Goal: Task Accomplishment & Management: Complete application form

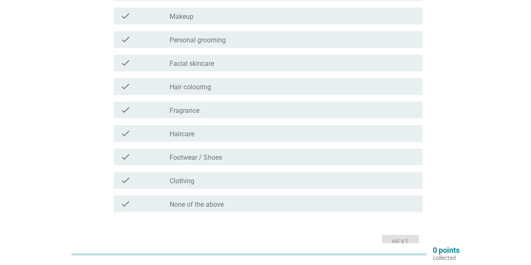
scroll to position [126, 0]
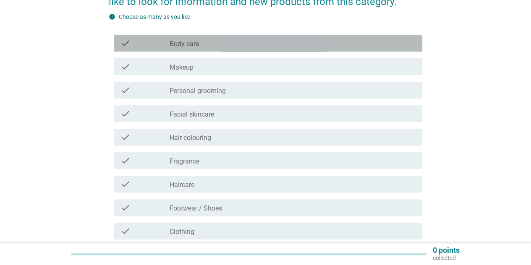
click at [335, 49] on div "check check_box_outline_blank Body care" at bounding box center [268, 43] width 309 height 17
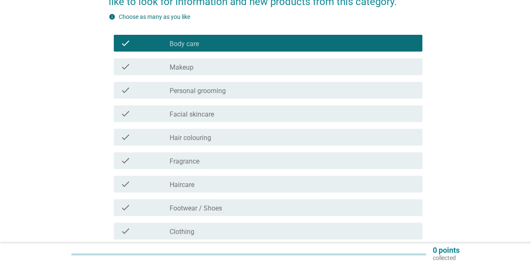
click at [333, 56] on div "check check_box_outline_blank Makeup" at bounding box center [266, 67] width 314 height 24
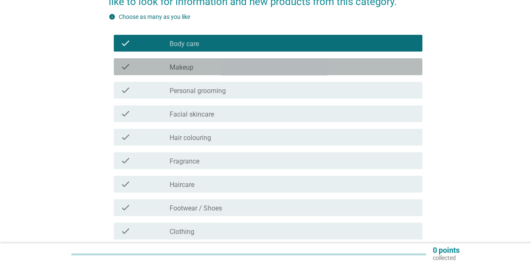
click at [333, 68] on div "check_box_outline_blank Makeup" at bounding box center [293, 67] width 246 height 10
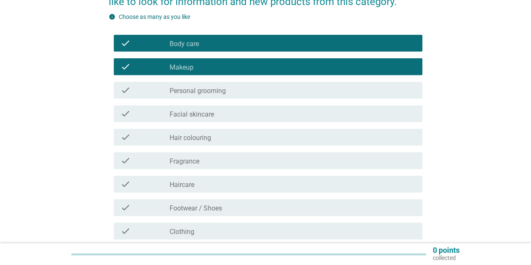
click at [333, 79] on div "check check_box_outline_blank Personal grooming" at bounding box center [266, 91] width 314 height 24
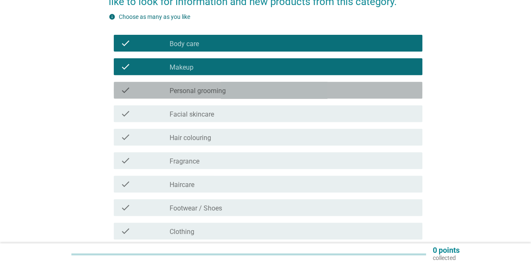
click at [332, 90] on div "check_box_outline_blank Personal grooming" at bounding box center [293, 90] width 246 height 10
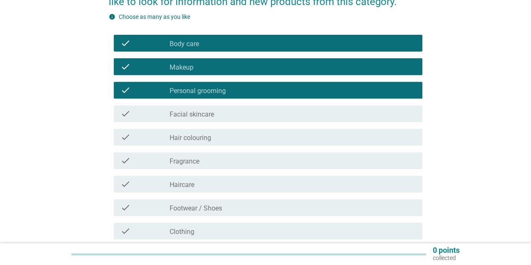
click at [343, 119] on div "check check_box_outline_blank Facial skincare" at bounding box center [268, 113] width 309 height 17
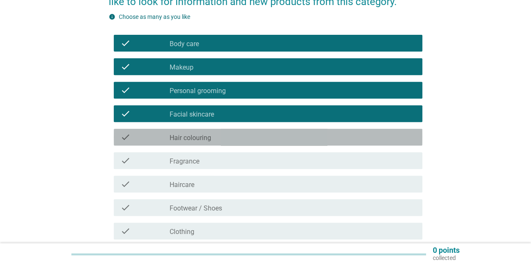
click at [343, 141] on div "check_box_outline_blank Hair colouring" at bounding box center [293, 137] width 246 height 10
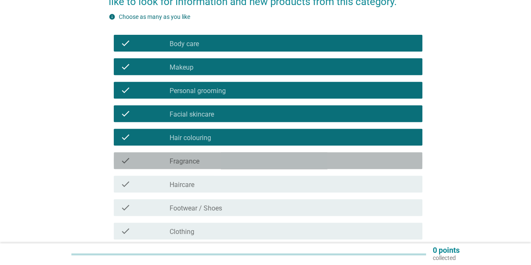
click at [343, 162] on div "check_box_outline_blank Fragrance" at bounding box center [293, 161] width 246 height 10
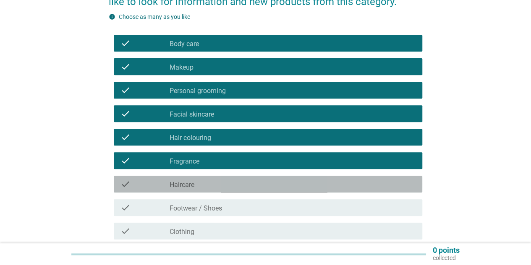
click at [339, 180] on div "check_box_outline_blank Haircare" at bounding box center [293, 184] width 246 height 10
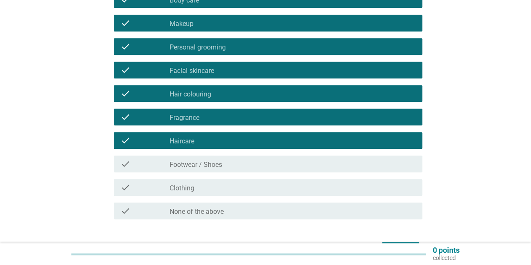
scroll to position [210, 0]
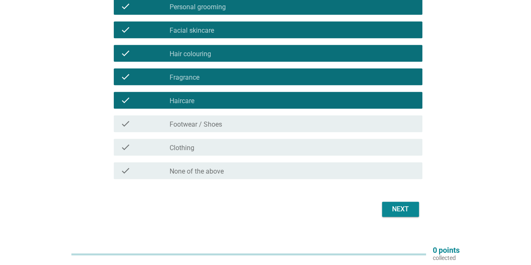
click at [327, 126] on div "check_box_outline_blank Footwear / Shoes" at bounding box center [293, 124] width 246 height 10
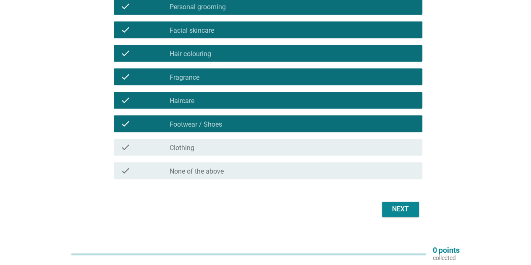
click at [327, 146] on div "check_box_outline_blank Clothing" at bounding box center [293, 147] width 246 height 10
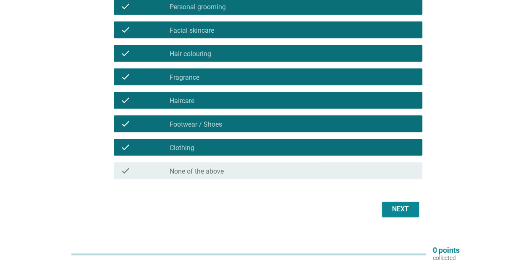
click at [394, 208] on div "Next" at bounding box center [401, 209] width 24 height 10
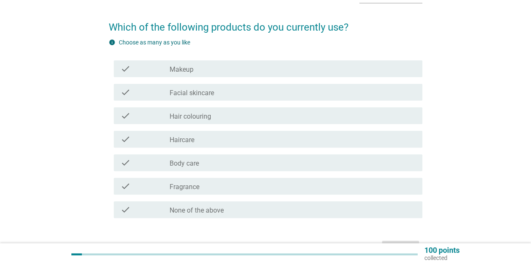
scroll to position [42, 0]
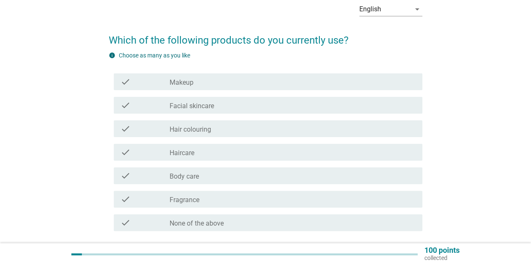
click at [318, 80] on div "check_box_outline_blank Makeup" at bounding box center [293, 82] width 246 height 10
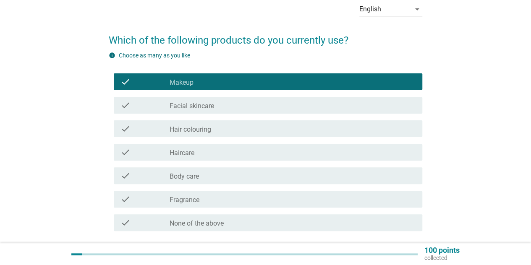
click at [320, 105] on div "check_box_outline_blank Facial skincare" at bounding box center [293, 105] width 246 height 10
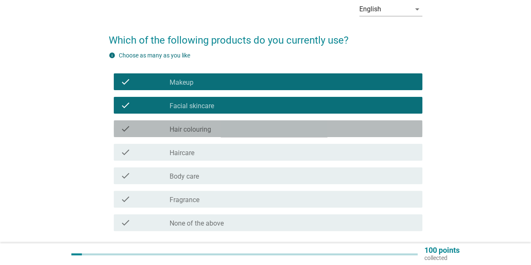
click at [324, 128] on div "check_box_outline_blank Hair colouring" at bounding box center [293, 129] width 246 height 10
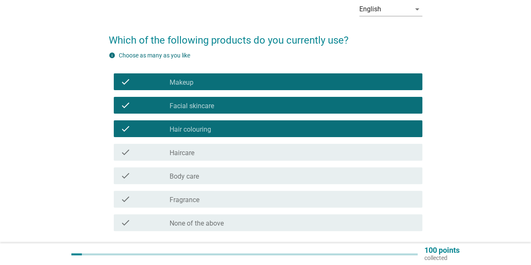
click at [331, 164] on div "check check_box_outline_blank Body care" at bounding box center [266, 176] width 314 height 24
click at [336, 154] on div "check_box_outline_blank Haircare" at bounding box center [293, 152] width 246 height 10
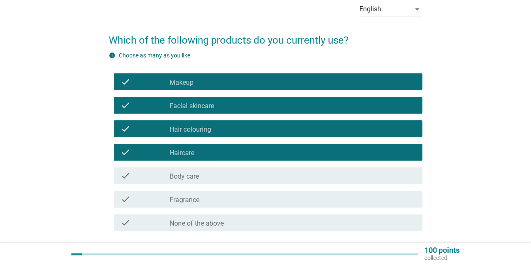
click at [339, 180] on div "check_box_outline_blank Body care" at bounding box center [293, 176] width 246 height 10
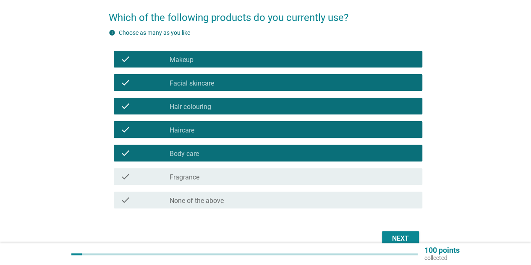
scroll to position [84, 0]
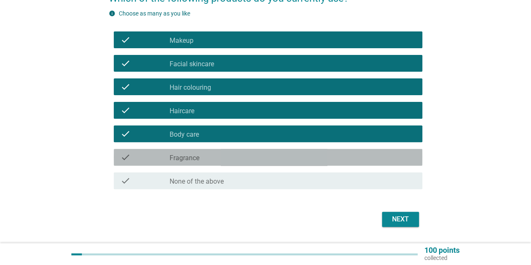
click at [339, 161] on div "check_box_outline_blank Fragrance" at bounding box center [293, 157] width 246 height 10
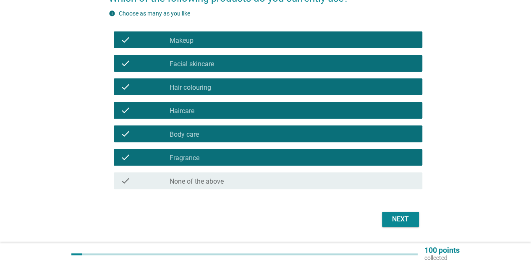
click at [404, 217] on div "Next" at bounding box center [401, 220] width 24 height 10
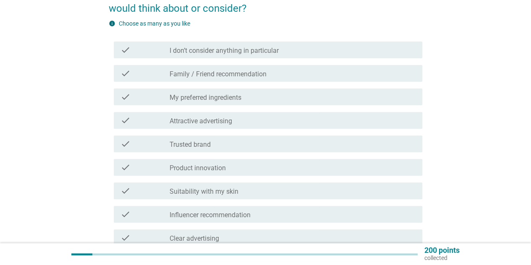
scroll to position [126, 0]
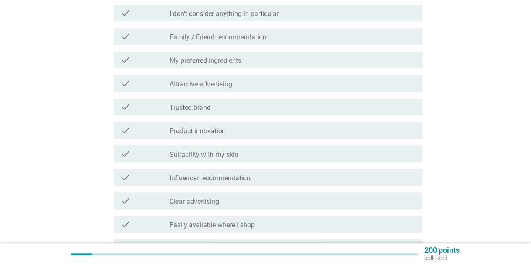
click at [207, 110] on label "Trusted brand" at bounding box center [190, 108] width 41 height 8
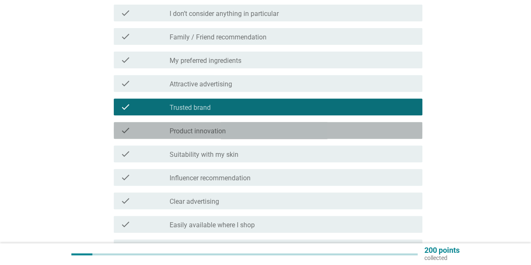
click at [216, 136] on div "check check_box_outline_blank Product innovation" at bounding box center [268, 130] width 309 height 17
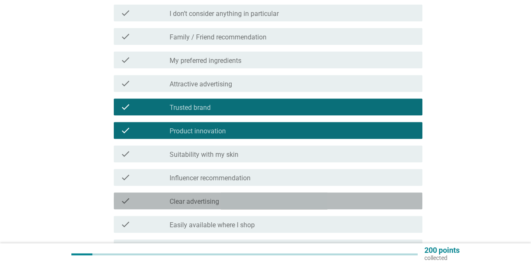
click at [223, 207] on div "check check_box_outline_blank Clear advertising" at bounding box center [268, 201] width 309 height 17
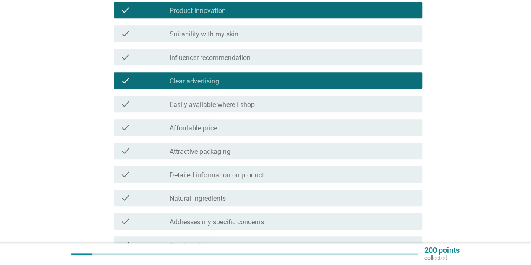
scroll to position [294, 0]
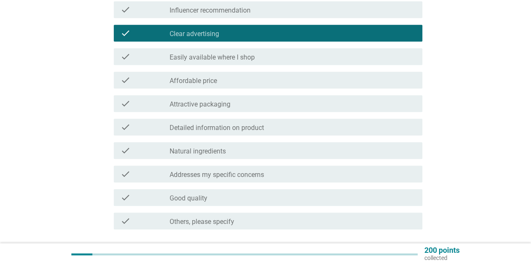
click at [242, 194] on div "check_box_outline_blank Good quality" at bounding box center [293, 198] width 246 height 10
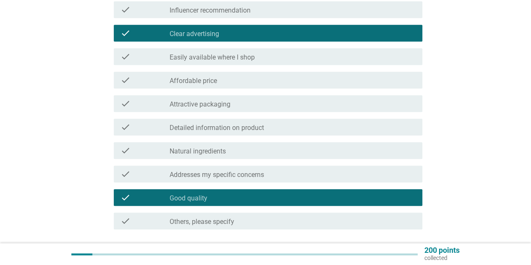
click at [244, 178] on label "Addresses my specific concerns" at bounding box center [217, 175] width 94 height 8
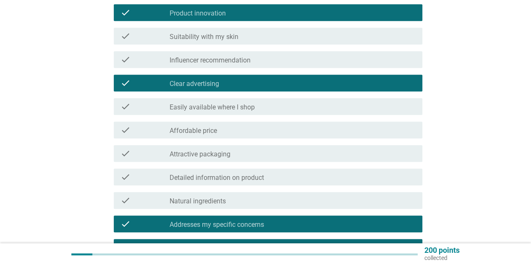
scroll to position [210, 0]
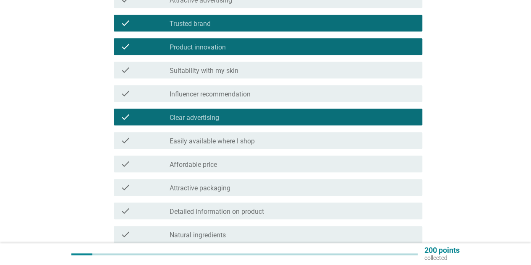
click at [220, 69] on label "Suitability with my skin" at bounding box center [204, 71] width 69 height 8
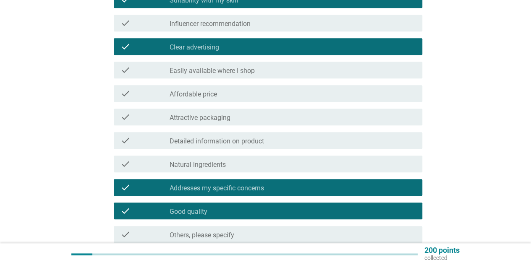
scroll to position [294, 0]
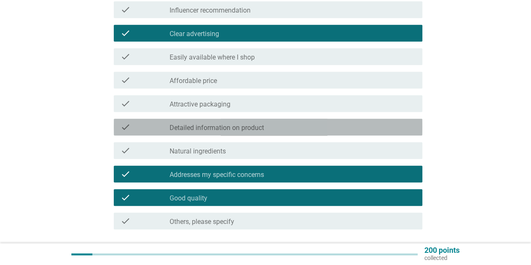
click at [239, 132] on div "check check_box_outline_blank Detailed information on product" at bounding box center [268, 127] width 309 height 17
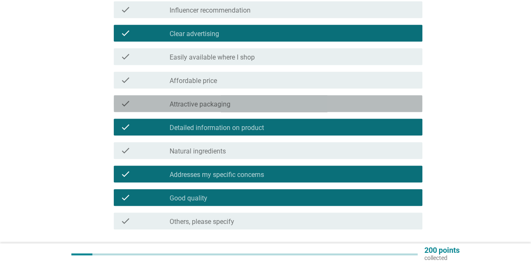
click at [244, 103] on div "check_box_outline_blank Attractive packaging" at bounding box center [293, 104] width 246 height 10
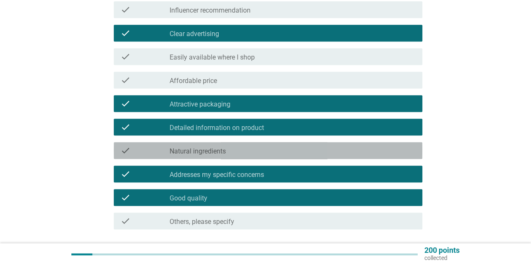
click at [246, 152] on div "check_box_outline_blank Natural ingredients" at bounding box center [293, 151] width 246 height 10
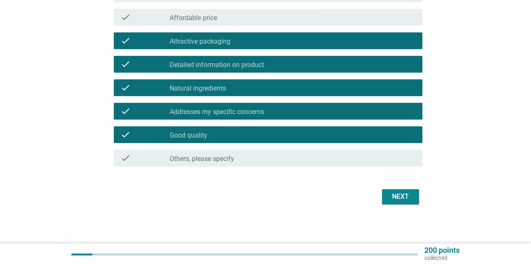
scroll to position [358, 0]
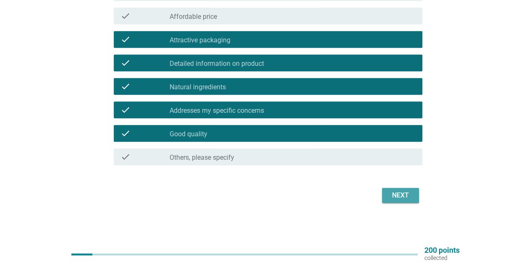
click at [395, 194] on div "Next" at bounding box center [401, 196] width 24 height 10
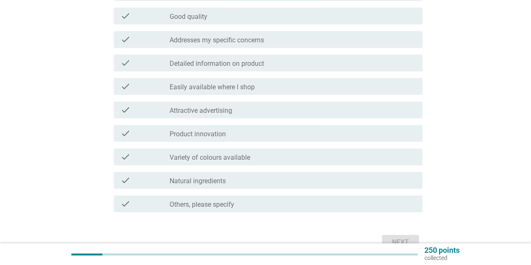
scroll to position [0, 0]
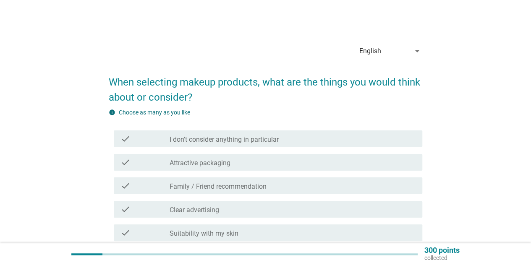
click at [315, 162] on div "check_box_outline_blank Attractive packaging" at bounding box center [293, 162] width 246 height 10
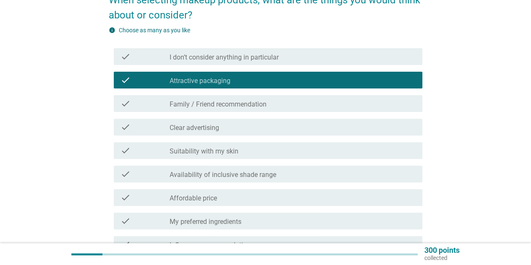
scroll to position [84, 0]
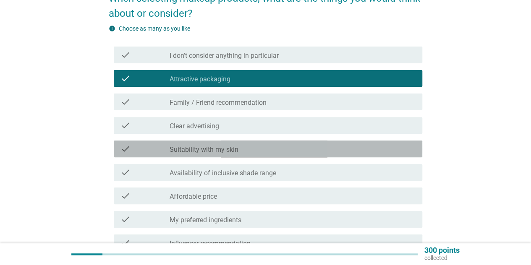
click at [312, 152] on div "check_box_outline_blank Suitability with my skin" at bounding box center [293, 149] width 246 height 10
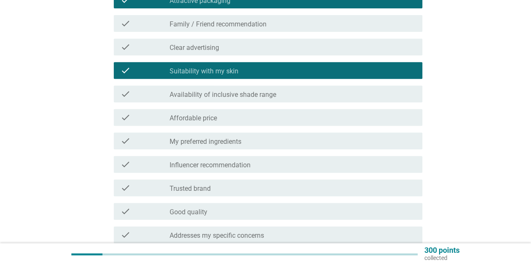
scroll to position [168, 0]
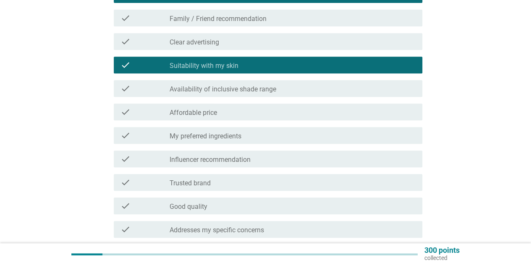
click at [328, 85] on div "check_box_outline_blank Availability of inclusive shade range" at bounding box center [293, 89] width 246 height 10
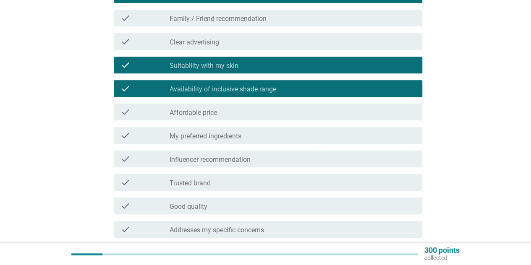
click at [325, 112] on div "check_box_outline_blank Affordable price" at bounding box center [293, 112] width 246 height 10
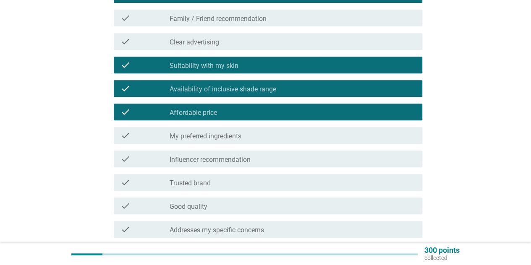
scroll to position [210, 0]
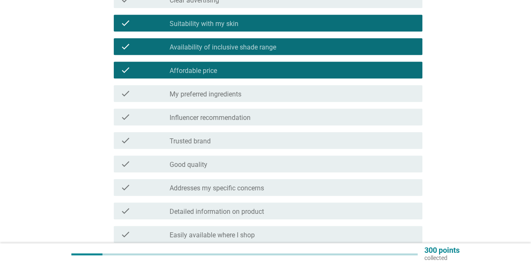
click at [312, 140] on div "check_box_outline_blank Trusted brand" at bounding box center [293, 141] width 246 height 10
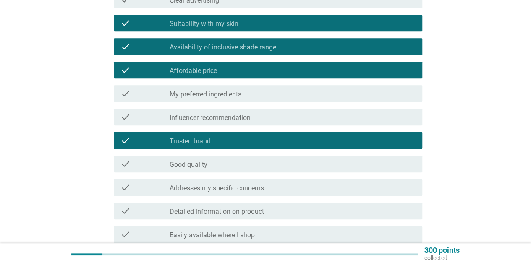
click at [309, 157] on div "check check_box_outline_blank Good quality" at bounding box center [268, 164] width 309 height 17
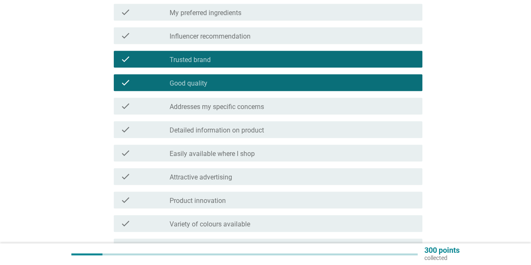
scroll to position [294, 0]
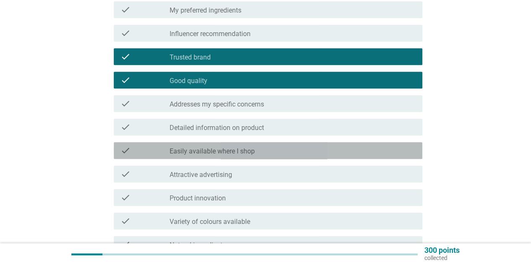
click at [314, 151] on div "check_box_outline_blank Easily available where I shop" at bounding box center [293, 151] width 246 height 10
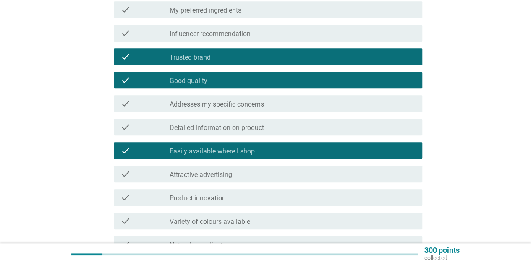
click at [308, 178] on div "check_box_outline_blank Attractive advertising" at bounding box center [293, 174] width 246 height 10
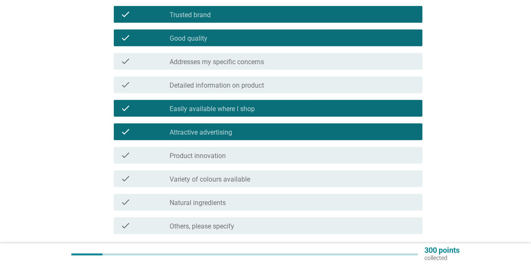
scroll to position [378, 0]
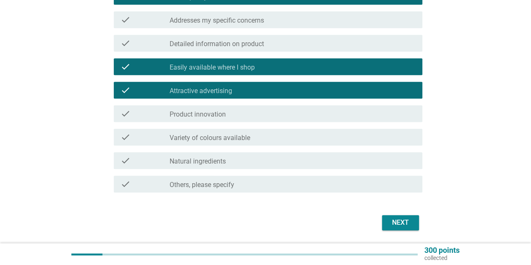
click at [306, 108] on div "check check_box_outline_blank Product innovation" at bounding box center [268, 113] width 309 height 17
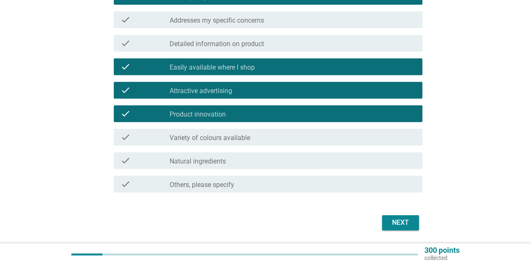
click at [303, 131] on div "check check_box_outline_blank Variety of colours available" at bounding box center [268, 137] width 309 height 17
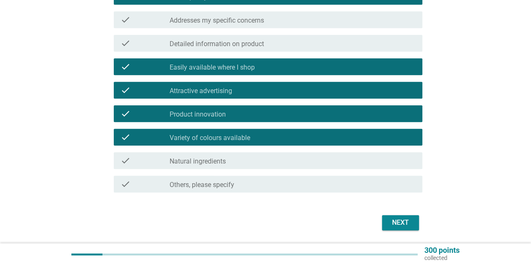
click at [297, 157] on div "check_box_outline_blank Natural ingredients" at bounding box center [293, 161] width 246 height 10
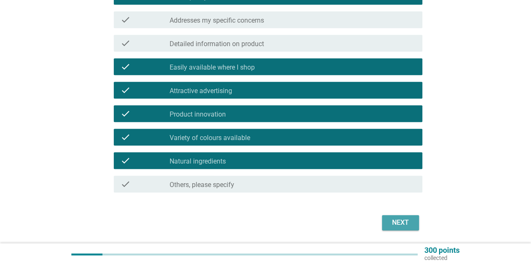
click at [407, 218] on div "Next" at bounding box center [401, 223] width 24 height 10
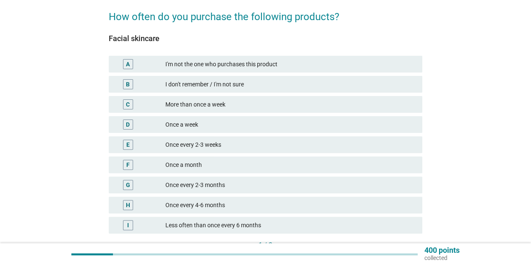
scroll to position [84, 0]
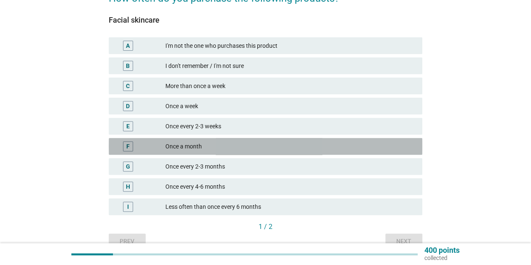
click at [327, 141] on div "Once a month" at bounding box center [290, 146] width 250 height 10
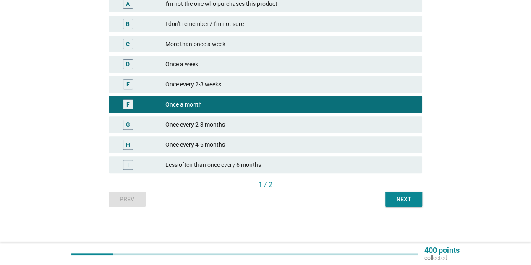
scroll to position [127, 0]
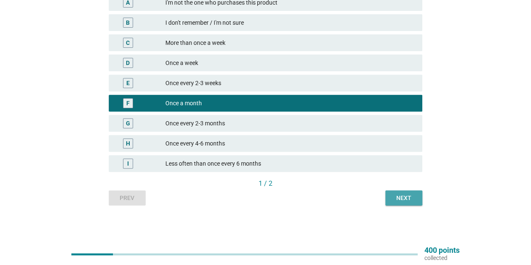
click at [395, 194] on div "Next" at bounding box center [404, 198] width 24 height 9
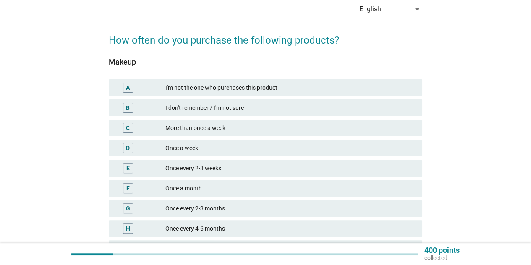
scroll to position [84, 0]
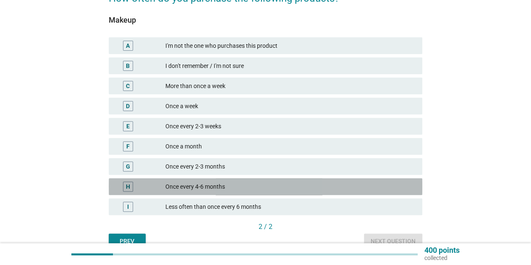
click at [350, 188] on div "Once every 4-6 months" at bounding box center [290, 187] width 250 height 10
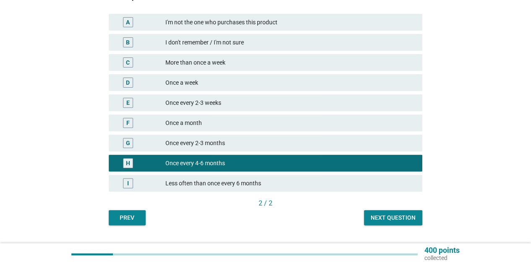
scroll to position [126, 0]
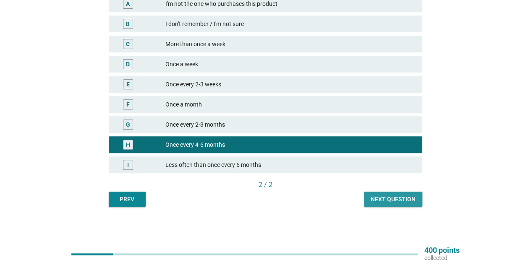
click at [389, 201] on div "Next question" at bounding box center [393, 199] width 45 height 9
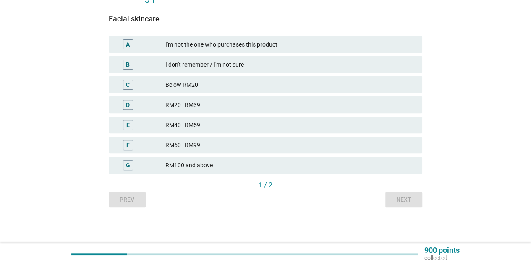
scroll to position [102, 0]
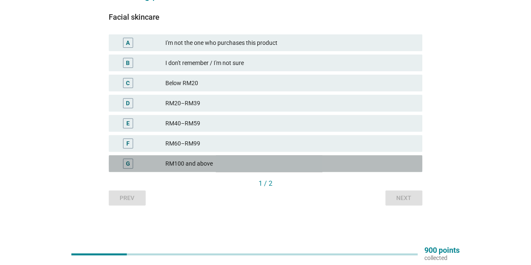
click at [375, 167] on div "RM100 and above" at bounding box center [290, 164] width 250 height 10
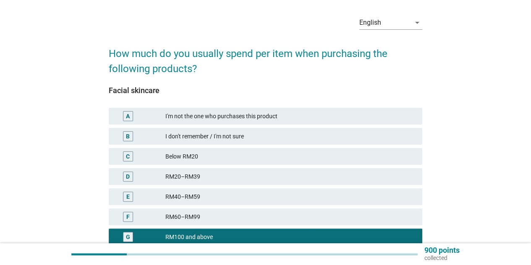
scroll to position [60, 0]
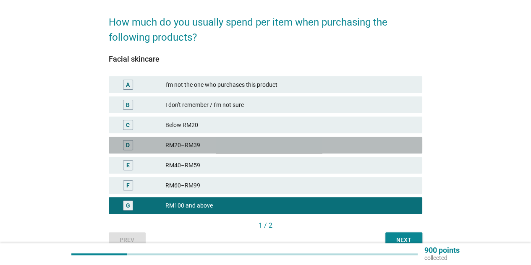
click at [287, 147] on div "RM20–RM39" at bounding box center [290, 145] width 250 height 10
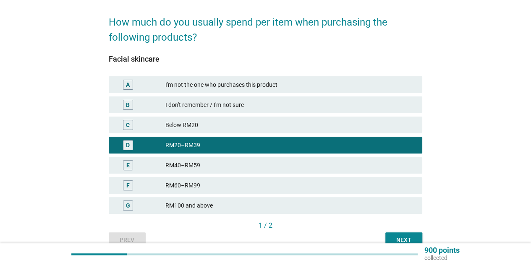
click at [283, 164] on div "RM40–RM59" at bounding box center [290, 165] width 250 height 10
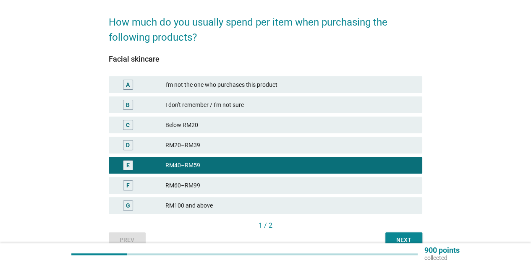
click at [291, 183] on div "RM60–RM99" at bounding box center [290, 186] width 250 height 10
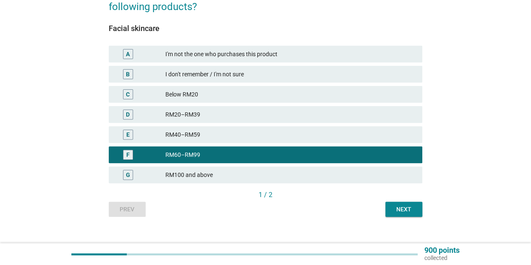
scroll to position [102, 0]
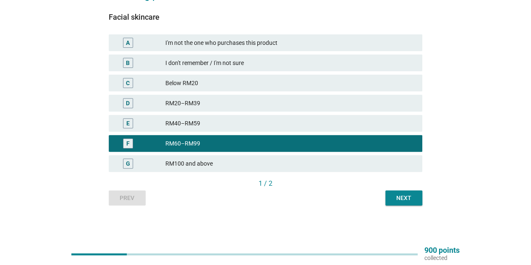
click at [393, 202] on div "Next" at bounding box center [404, 198] width 24 height 9
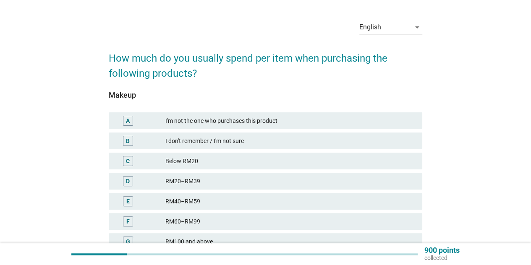
scroll to position [42, 0]
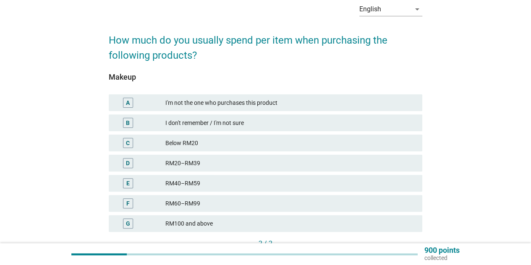
click at [357, 181] on div "RM40–RM59" at bounding box center [290, 183] width 250 height 10
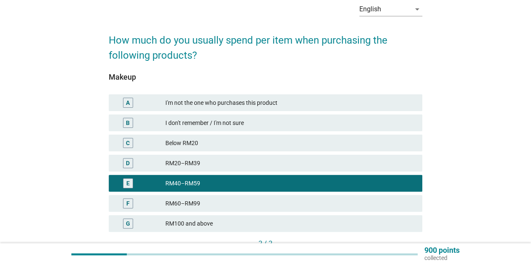
scroll to position [102, 0]
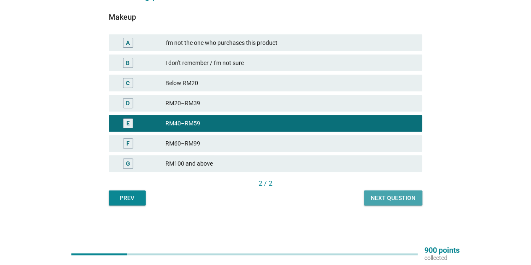
click at [394, 196] on div "Next question" at bounding box center [393, 198] width 45 height 9
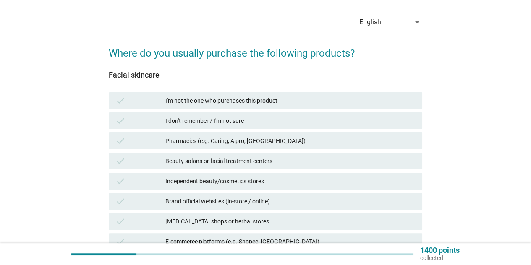
scroll to position [42, 0]
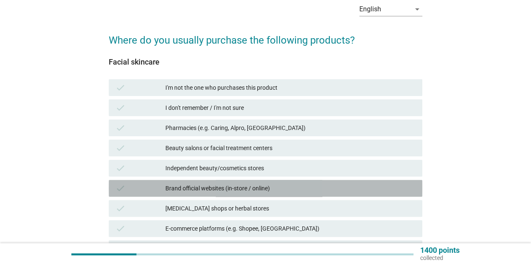
click at [346, 191] on div "Brand official websites (in-store / online)" at bounding box center [290, 188] width 250 height 10
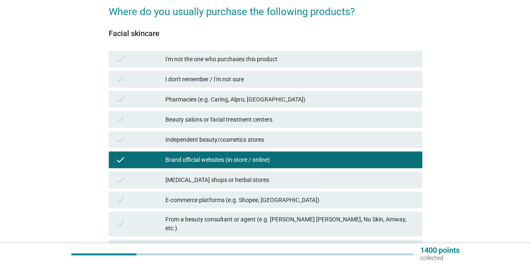
scroll to position [84, 0]
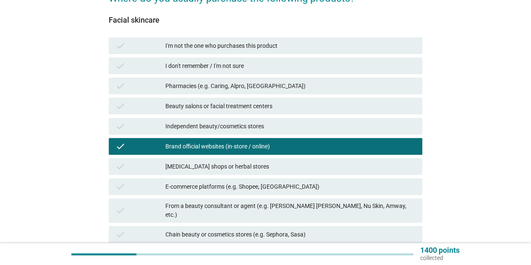
click at [346, 191] on div "E-commerce platforms (e.g. Shopee, [GEOGRAPHIC_DATA])" at bounding box center [290, 187] width 250 height 10
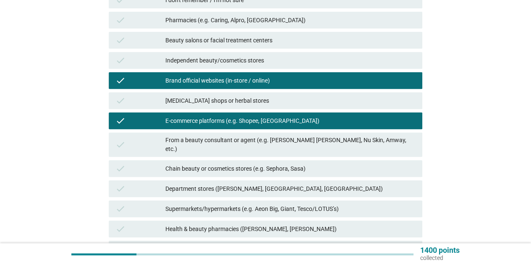
scroll to position [210, 0]
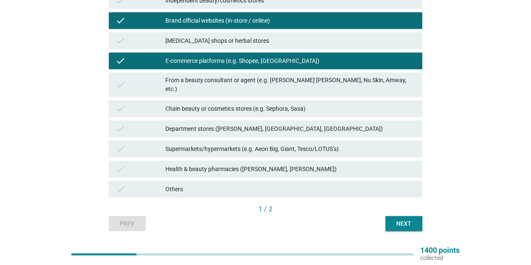
click at [287, 22] on div "Brand official websites (in-store / online)" at bounding box center [290, 21] width 250 height 10
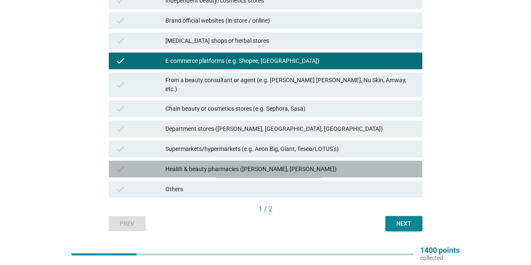
click at [286, 165] on div "Health & beauty pharmacies ([PERSON_NAME], [PERSON_NAME])" at bounding box center [290, 169] width 250 height 10
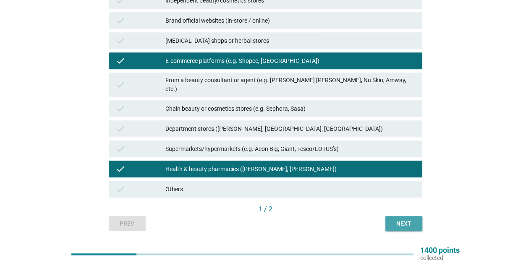
click at [404, 220] on div "Next" at bounding box center [404, 224] width 24 height 9
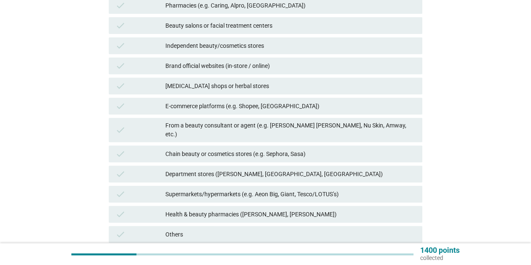
scroll to position [168, 0]
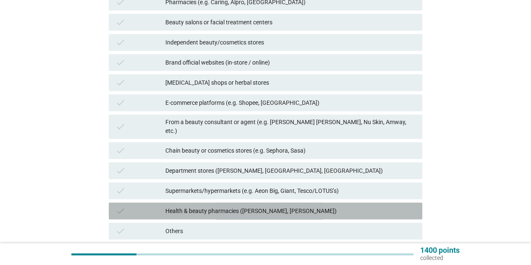
click at [384, 206] on div "Health & beauty pharmacies ([PERSON_NAME], [PERSON_NAME])" at bounding box center [290, 211] width 250 height 10
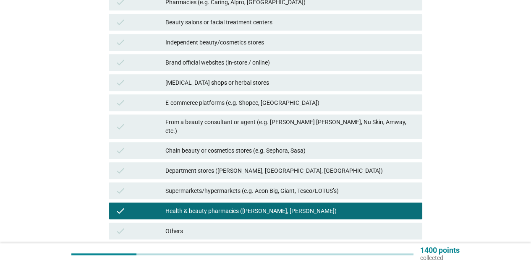
click at [354, 113] on div "check E-commerce platforms (e.g. Shopee, [GEOGRAPHIC_DATA])" at bounding box center [265, 103] width 317 height 20
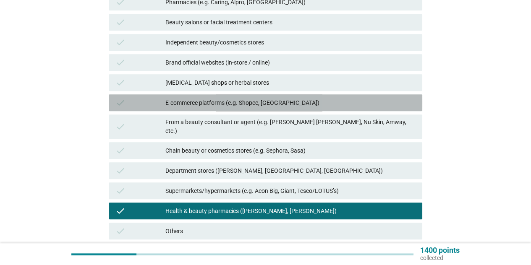
click at [354, 107] on div "E-commerce platforms (e.g. Shopee, [GEOGRAPHIC_DATA])" at bounding box center [290, 103] width 250 height 10
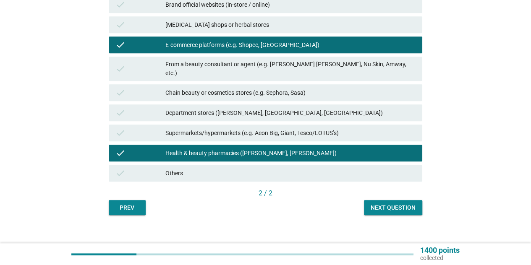
scroll to position [228, 0]
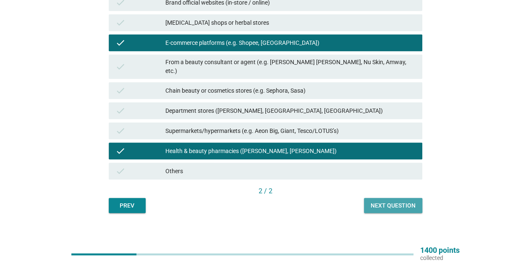
click at [392, 202] on div "Next question" at bounding box center [393, 206] width 45 height 9
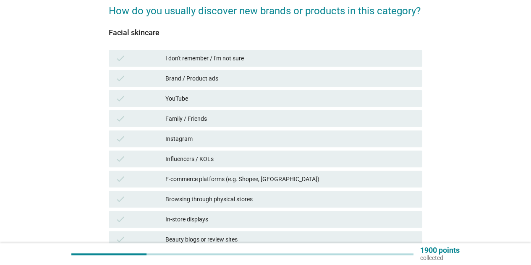
scroll to position [84, 0]
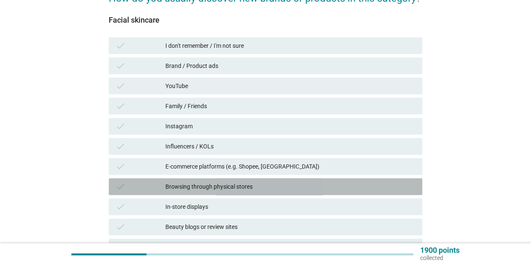
click at [388, 188] on div "Browsing through physical stores" at bounding box center [290, 187] width 250 height 10
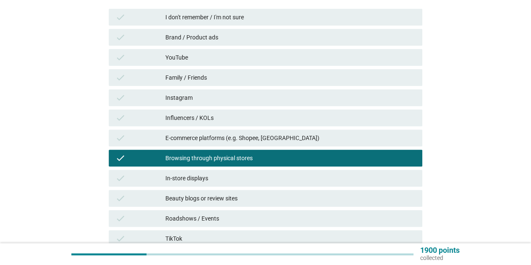
scroll to position [126, 0]
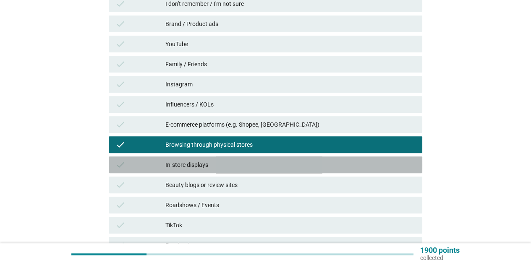
click at [348, 168] on div "In-store displays" at bounding box center [290, 165] width 250 height 10
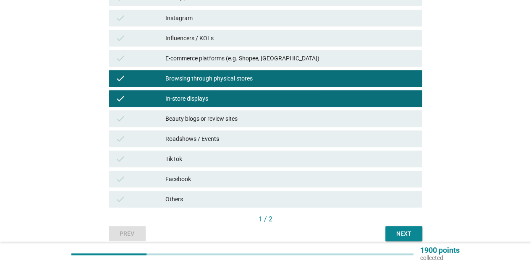
scroll to position [210, 0]
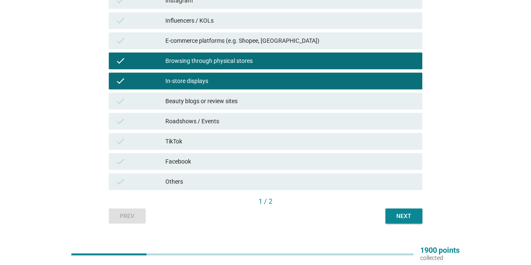
click at [413, 217] on div "Next" at bounding box center [404, 216] width 24 height 9
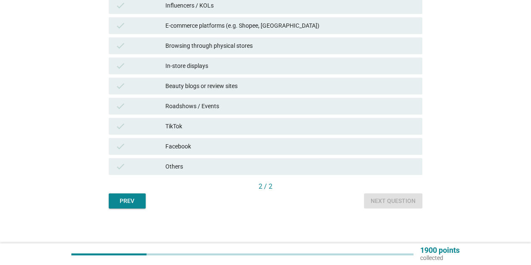
scroll to position [228, 0]
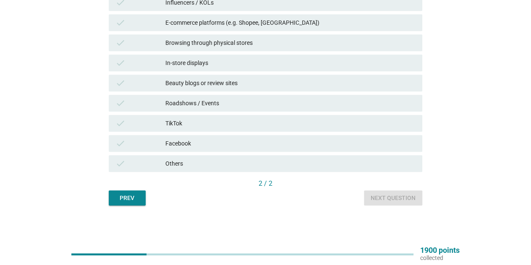
click at [124, 195] on div "Prev" at bounding box center [127, 198] width 24 height 9
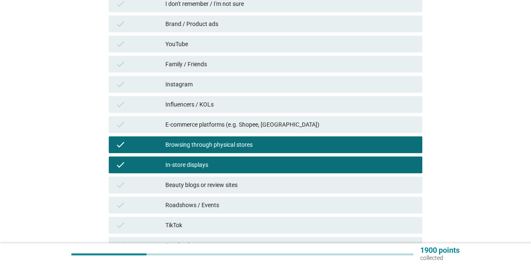
scroll to position [210, 0]
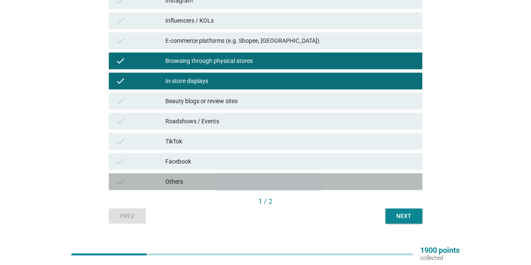
click at [195, 188] on div "check Others" at bounding box center [266, 181] width 314 height 17
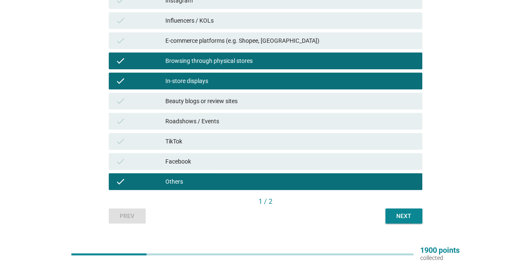
click at [412, 217] on div "Next" at bounding box center [404, 216] width 24 height 9
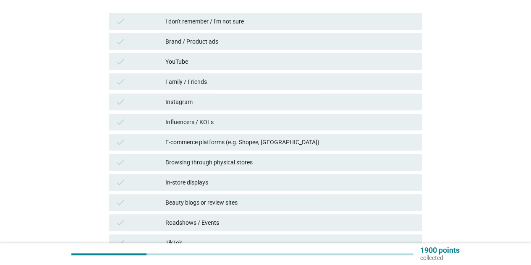
scroll to position [126, 0]
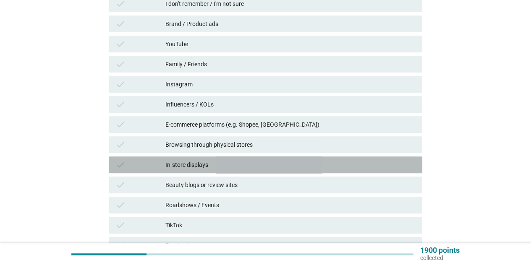
click at [263, 166] on div "In-store displays" at bounding box center [290, 165] width 250 height 10
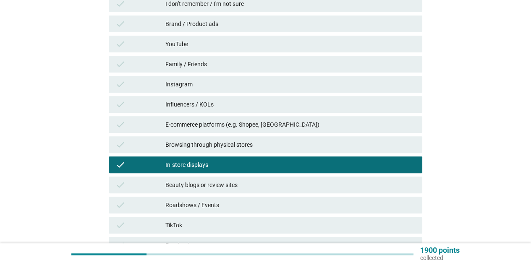
click at [269, 148] on div "Browsing through physical stores" at bounding box center [290, 145] width 250 height 10
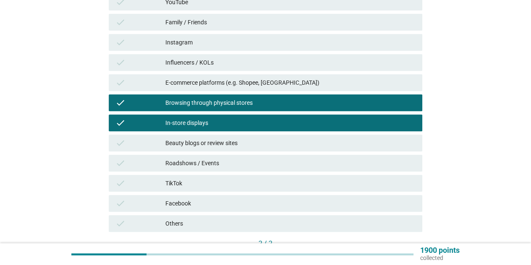
scroll to position [210, 0]
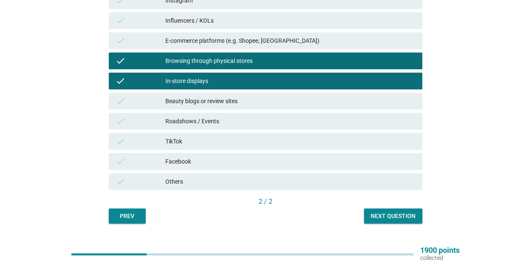
click at [274, 145] on div "TikTok" at bounding box center [290, 141] width 250 height 10
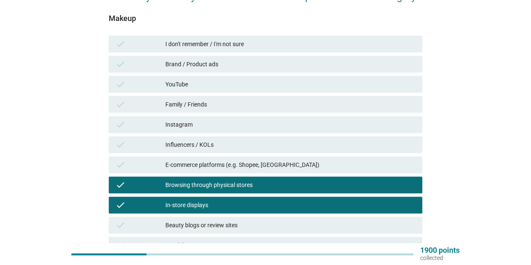
scroll to position [84, 0]
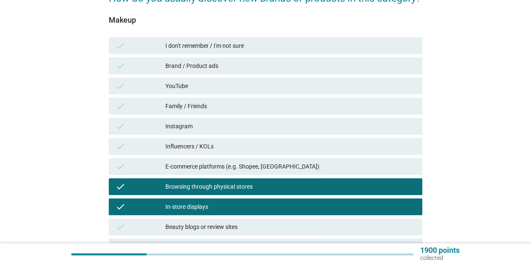
click at [250, 63] on div "Brand / Product ads" at bounding box center [290, 66] width 250 height 10
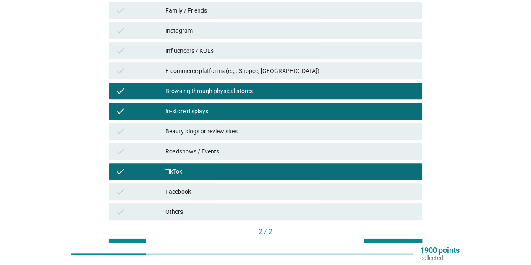
scroll to position [102, 0]
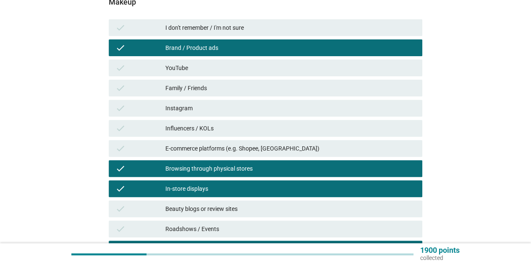
click at [359, 148] on div "E-commerce platforms (e.g. Shopee, [GEOGRAPHIC_DATA])" at bounding box center [290, 149] width 250 height 10
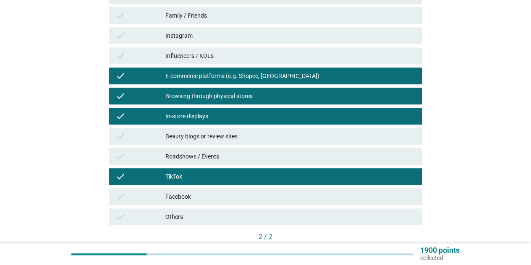
scroll to position [228, 0]
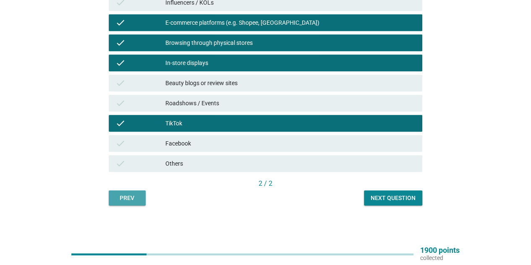
click at [125, 194] on div "Prev" at bounding box center [127, 198] width 24 height 9
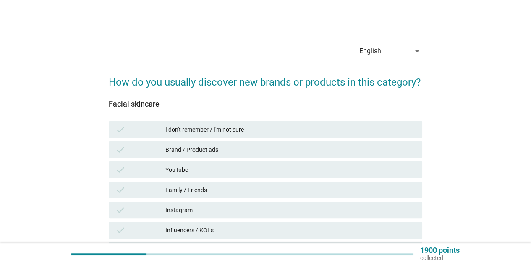
scroll to position [84, 0]
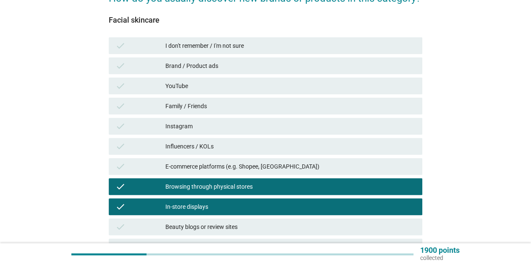
click at [180, 164] on div "E-commerce platforms (e.g. Shopee, [GEOGRAPHIC_DATA])" at bounding box center [290, 167] width 250 height 10
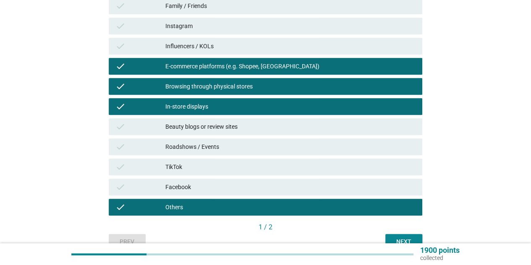
scroll to position [186, 0]
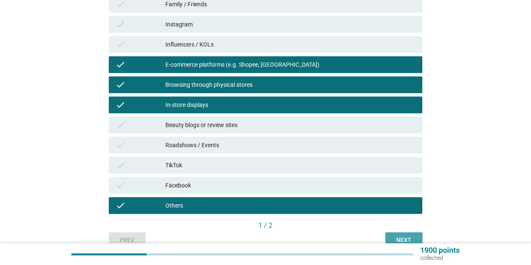
click at [395, 236] on div "Next" at bounding box center [404, 240] width 24 height 9
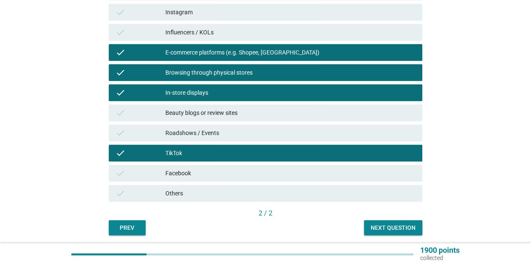
scroll to position [228, 0]
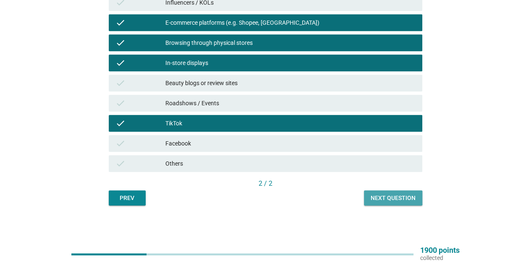
click at [390, 199] on div "Next question" at bounding box center [393, 198] width 45 height 9
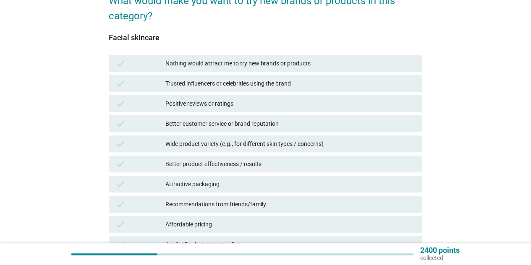
scroll to position [84, 0]
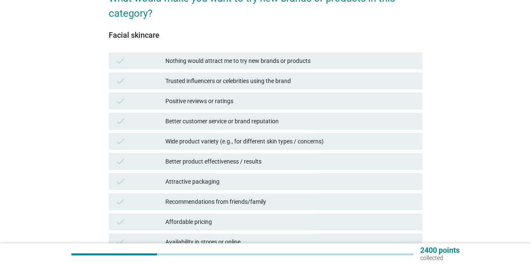
click at [278, 105] on div "Positive reviews or ratings" at bounding box center [290, 101] width 250 height 10
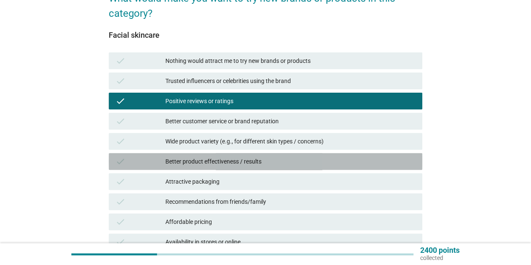
click at [289, 157] on div "Better product effectiveness / results" at bounding box center [290, 162] width 250 height 10
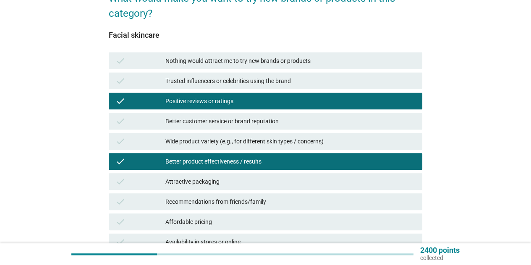
scroll to position [126, 0]
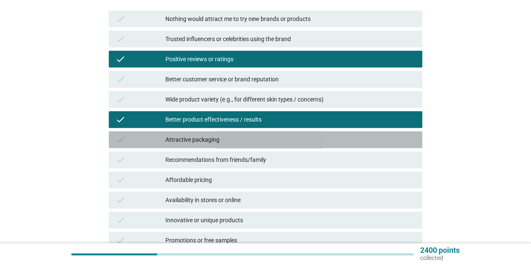
click at [293, 137] on div "Attractive packaging" at bounding box center [290, 140] width 250 height 10
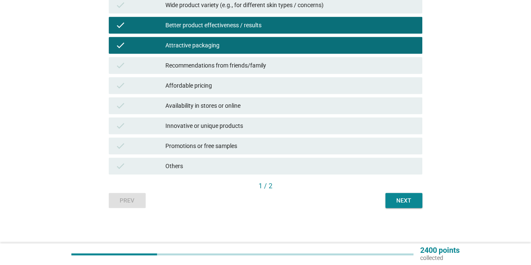
scroll to position [223, 0]
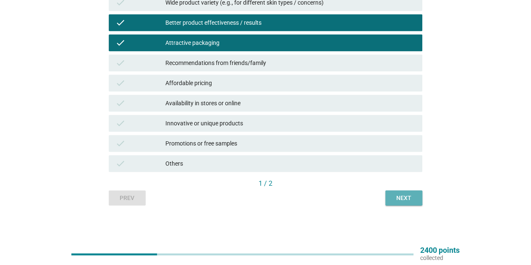
click at [394, 205] on div "English arrow_drop_down What would make you want to try new brands or products …" at bounding box center [265, 10] width 327 height 404
click at [393, 199] on div "Next" at bounding box center [404, 198] width 24 height 9
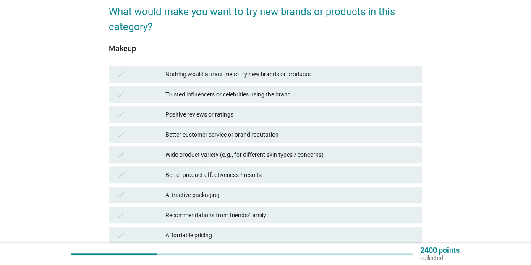
scroll to position [84, 0]
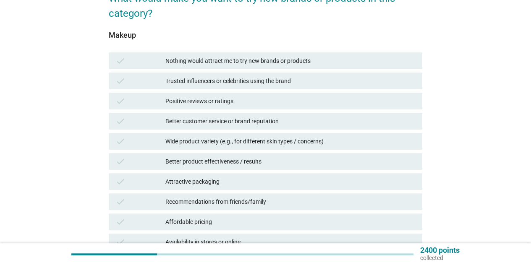
click at [301, 179] on div "Attractive packaging" at bounding box center [290, 182] width 250 height 10
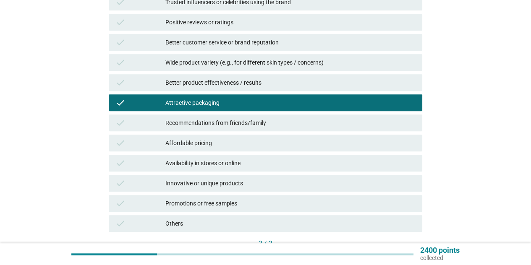
scroll to position [168, 0]
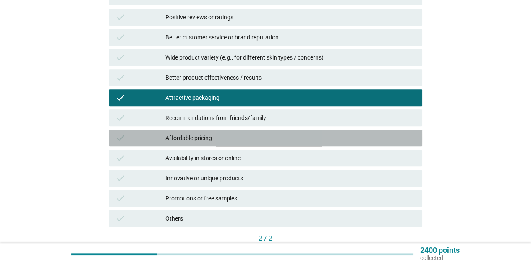
click at [332, 137] on div "Affordable pricing" at bounding box center [290, 138] width 250 height 10
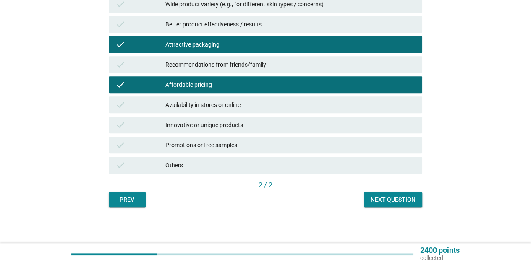
scroll to position [223, 0]
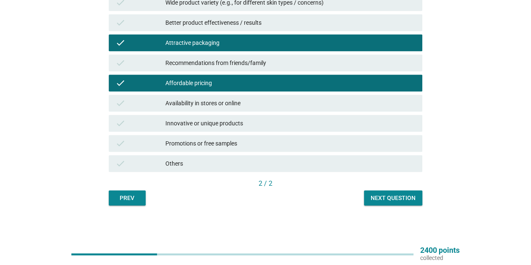
click at [406, 201] on div "Next question" at bounding box center [393, 198] width 45 height 9
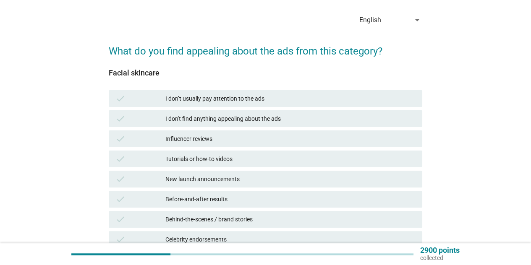
scroll to position [84, 0]
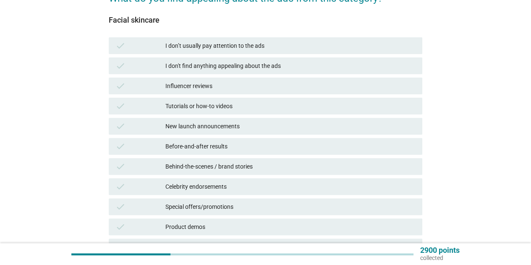
click at [259, 144] on div "Before-and-after results" at bounding box center [290, 146] width 250 height 10
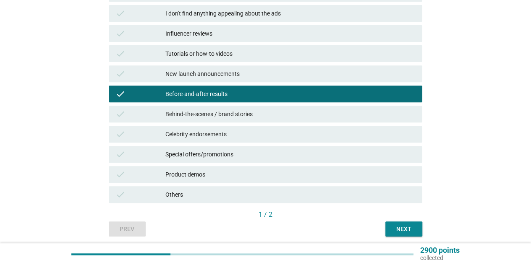
scroll to position [168, 0]
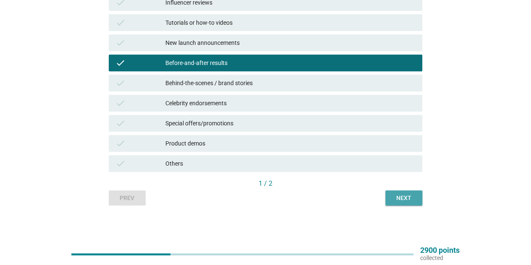
click at [406, 201] on div "Next" at bounding box center [404, 198] width 24 height 9
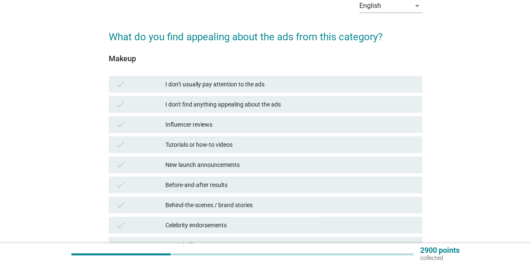
scroll to position [42, 0]
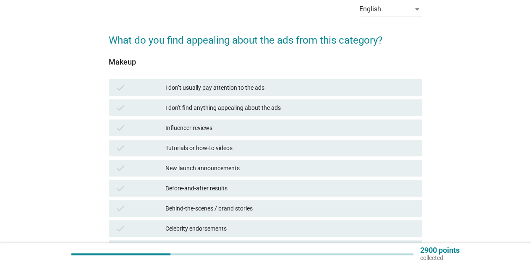
click at [311, 151] on div "Tutorials or how-to videos" at bounding box center [290, 148] width 250 height 10
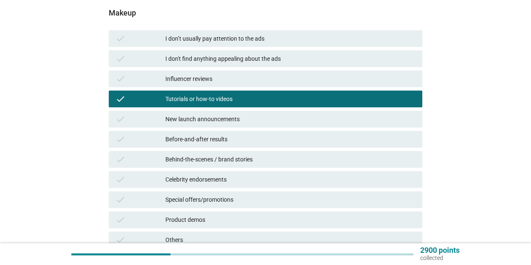
scroll to position [168, 0]
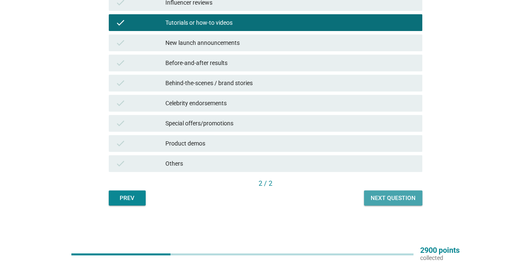
click at [375, 197] on div "Next question" at bounding box center [393, 198] width 45 height 9
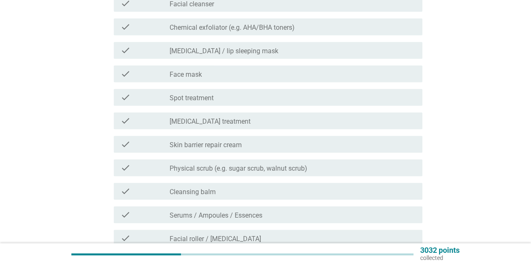
scroll to position [0, 0]
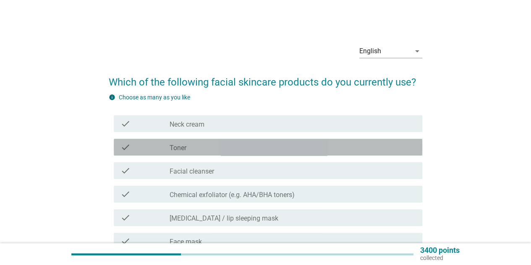
click at [312, 148] on div "check_box_outline_blank Toner" at bounding box center [293, 147] width 246 height 10
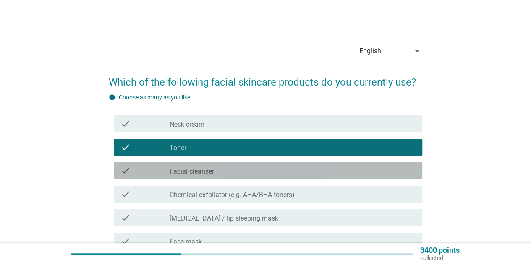
click at [312, 175] on div "check_box_outline_blank Facial cleanser" at bounding box center [293, 171] width 246 height 10
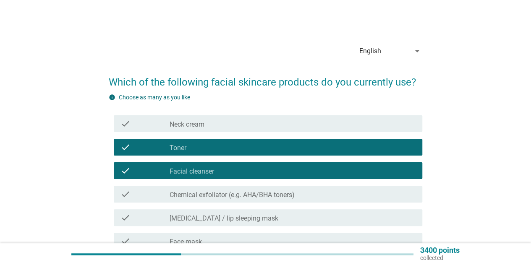
click at [332, 192] on div "check_box_outline_blank Chemical exfoliator (e.g. AHA/BHA toners)" at bounding box center [293, 194] width 246 height 10
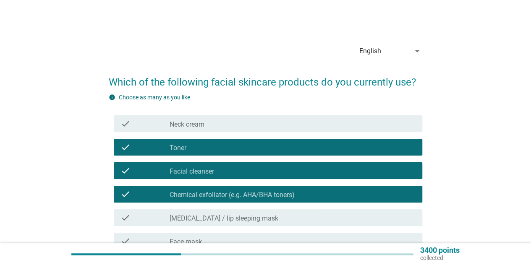
scroll to position [42, 0]
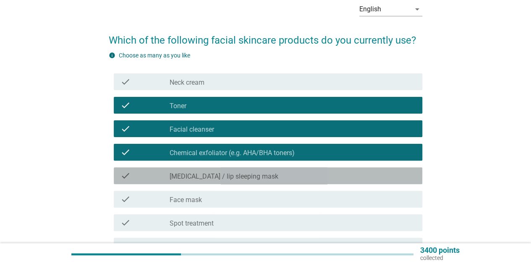
click at [180, 177] on label "[MEDICAL_DATA] / lip sleeping mask" at bounding box center [224, 177] width 109 height 8
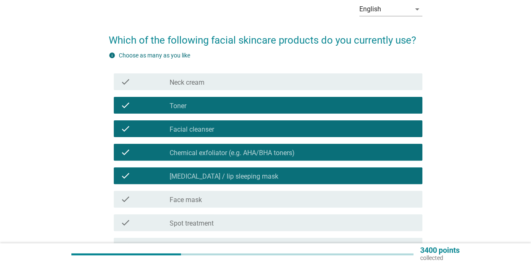
click at [189, 190] on div "check check_box_outline_blank Face mask" at bounding box center [266, 200] width 314 height 24
click at [193, 199] on label "Face mask" at bounding box center [186, 200] width 32 height 8
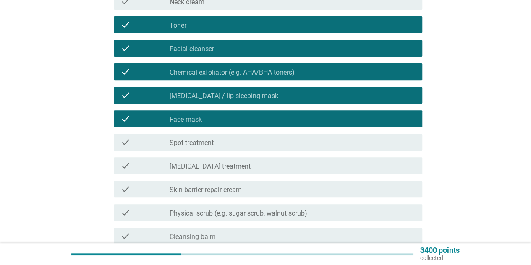
scroll to position [126, 0]
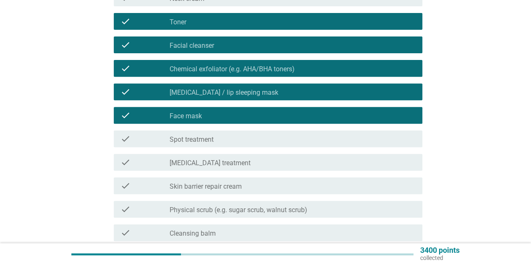
click at [228, 140] on div "check_box_outline_blank Spot treatment" at bounding box center [293, 139] width 246 height 10
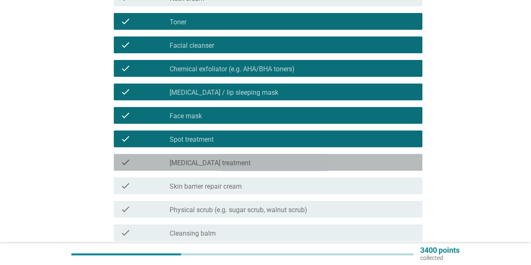
click at [238, 163] on div "check_box_outline_blank [MEDICAL_DATA] treatment" at bounding box center [293, 162] width 246 height 10
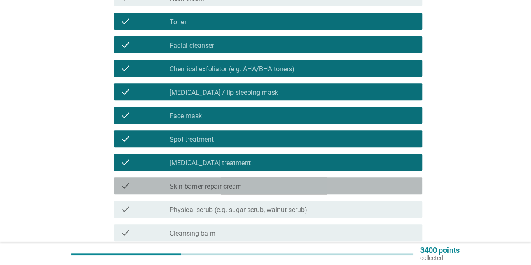
click at [230, 188] on label "Skin barrier repair cream" at bounding box center [206, 187] width 72 height 8
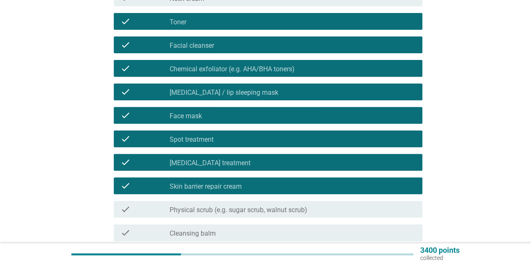
scroll to position [168, 0]
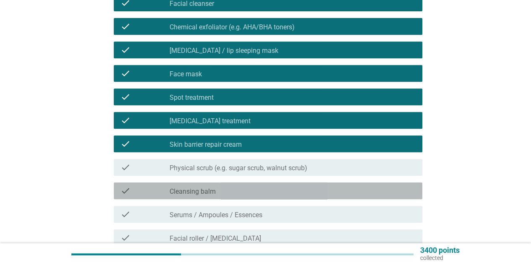
click at [254, 193] on div "check_box_outline_blank Cleansing balm" at bounding box center [293, 191] width 246 height 10
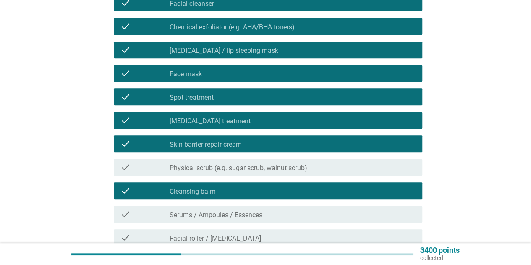
click at [259, 210] on div "check_box_outline_blank Serums / Ampoules / Essences" at bounding box center [293, 215] width 246 height 10
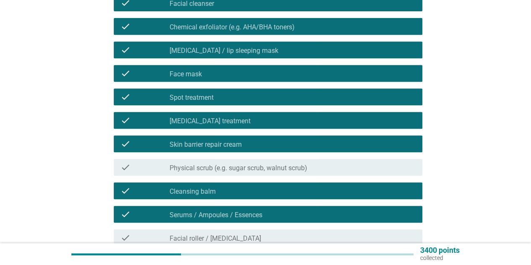
scroll to position [252, 0]
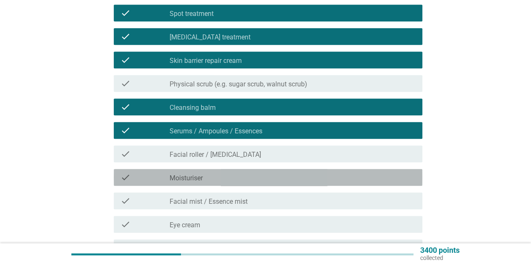
click at [273, 177] on div "check_box_outline_blank Moisturiser" at bounding box center [293, 178] width 246 height 10
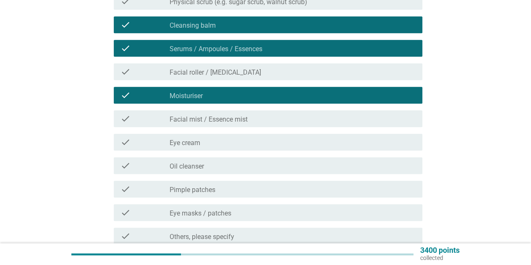
scroll to position [336, 0]
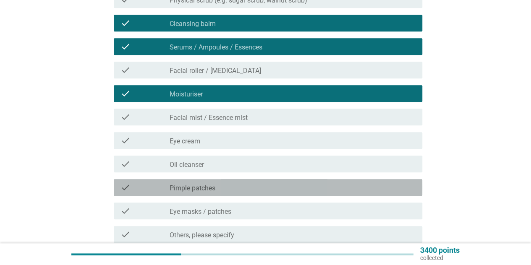
click at [294, 185] on div "check_box_outline_blank Pimple patches" at bounding box center [293, 188] width 246 height 10
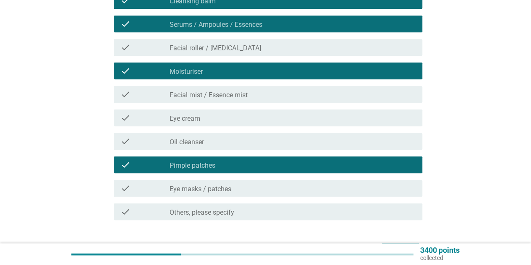
scroll to position [378, 0]
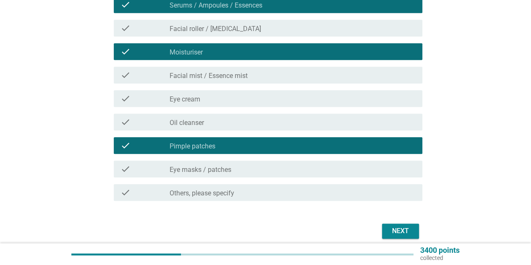
click at [290, 169] on div "check_box_outline_blank Eye masks / patches" at bounding box center [293, 169] width 246 height 10
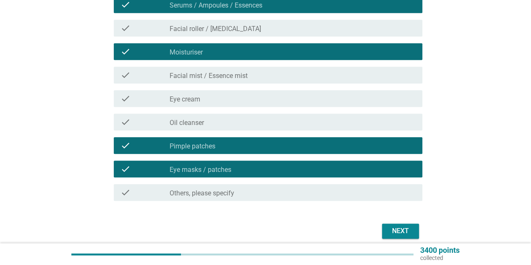
click at [274, 77] on div "check_box_outline_blank Facial mist / Essence mist" at bounding box center [293, 75] width 246 height 10
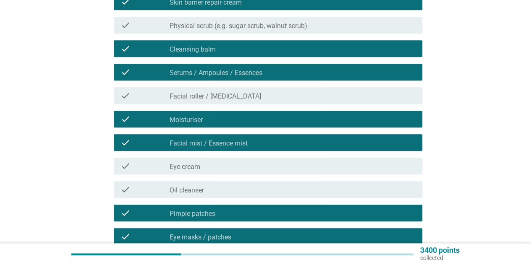
scroll to position [414, 0]
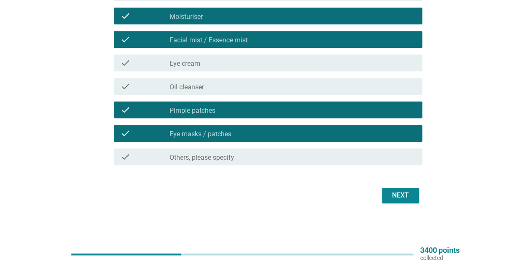
click at [392, 186] on div "Next" at bounding box center [266, 196] width 314 height 20
click at [393, 196] on div "Next" at bounding box center [401, 196] width 24 height 10
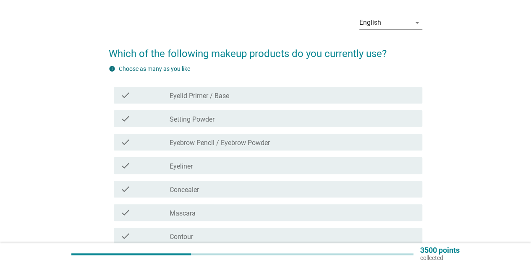
scroll to position [42, 0]
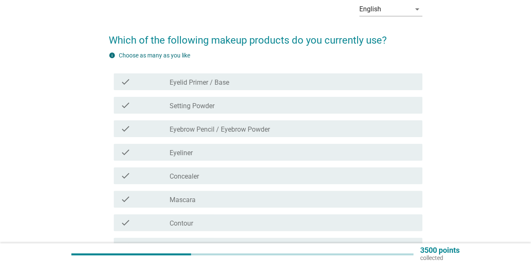
click at [303, 131] on div "check_box_outline_blank Eyebrow Pencil / Eyebrow Powder" at bounding box center [293, 129] width 246 height 10
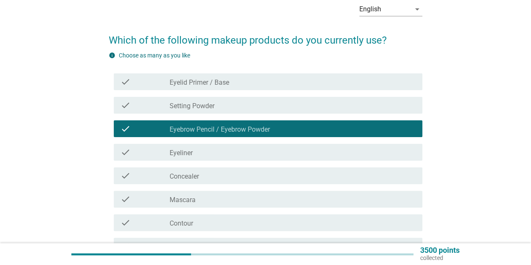
click at [300, 149] on div "check_box_outline_blank Eyeliner" at bounding box center [293, 152] width 246 height 10
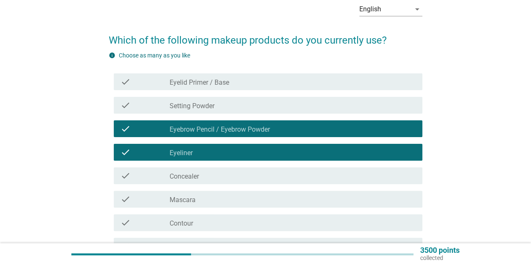
scroll to position [126, 0]
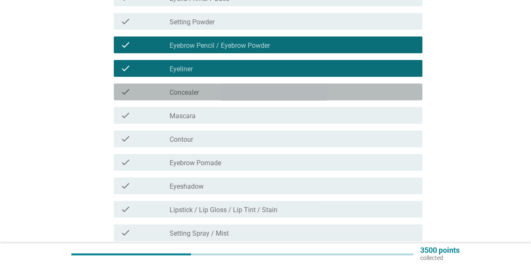
click at [282, 95] on div "check_box_outline_blank Concealer" at bounding box center [293, 92] width 246 height 10
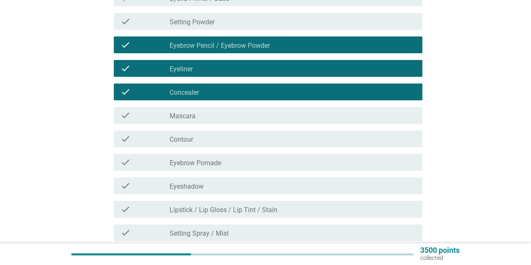
click at [280, 117] on div "check_box_outline_blank Mascara" at bounding box center [293, 115] width 246 height 10
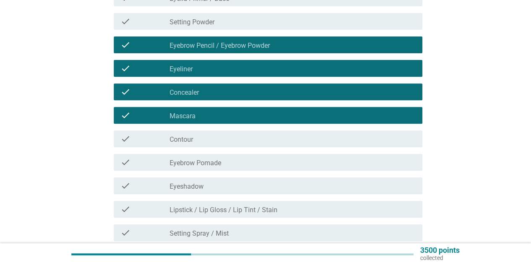
scroll to position [168, 0]
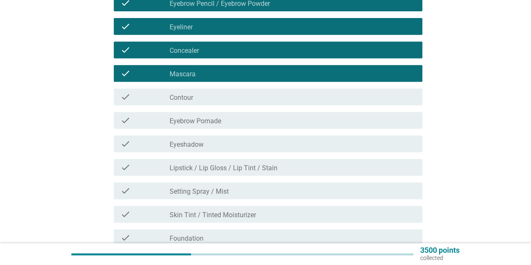
click at [283, 147] on div "check_box_outline_blank Eyeshadow" at bounding box center [293, 144] width 246 height 10
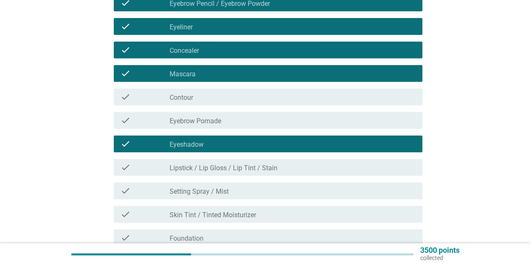
click at [291, 170] on div "check_box_outline_blank Lipstick / Lip Gloss / Lip Tint / Stain" at bounding box center [293, 167] width 246 height 10
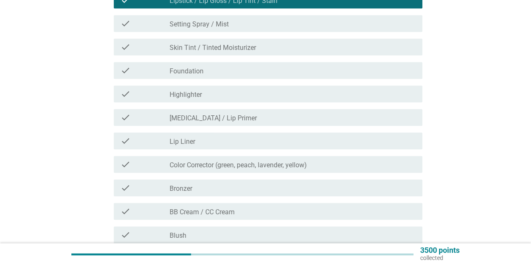
scroll to position [336, 0]
click at [242, 73] on div "check_box_outline_blank Foundation" at bounding box center [293, 70] width 246 height 10
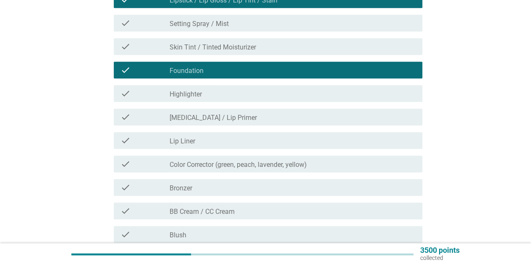
click at [245, 93] on div "check_box_outline_blank Highlighter" at bounding box center [293, 94] width 246 height 10
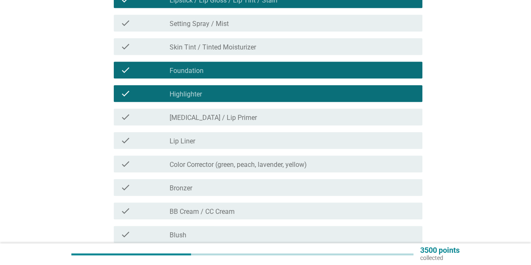
click at [244, 118] on div "check_box_outline_blank [MEDICAL_DATA] / Lip Primer" at bounding box center [293, 117] width 246 height 10
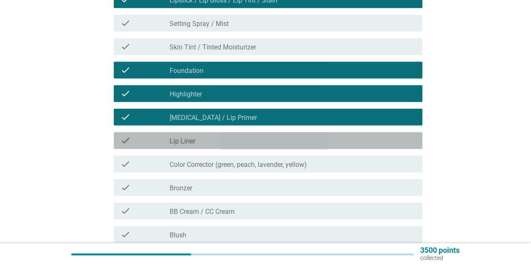
click at [244, 141] on div "check_box_outline_blank Lip Liner" at bounding box center [293, 141] width 246 height 10
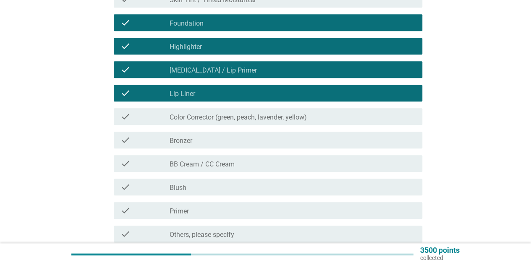
scroll to position [420, 0]
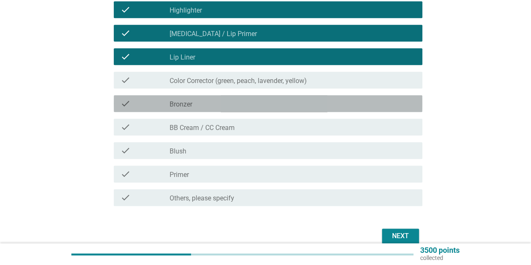
click at [247, 106] on div "check_box_outline_blank Bronzer" at bounding box center [293, 104] width 246 height 10
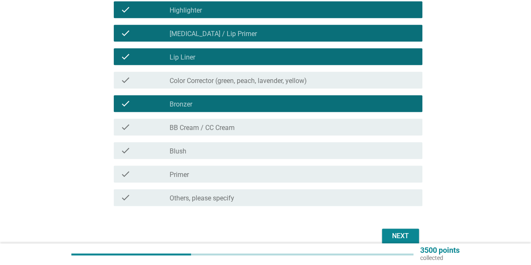
click at [248, 124] on div "check_box_outline_blank BB Cream / CC Cream" at bounding box center [293, 127] width 246 height 10
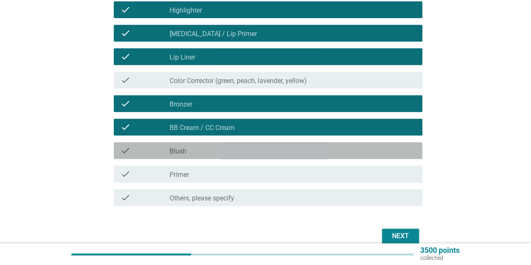
click at [245, 148] on div "check_box_outline_blank Blush" at bounding box center [293, 151] width 246 height 10
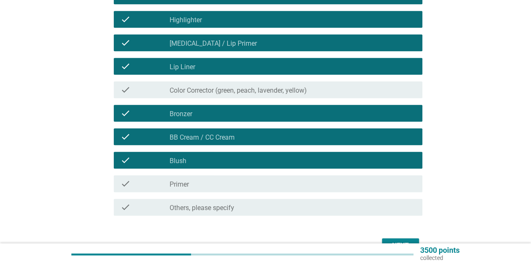
scroll to position [461, 0]
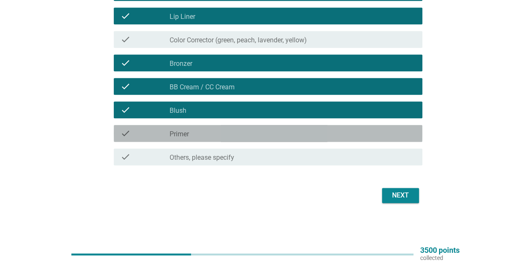
click at [263, 131] on div "check_box_outline_blank Primer" at bounding box center [293, 133] width 246 height 10
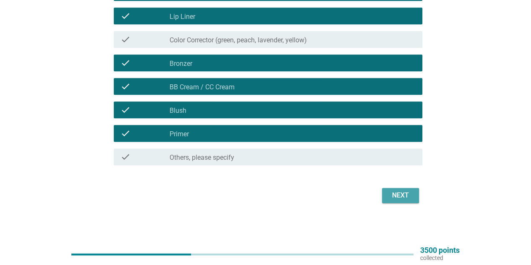
click at [388, 194] on button "Next" at bounding box center [400, 195] width 37 height 15
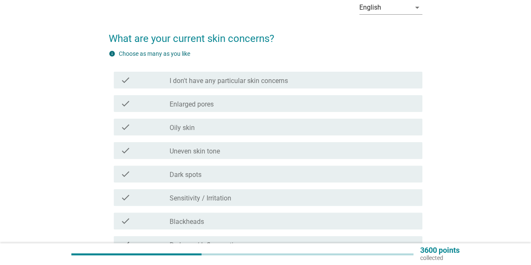
scroll to position [126, 0]
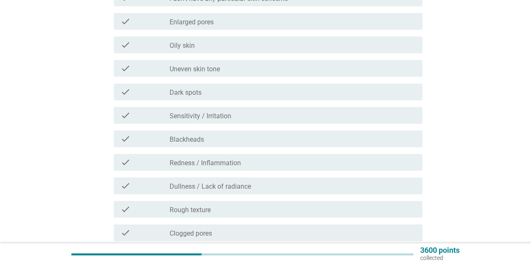
click at [285, 89] on div "check_box_outline_blank Dark spots" at bounding box center [293, 92] width 246 height 10
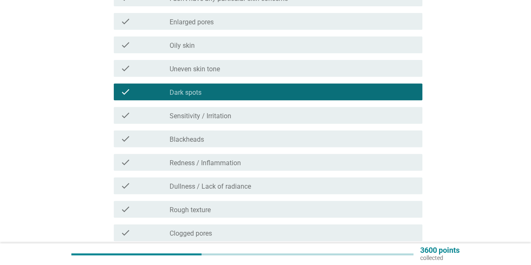
click at [296, 74] on div "check check_box_outline_blank Uneven skin tone" at bounding box center [268, 68] width 309 height 17
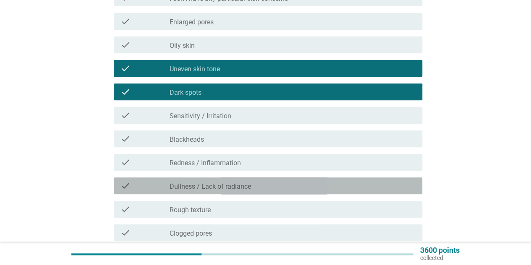
click at [260, 186] on div "check_box_outline_blank Dullness / Lack of radiance" at bounding box center [293, 186] width 246 height 10
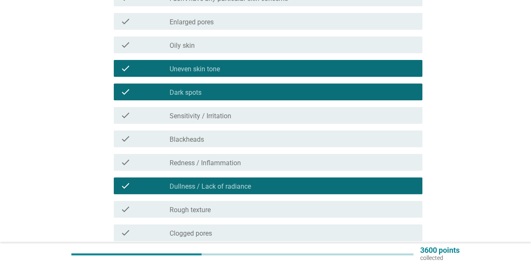
scroll to position [168, 0]
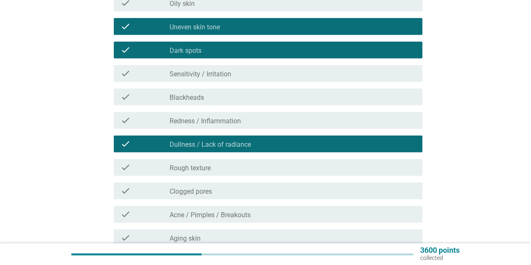
click at [262, 189] on div "check_box_outline_blank Clogged pores" at bounding box center [293, 191] width 246 height 10
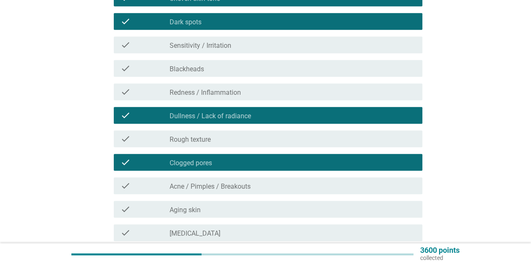
scroll to position [210, 0]
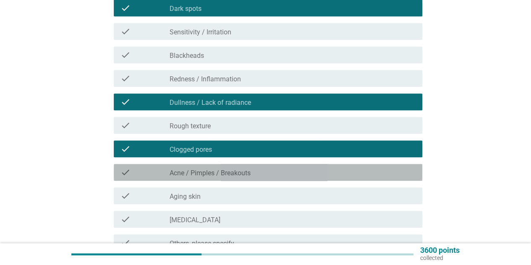
click at [269, 177] on div "check_box_outline_blank Acne / Pimples / Breakouts" at bounding box center [293, 173] width 246 height 10
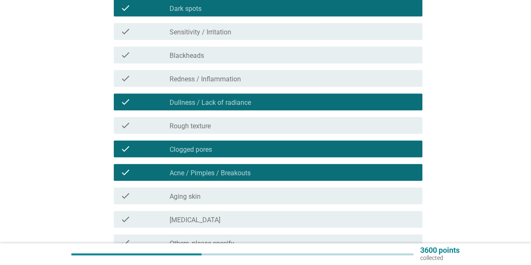
scroll to position [252, 0]
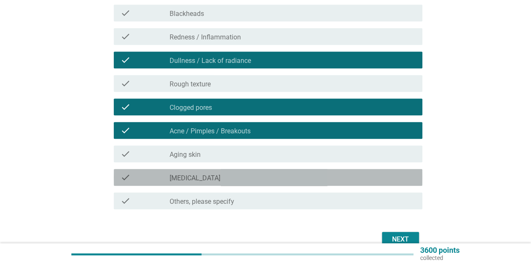
click at [268, 177] on div "check_box_outline_blank [MEDICAL_DATA]" at bounding box center [293, 178] width 246 height 10
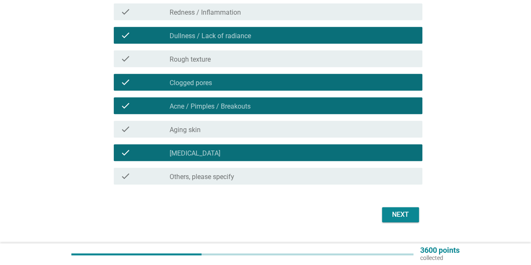
scroll to position [294, 0]
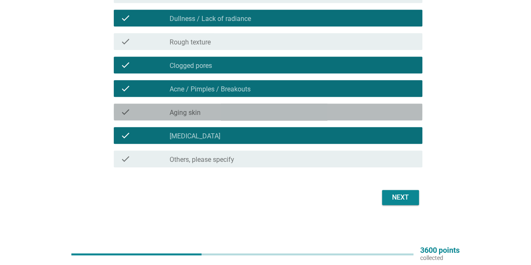
click at [249, 112] on div "check_box_outline_blank Aging skin" at bounding box center [293, 112] width 246 height 10
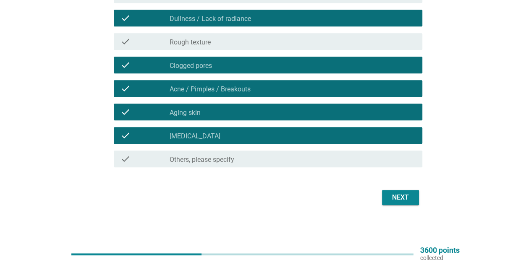
scroll to position [210, 0]
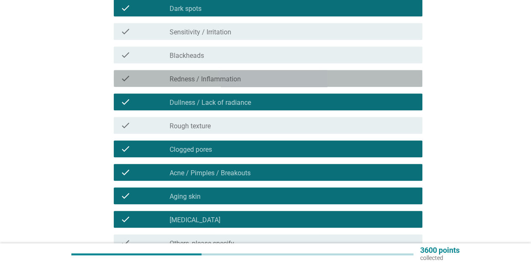
click at [234, 79] on label "Redness / Inflammation" at bounding box center [205, 79] width 71 height 8
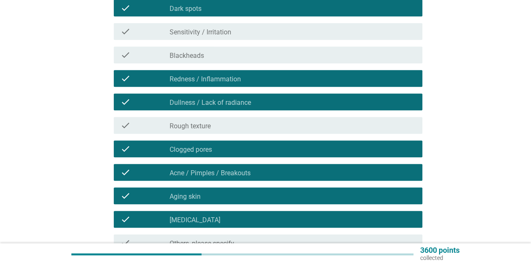
click at [234, 54] on div "check_box_outline_blank Blackheads" at bounding box center [293, 55] width 246 height 10
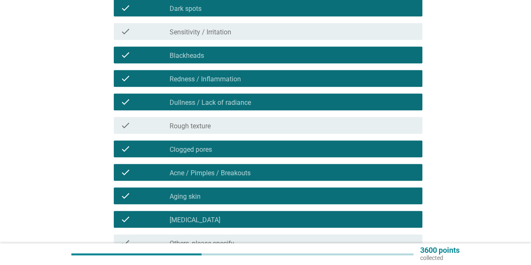
scroll to position [168, 0]
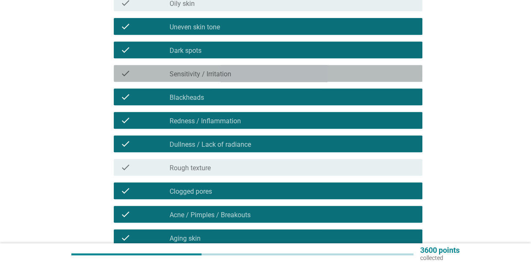
click at [244, 69] on div "check_box_outline_blank Sensitivity / Irritation" at bounding box center [293, 73] width 246 height 10
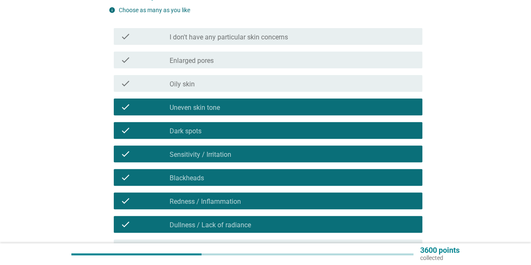
scroll to position [42, 0]
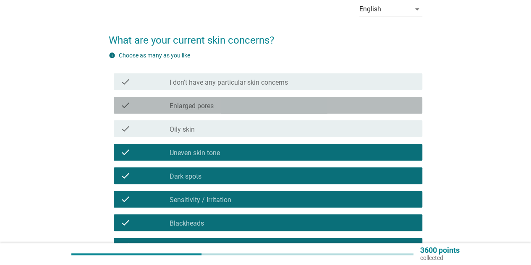
click at [266, 101] on div "check_box_outline_blank Enlarged pores" at bounding box center [293, 105] width 246 height 10
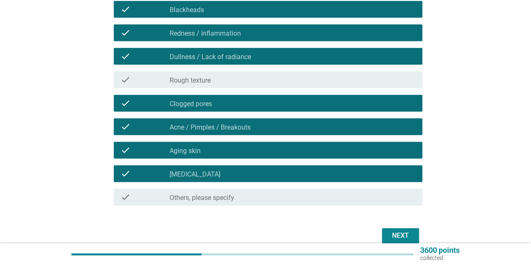
scroll to position [296, 0]
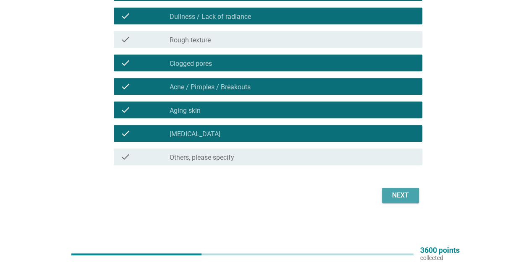
click at [401, 199] on div "Next" at bounding box center [401, 196] width 24 height 10
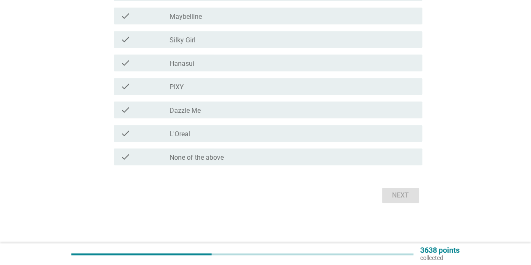
scroll to position [0, 0]
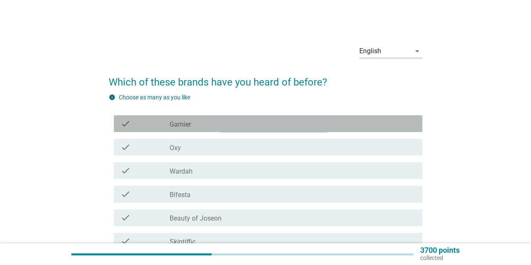
click at [328, 123] on div "check_box_outline_blank Garnier" at bounding box center [293, 124] width 246 height 10
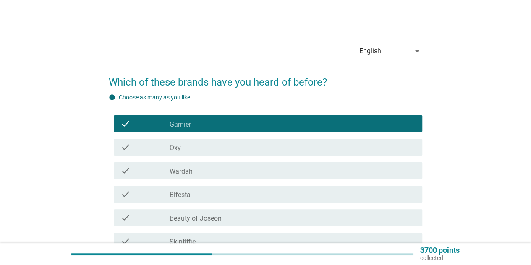
click at [325, 134] on div "check check_box_outline_blank Garnier" at bounding box center [266, 124] width 314 height 24
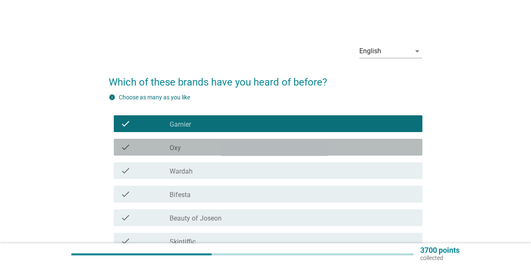
click at [323, 145] on div "check_box_outline_blank Oxy" at bounding box center [293, 147] width 246 height 10
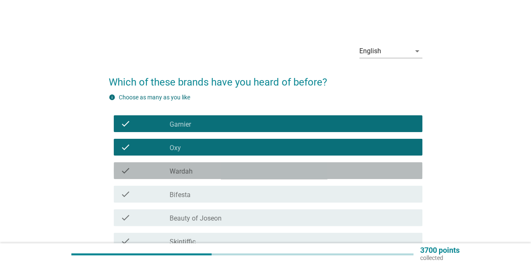
click at [329, 170] on div "check_box_outline_blank Wardah" at bounding box center [293, 171] width 246 height 10
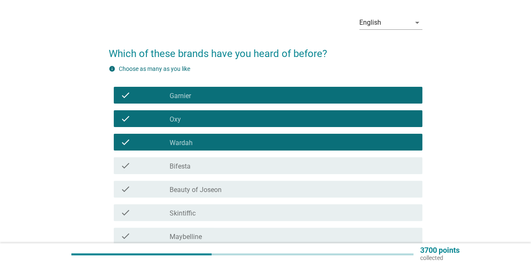
scroll to position [42, 0]
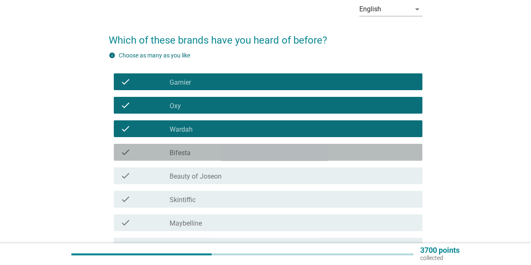
click at [338, 155] on div "check_box_outline_blank Bifesta" at bounding box center [293, 152] width 246 height 10
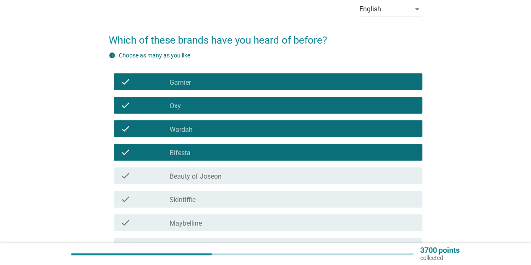
click at [339, 175] on div "check_box_outline_blank Beauty of Joseon" at bounding box center [293, 176] width 246 height 10
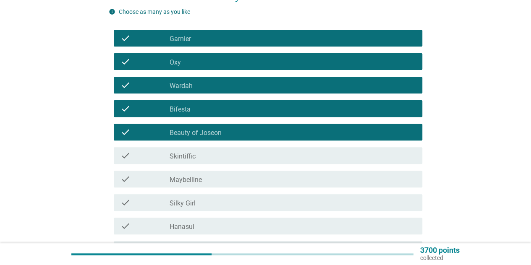
scroll to position [168, 0]
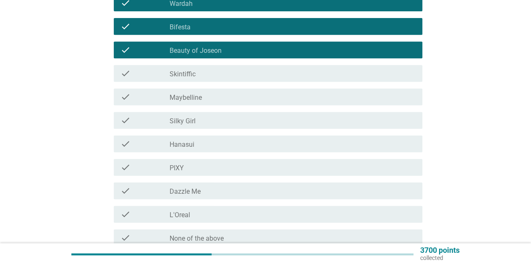
click at [262, 77] on div "check_box_outline_blank Skintiffic" at bounding box center [293, 73] width 246 height 10
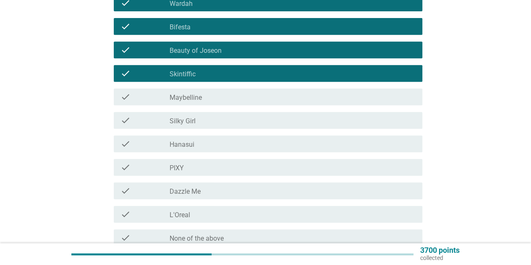
click at [275, 102] on div "check check_box_outline_blank Maybelline" at bounding box center [268, 97] width 309 height 17
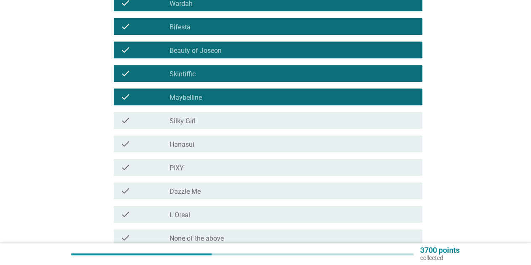
click at [275, 122] on div "check_box_outline_blank Silky Girl" at bounding box center [293, 120] width 246 height 10
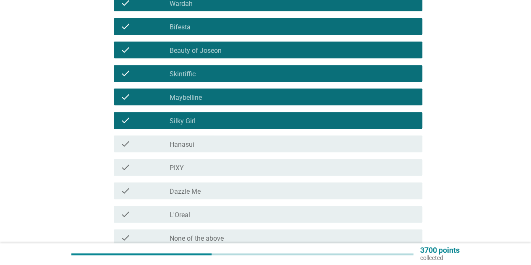
click at [295, 161] on div "check check_box_outline_blank PIXY" at bounding box center [268, 167] width 309 height 17
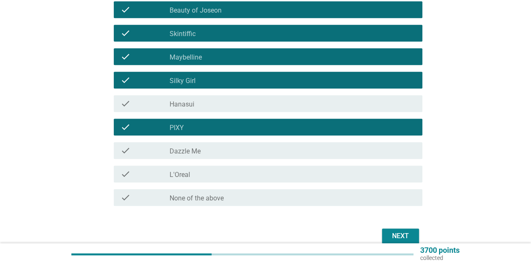
scroll to position [249, 0]
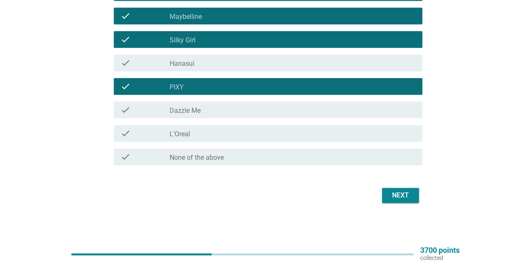
click at [296, 110] on div "check_box_outline_blank Dazzle Me" at bounding box center [293, 110] width 246 height 10
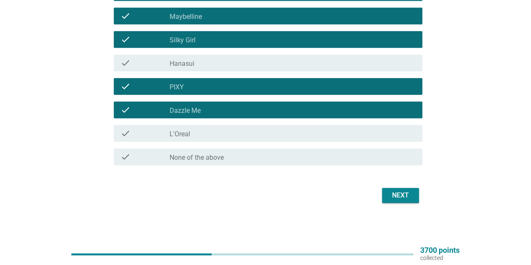
click at [291, 138] on div "check_box_outline_blank L'Oreal" at bounding box center [293, 133] width 246 height 10
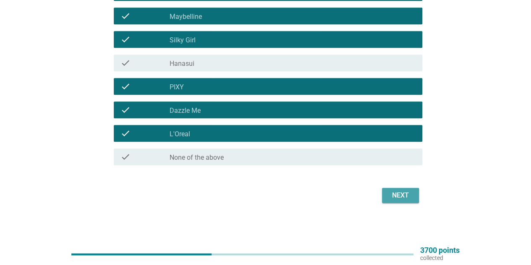
click at [404, 196] on div "Next" at bounding box center [401, 196] width 24 height 10
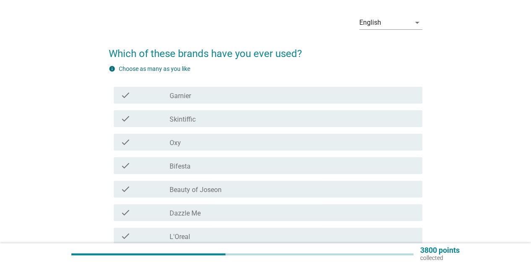
scroll to position [42, 0]
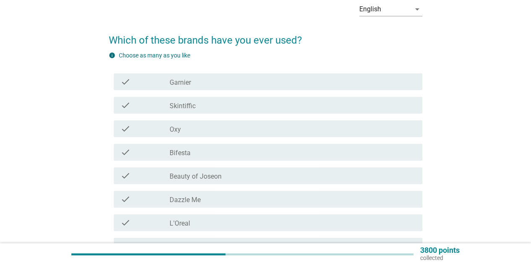
click at [237, 102] on div "check_box_outline_blank Skintiffic" at bounding box center [293, 105] width 246 height 10
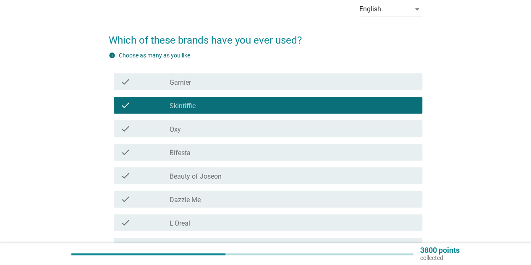
click at [262, 128] on div "check_box_outline_blank Oxy" at bounding box center [293, 129] width 246 height 10
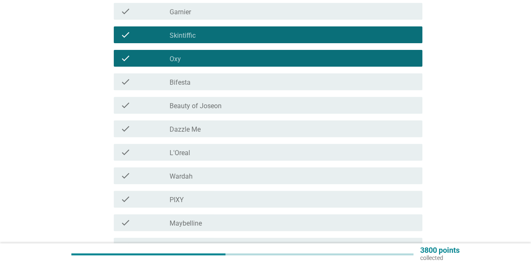
scroll to position [126, 0]
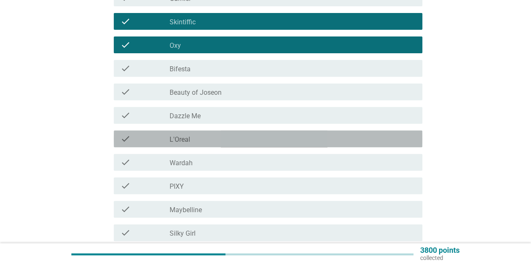
click at [268, 136] on div "check_box_outline_blank L'Oreal" at bounding box center [293, 139] width 246 height 10
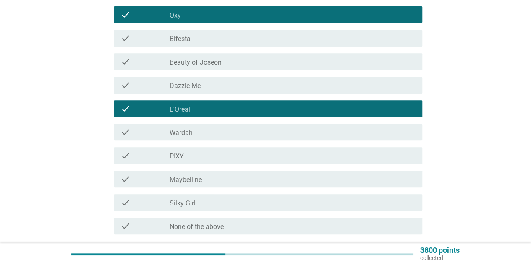
scroll to position [168, 0]
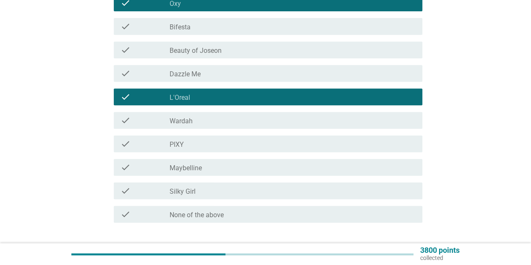
click at [290, 167] on div "check_box_outline_blank Maybelline" at bounding box center [293, 167] width 246 height 10
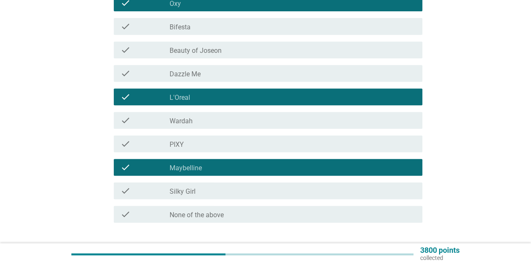
click at [288, 187] on div "check_box_outline_blank Silky Girl" at bounding box center [293, 191] width 246 height 10
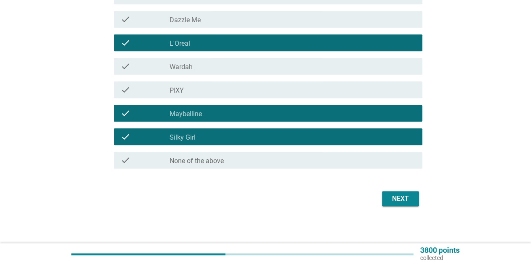
scroll to position [225, 0]
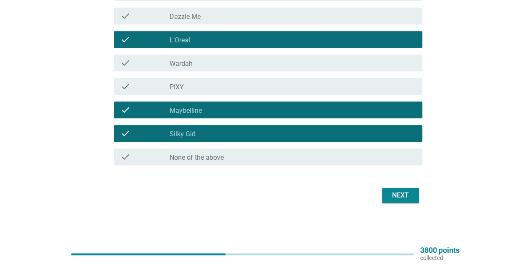
click at [409, 197] on div "Next" at bounding box center [401, 196] width 24 height 10
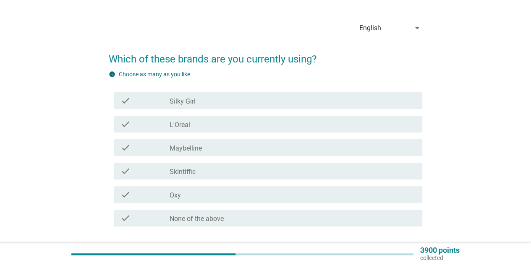
scroll to position [42, 0]
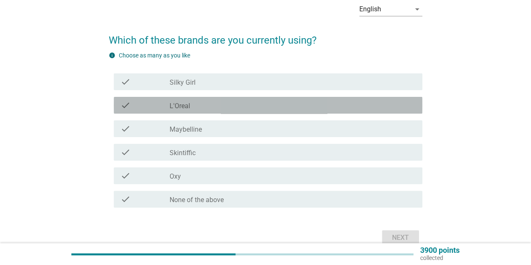
click at [212, 102] on div "check_box L'Oreal" at bounding box center [293, 105] width 246 height 10
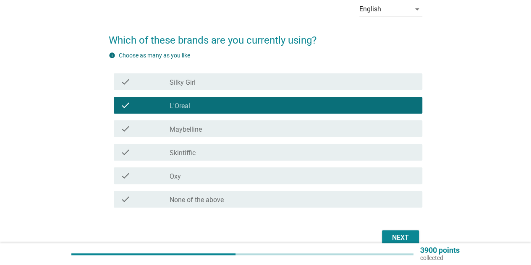
click at [217, 122] on div "check check_box Maybelline" at bounding box center [268, 128] width 309 height 17
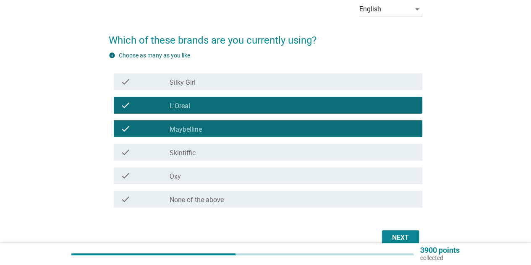
click at [217, 154] on div "check_box Skintiffic" at bounding box center [293, 152] width 246 height 10
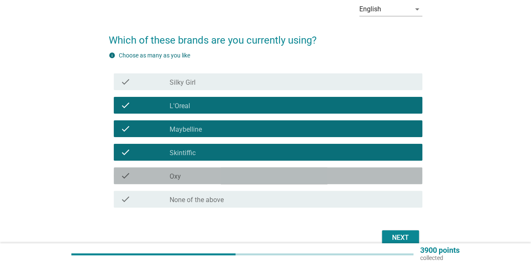
click at [306, 169] on div "check check_box Oxy" at bounding box center [268, 176] width 309 height 17
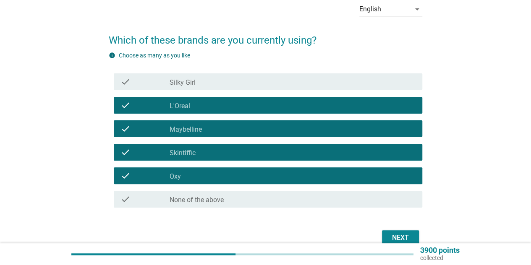
scroll to position [84, 0]
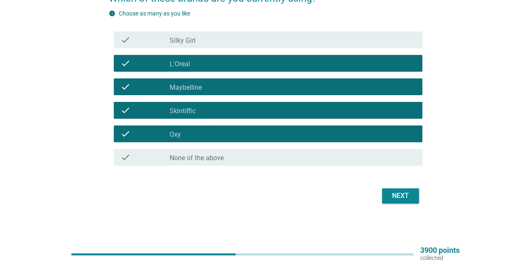
click at [298, 37] on div "check_box Silky Girl" at bounding box center [293, 40] width 246 height 10
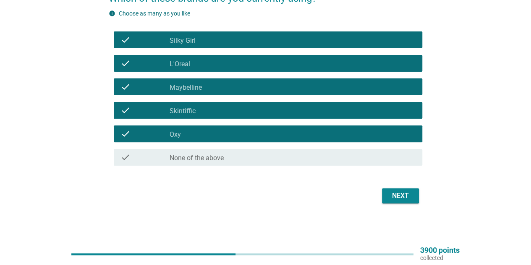
click at [405, 193] on div "Next" at bounding box center [401, 196] width 24 height 10
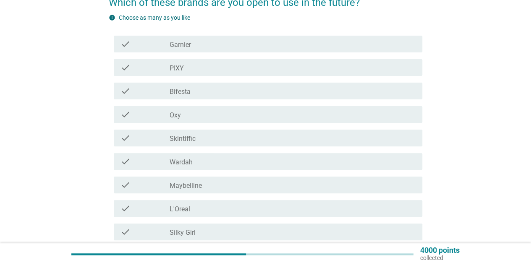
scroll to position [126, 0]
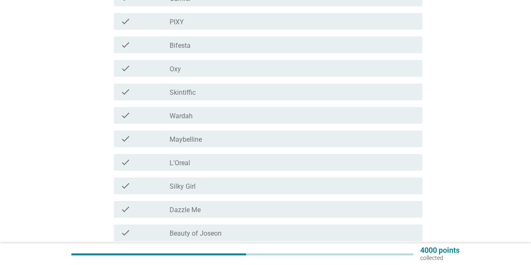
click at [246, 135] on div "check_box Maybelline" at bounding box center [293, 139] width 246 height 10
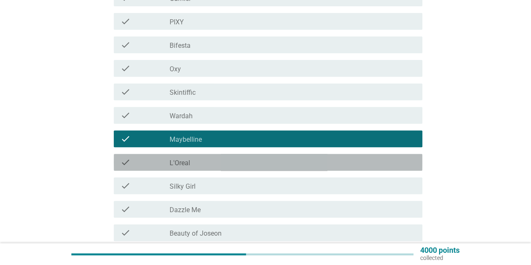
click at [248, 157] on div "check check_box L'Oreal" at bounding box center [268, 162] width 309 height 17
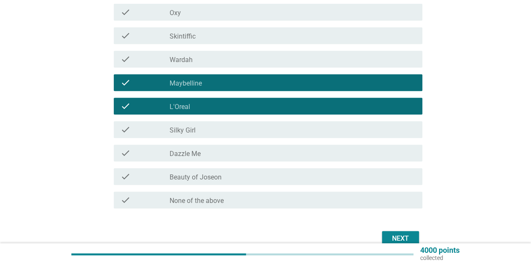
scroll to position [210, 0]
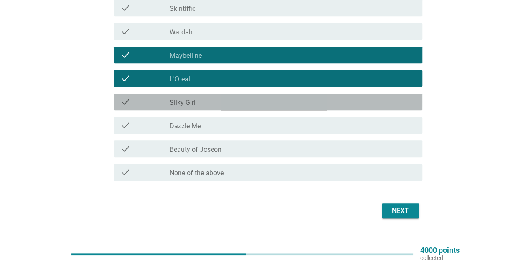
click at [278, 107] on div "check check_box Silky Girl" at bounding box center [268, 102] width 309 height 17
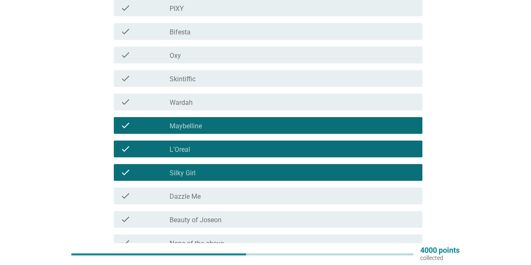
scroll to position [42, 0]
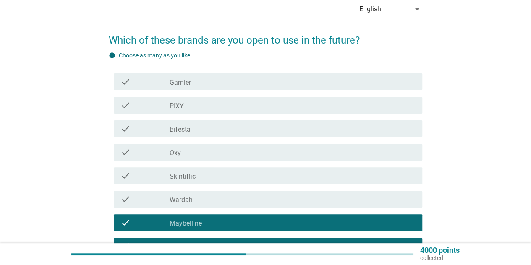
click at [270, 158] on div "check check_box Oxy" at bounding box center [268, 152] width 309 height 17
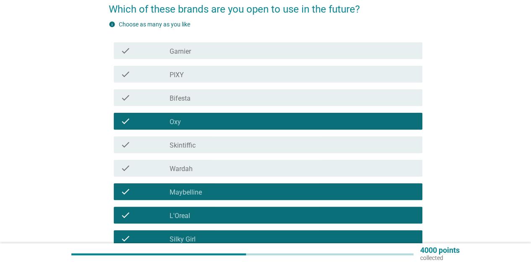
scroll to position [126, 0]
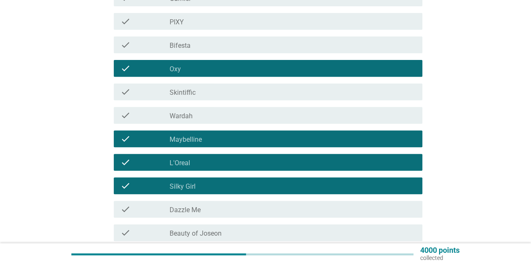
click at [265, 95] on div "check_box Skintiffic" at bounding box center [293, 92] width 246 height 10
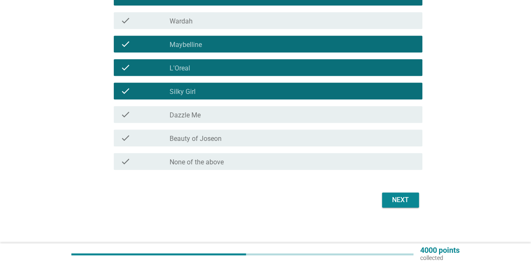
scroll to position [225, 0]
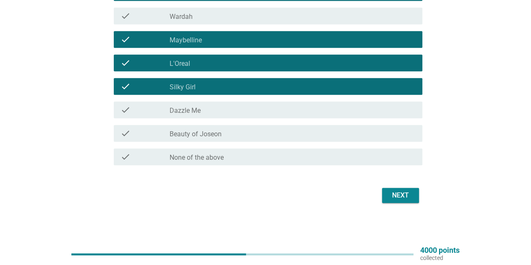
click at [310, 126] on div "check check_box_outline_blank Beauty of Joseon" at bounding box center [268, 133] width 309 height 17
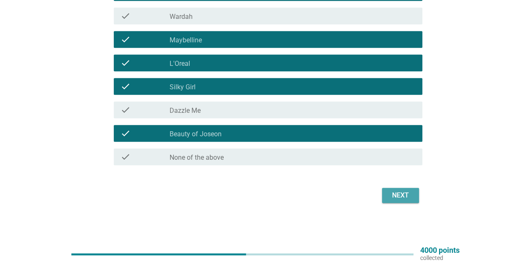
click at [408, 199] on div "Next" at bounding box center [401, 196] width 24 height 10
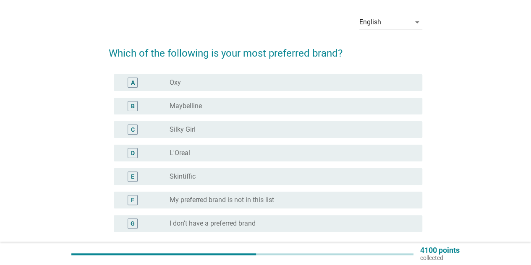
scroll to position [42, 0]
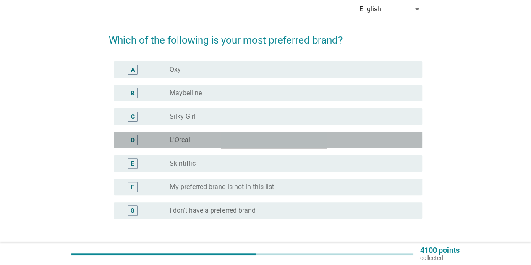
click at [296, 139] on div "radio_button_unchecked L'Oreal" at bounding box center [289, 140] width 239 height 8
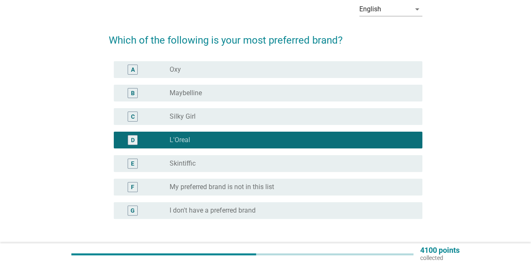
scroll to position [106, 0]
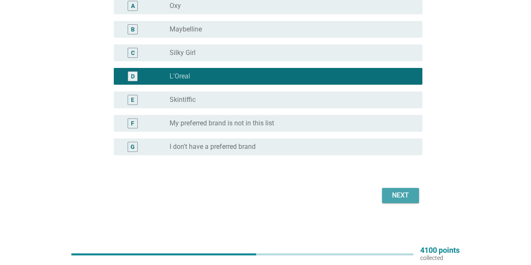
click at [412, 195] on div "Next" at bounding box center [401, 196] width 24 height 10
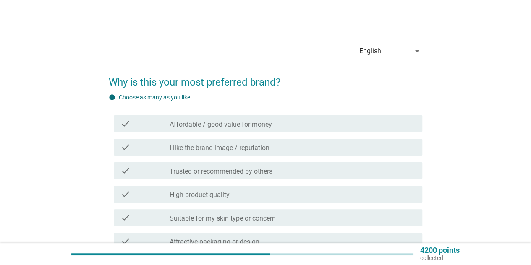
scroll to position [42, 0]
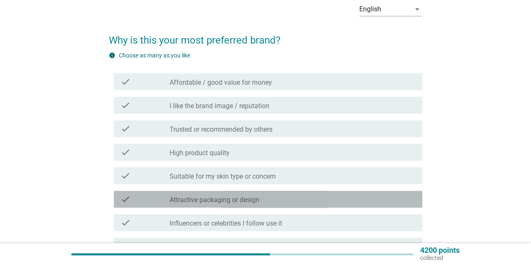
click at [370, 202] on div "check_box_outline_blank Attractive packaging or design" at bounding box center [293, 199] width 246 height 10
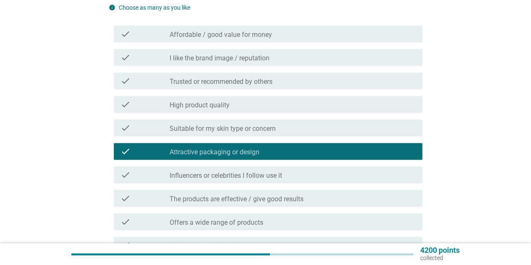
scroll to position [126, 0]
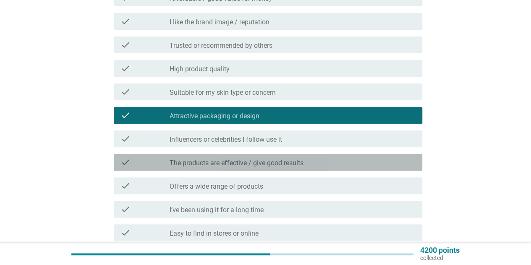
click at [379, 163] on div "check_box_outline_blank The products are effective / give good results" at bounding box center [293, 162] width 246 height 10
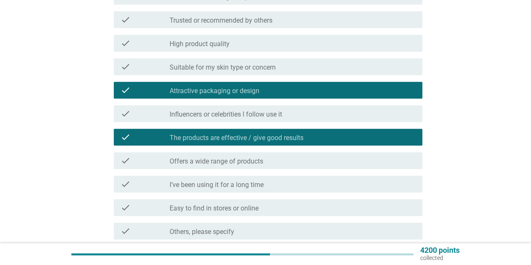
scroll to position [168, 0]
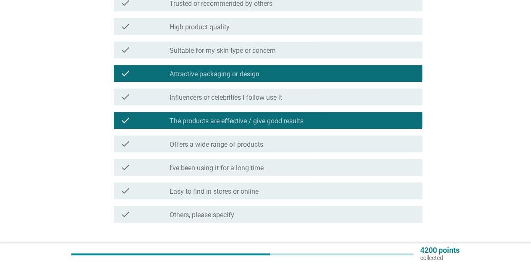
click at [341, 164] on div "check_box_outline_blank I’ve been using it for a long time" at bounding box center [293, 167] width 246 height 10
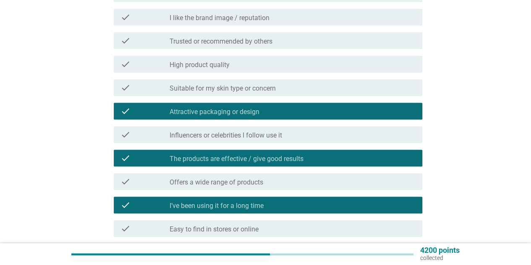
scroll to position [84, 0]
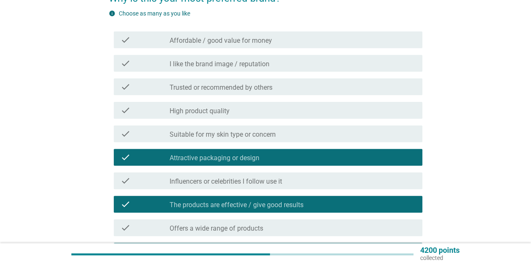
click at [262, 39] on label "Affordable / good value for money" at bounding box center [221, 41] width 102 height 8
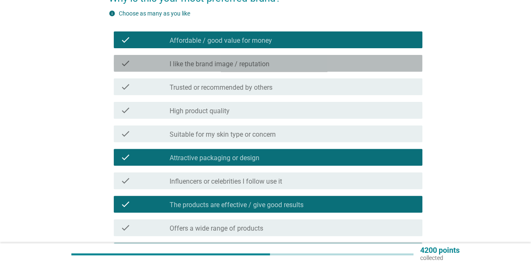
click at [272, 67] on div "check_box_outline_blank I like the brand image / reputation" at bounding box center [293, 63] width 246 height 10
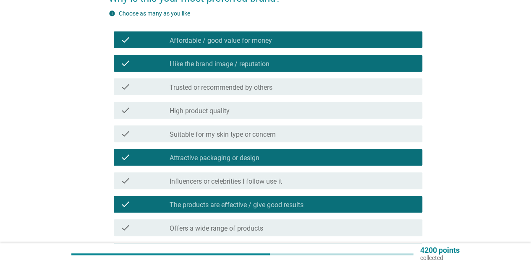
click at [272, 67] on div "check_box_outline_blank I like the brand image / reputation" at bounding box center [293, 63] width 246 height 10
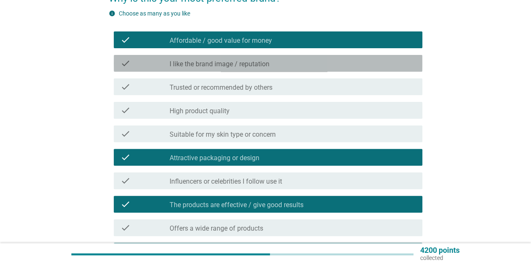
click at [272, 67] on div "check_box_outline_blank I like the brand image / reputation" at bounding box center [293, 63] width 246 height 10
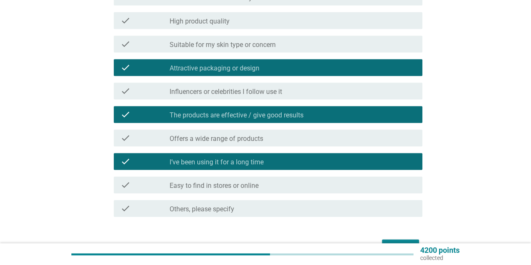
scroll to position [210, 0]
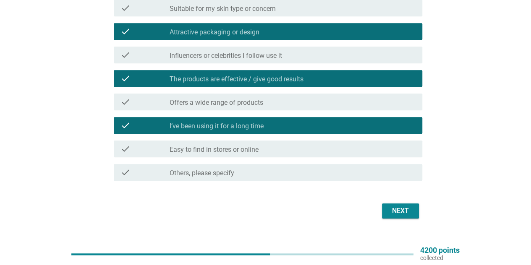
click at [419, 217] on div "Next" at bounding box center [266, 211] width 314 height 20
click at [393, 211] on div "Next" at bounding box center [401, 211] width 24 height 10
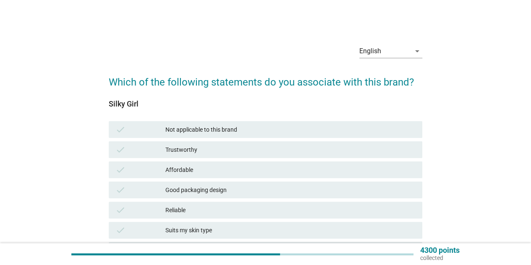
click at [330, 168] on div "Affordable" at bounding box center [290, 170] width 250 height 10
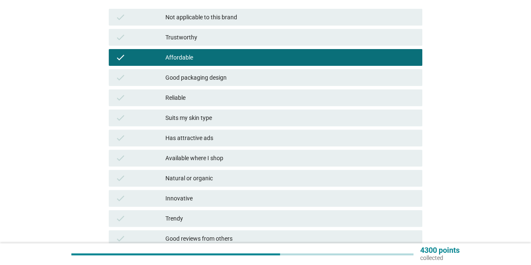
scroll to position [126, 0]
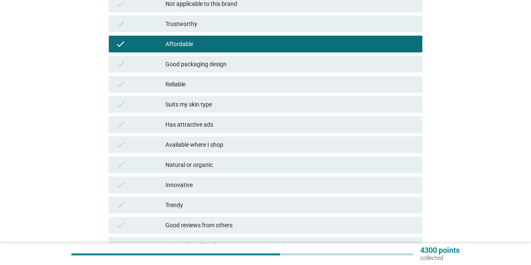
click at [306, 136] on div "check Available where I shop" at bounding box center [265, 145] width 317 height 20
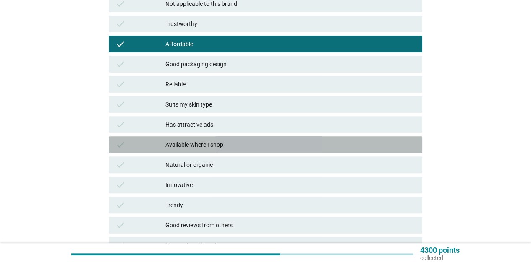
click at [306, 144] on div "Available where I shop" at bounding box center [290, 145] width 250 height 10
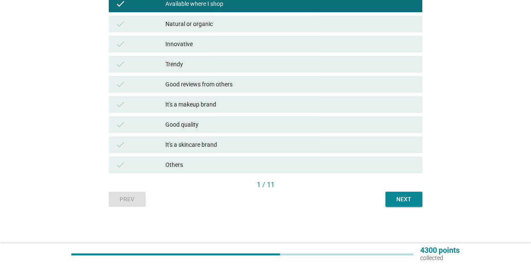
scroll to position [268, 0]
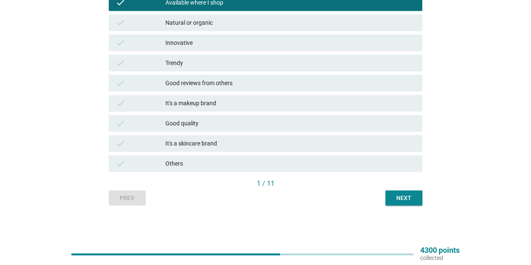
click at [397, 201] on div "Next" at bounding box center [404, 198] width 24 height 9
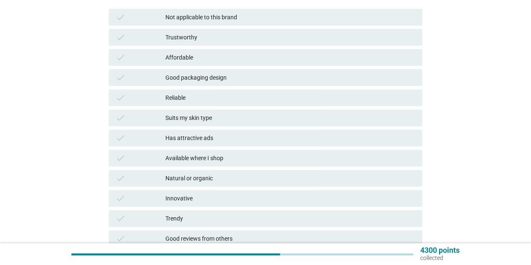
scroll to position [126, 0]
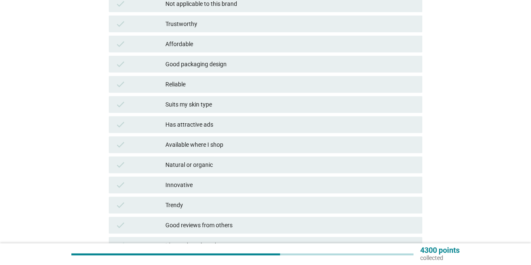
click at [389, 202] on div "Trendy" at bounding box center [290, 205] width 250 height 10
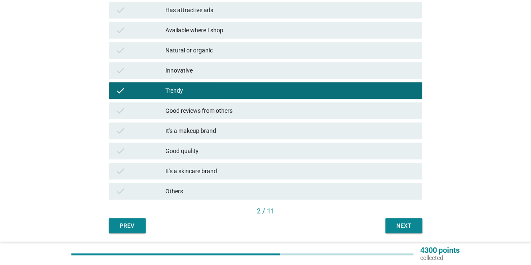
scroll to position [268, 0]
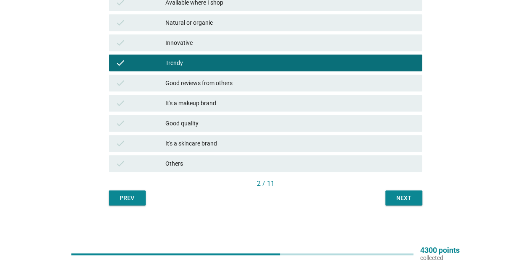
click at [410, 202] on div "Next" at bounding box center [404, 198] width 24 height 9
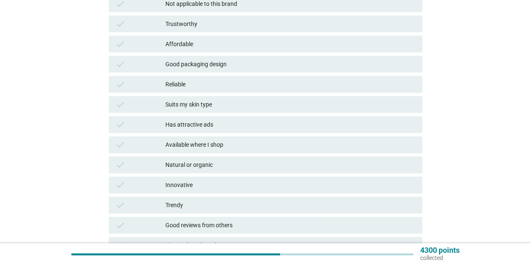
scroll to position [210, 0]
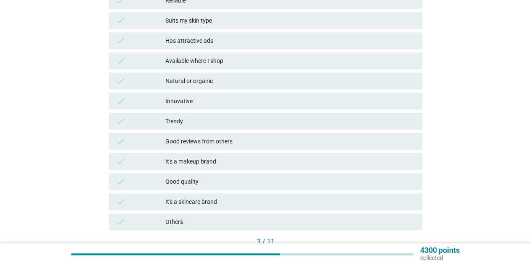
click at [407, 165] on div "It's a makeup brand" at bounding box center [290, 162] width 250 height 10
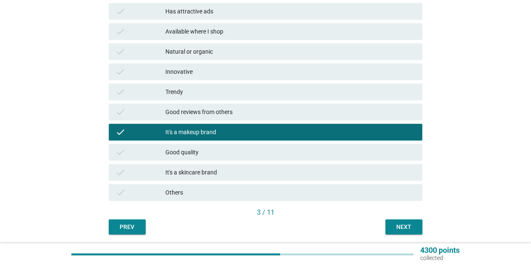
scroll to position [268, 0]
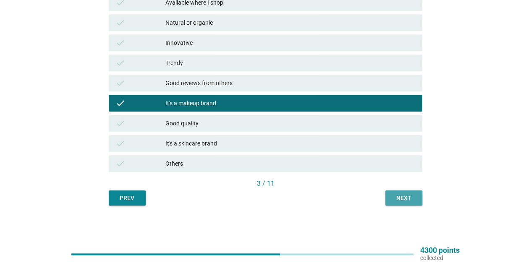
click at [408, 197] on div "Next" at bounding box center [404, 198] width 24 height 9
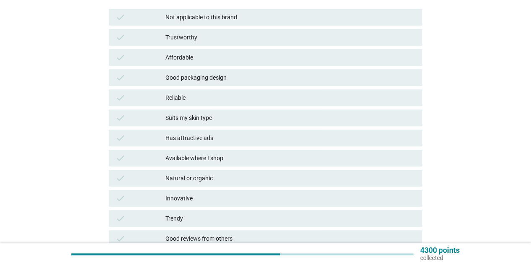
scroll to position [126, 0]
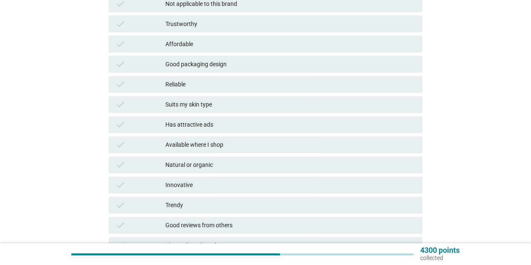
click at [404, 169] on div "Natural or organic" at bounding box center [290, 165] width 250 height 10
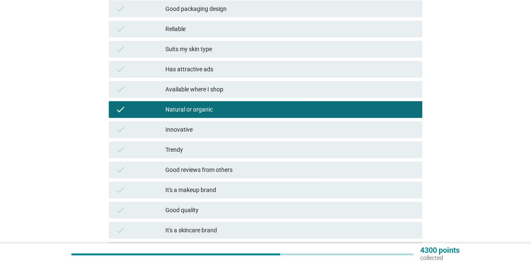
scroll to position [252, 0]
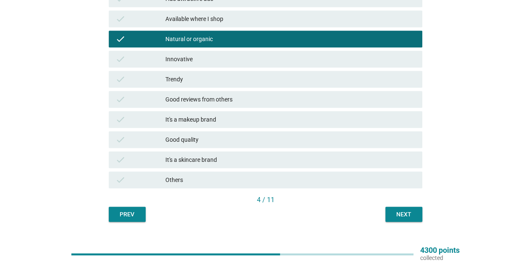
click at [414, 214] on div "Next" at bounding box center [404, 214] width 24 height 9
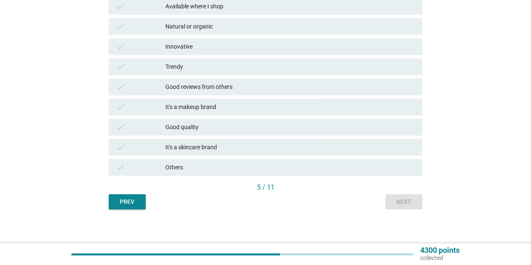
scroll to position [268, 0]
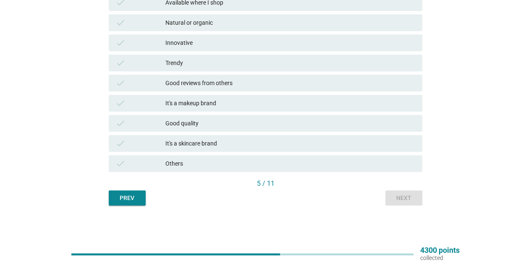
click at [136, 198] on div "Prev" at bounding box center [127, 198] width 24 height 9
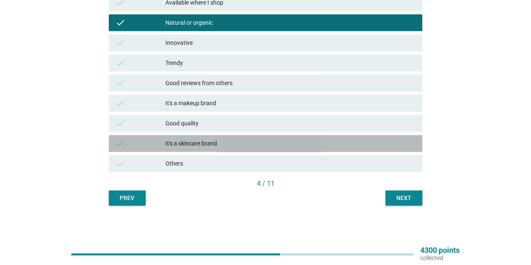
click at [290, 144] on div "It's a skincare brand" at bounding box center [290, 144] width 250 height 10
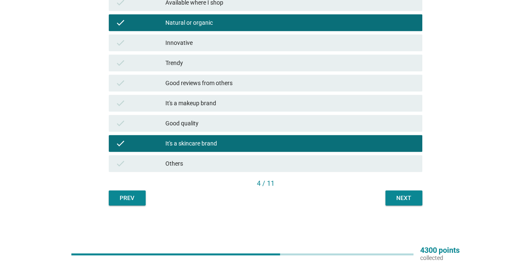
click at [415, 201] on div "Next" at bounding box center [404, 198] width 24 height 9
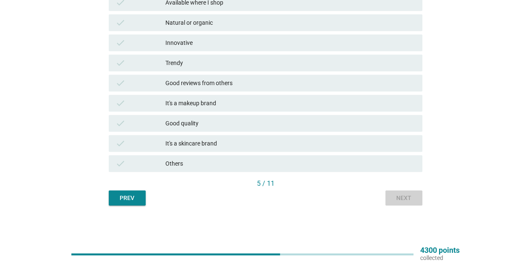
scroll to position [0, 0]
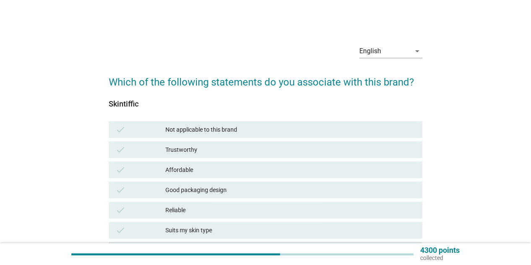
click at [303, 170] on div "Affordable" at bounding box center [290, 170] width 250 height 10
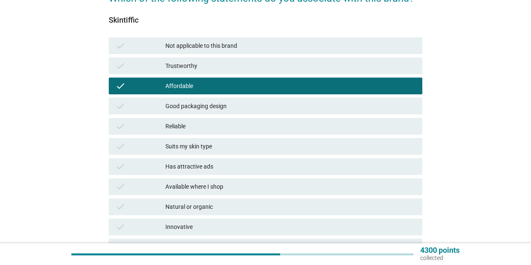
scroll to position [126, 0]
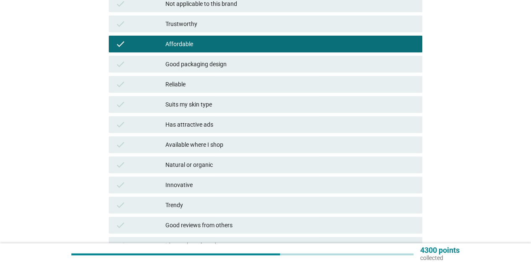
click at [297, 124] on div "Has attractive ads" at bounding box center [290, 125] width 250 height 10
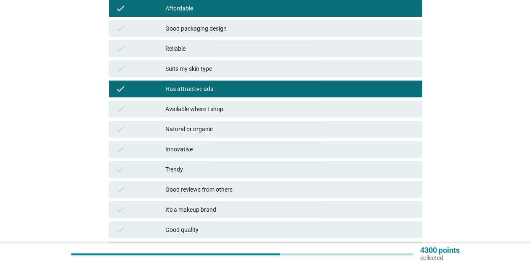
scroll to position [210, 0]
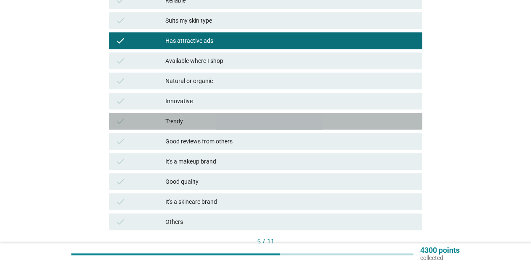
click at [291, 120] on div "Trendy" at bounding box center [290, 121] width 250 height 10
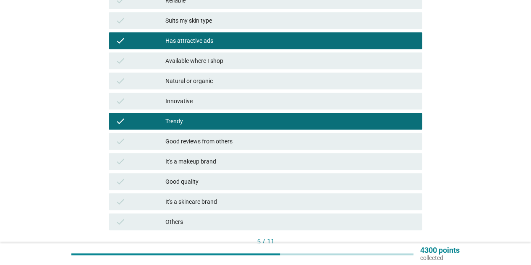
scroll to position [252, 0]
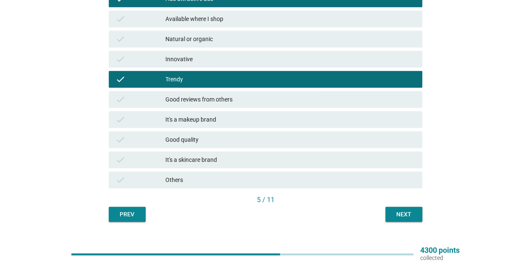
click at [289, 161] on div "It's a skincare brand" at bounding box center [290, 160] width 250 height 10
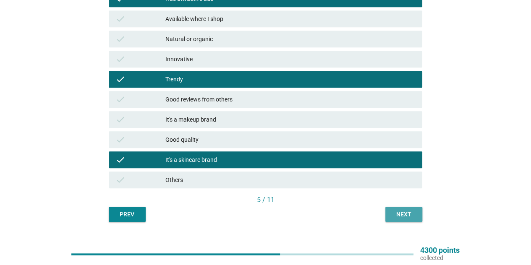
click at [403, 222] on button "Next" at bounding box center [403, 214] width 37 height 15
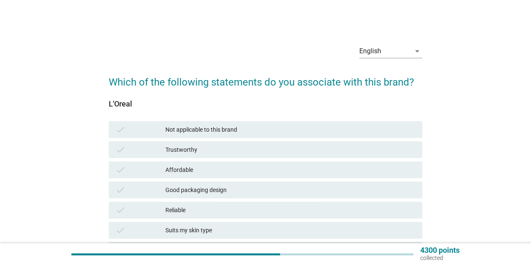
click at [278, 154] on div "Trustworthy" at bounding box center [290, 150] width 250 height 10
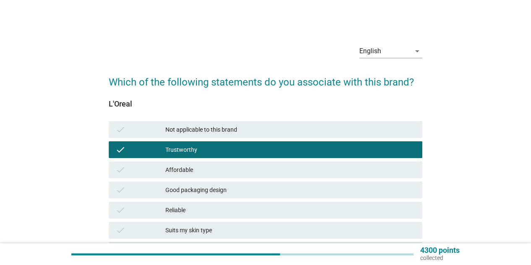
click at [280, 187] on div "Good packaging design" at bounding box center [290, 190] width 250 height 10
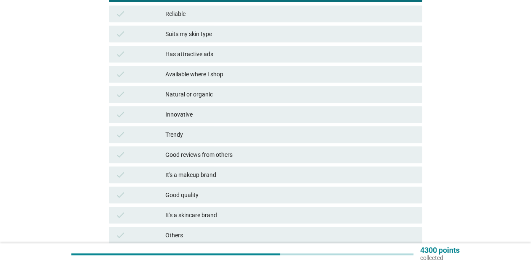
scroll to position [210, 0]
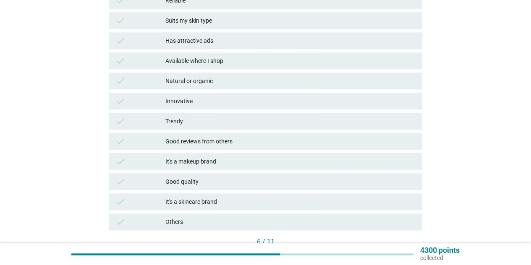
click at [289, 163] on div "It's a makeup brand" at bounding box center [290, 162] width 250 height 10
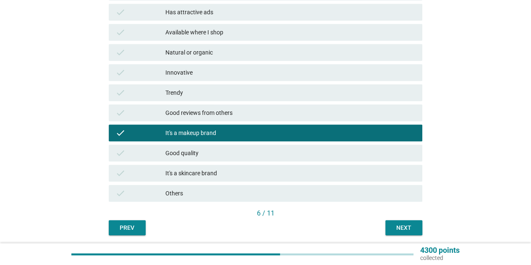
scroll to position [252, 0]
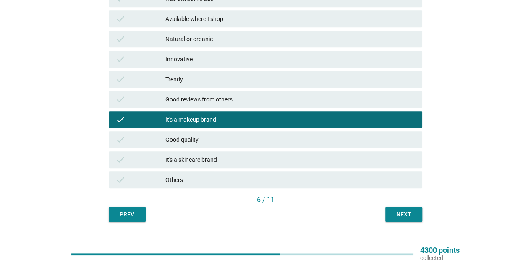
click at [394, 220] on button "Next" at bounding box center [403, 214] width 37 height 15
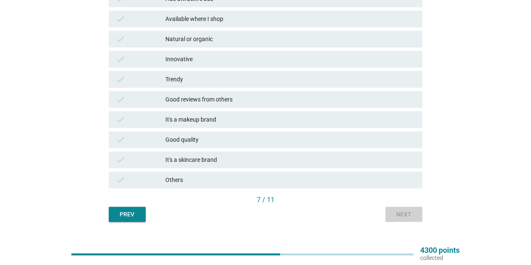
scroll to position [0, 0]
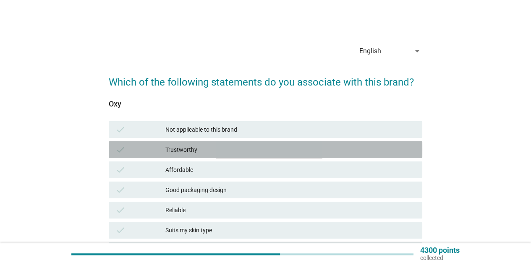
click at [296, 148] on div "Trustworthy" at bounding box center [290, 150] width 250 height 10
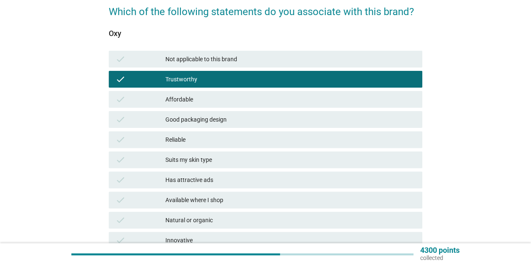
scroll to position [84, 0]
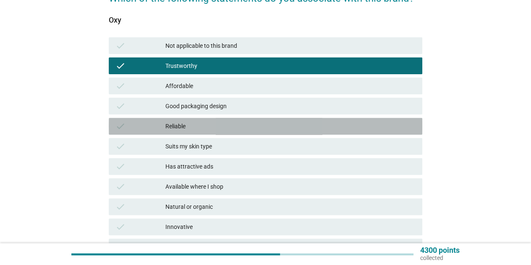
click at [260, 126] on div "Reliable" at bounding box center [290, 126] width 250 height 10
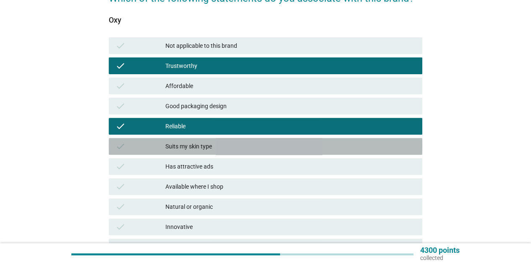
click at [261, 146] on div "Suits my skin type" at bounding box center [290, 146] width 250 height 10
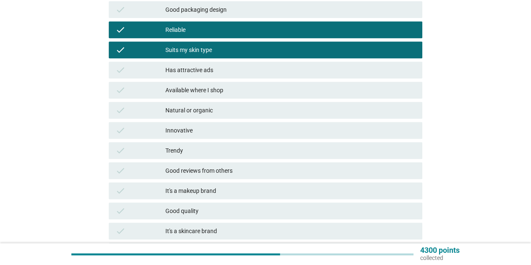
scroll to position [210, 0]
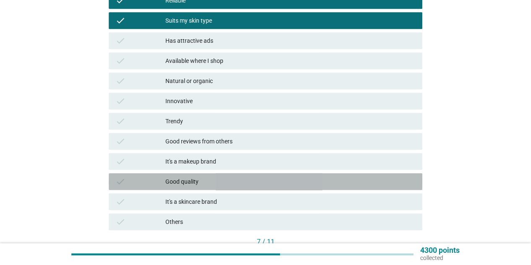
click at [290, 186] on div "Good quality" at bounding box center [290, 182] width 250 height 10
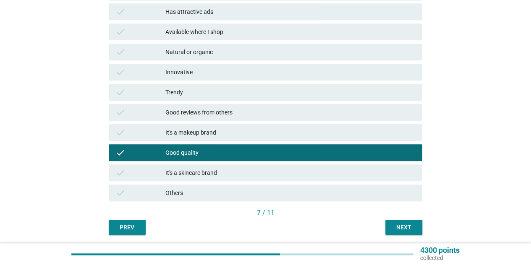
scroll to position [252, 0]
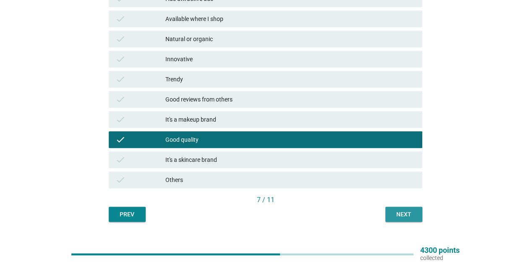
click at [408, 213] on div "Next" at bounding box center [404, 214] width 24 height 9
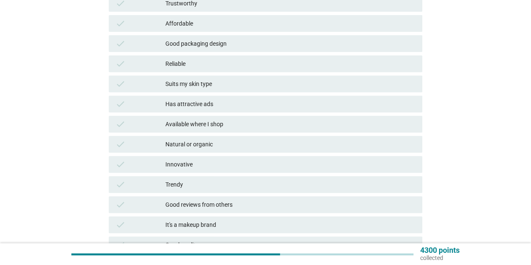
scroll to position [84, 0]
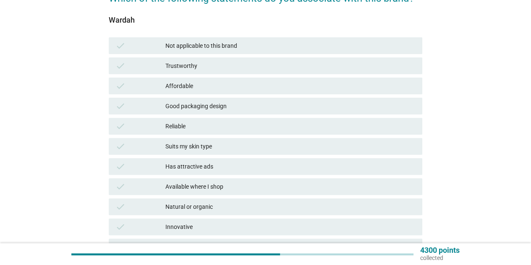
click at [266, 79] on div "check Affordable" at bounding box center [266, 86] width 314 height 17
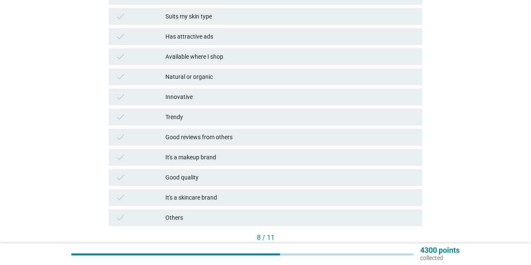
scroll to position [268, 0]
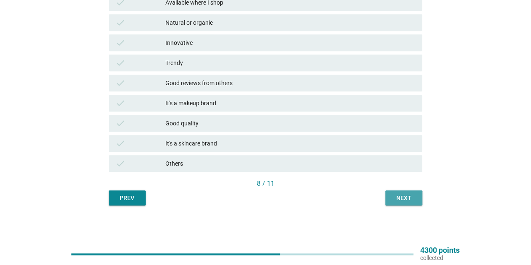
click at [403, 204] on button "Next" at bounding box center [403, 198] width 37 height 15
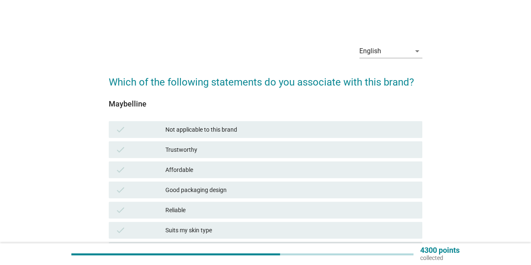
click at [259, 172] on div "Affordable" at bounding box center [290, 170] width 250 height 10
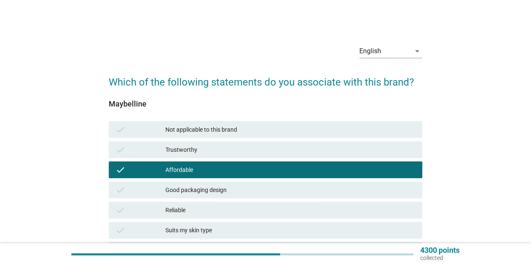
scroll to position [42, 0]
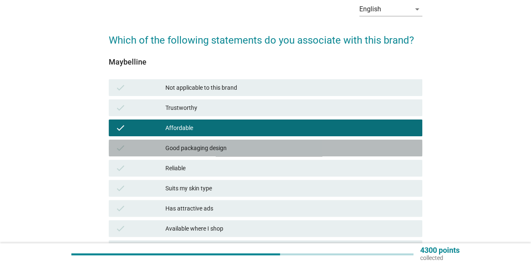
click at [274, 150] on div "Good packaging design" at bounding box center [290, 148] width 250 height 10
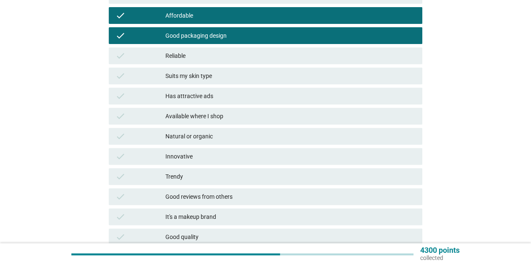
scroll to position [168, 0]
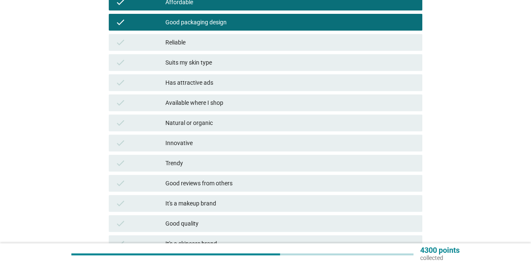
click at [230, 79] on div "Has attractive ads" at bounding box center [290, 83] width 250 height 10
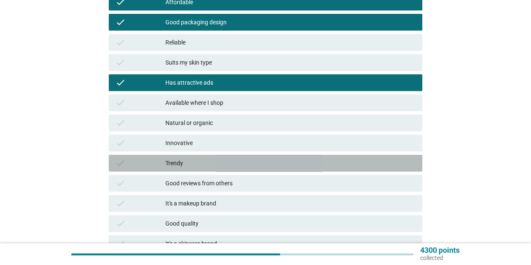
click at [249, 158] on div "check Trendy" at bounding box center [266, 163] width 314 height 17
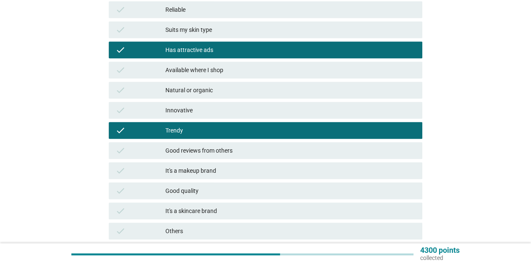
scroll to position [252, 0]
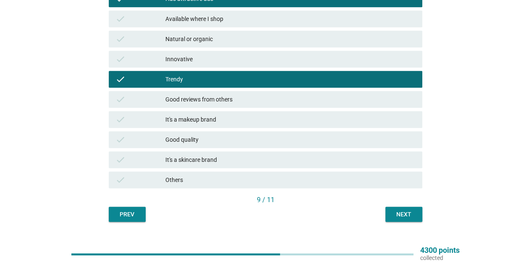
click at [244, 123] on div "It's a makeup brand" at bounding box center [290, 120] width 250 height 10
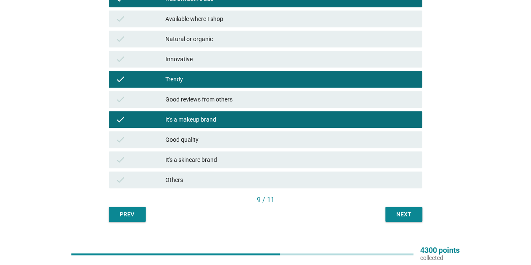
click at [396, 218] on div "Next" at bounding box center [404, 214] width 24 height 9
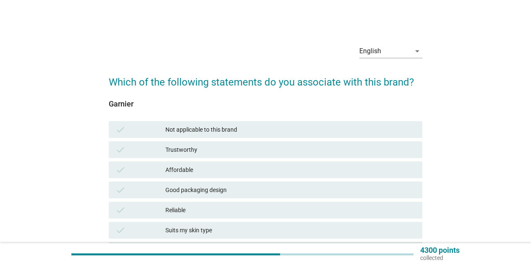
click at [236, 167] on div "Affordable" at bounding box center [290, 170] width 250 height 10
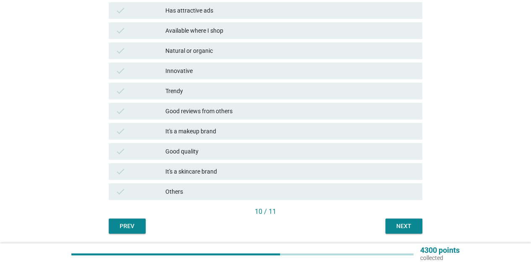
scroll to position [268, 0]
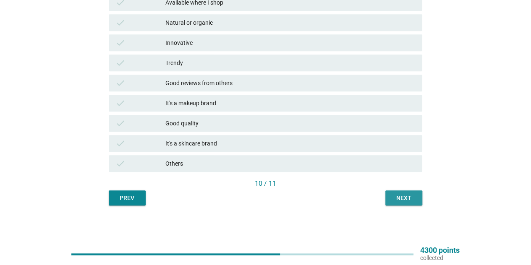
click at [416, 198] on button "Next" at bounding box center [403, 198] width 37 height 15
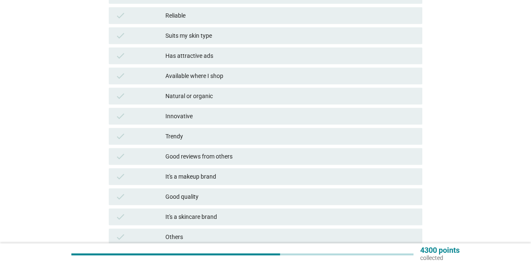
scroll to position [210, 0]
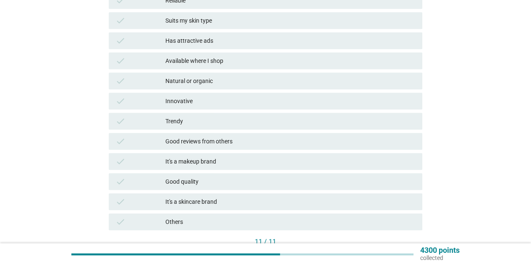
click at [240, 204] on div "It's a skincare brand" at bounding box center [290, 202] width 250 height 10
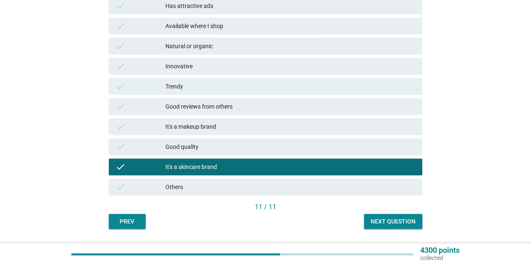
scroll to position [268, 0]
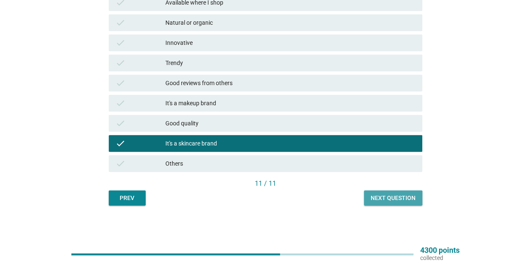
click at [390, 196] on div "Next question" at bounding box center [393, 198] width 45 height 9
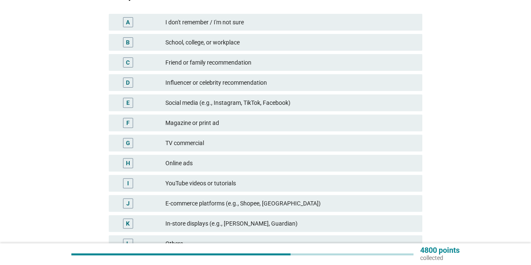
scroll to position [126, 0]
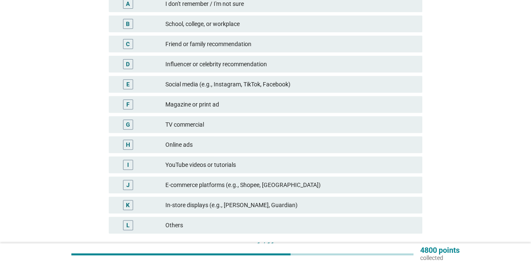
click at [393, 184] on div "E-commerce platforms (e.g., Shopee, [GEOGRAPHIC_DATA])" at bounding box center [290, 185] width 250 height 10
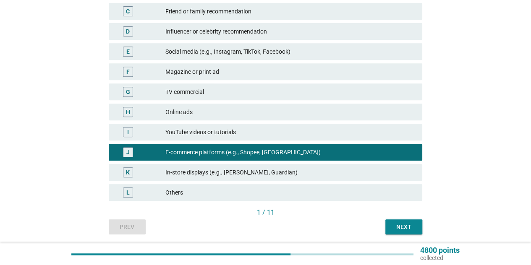
scroll to position [188, 0]
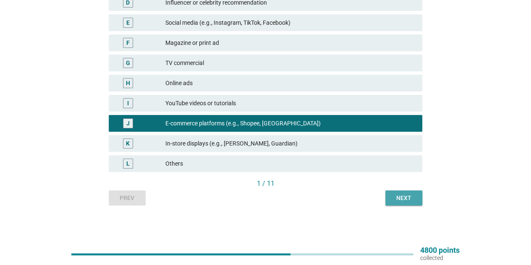
click at [406, 197] on div "Next" at bounding box center [404, 198] width 24 height 9
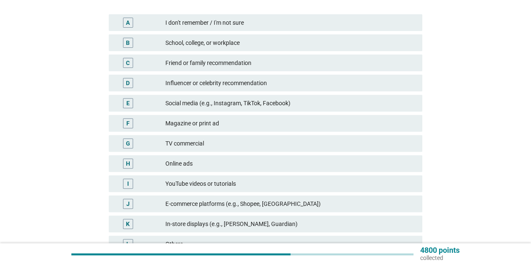
scroll to position [126, 0]
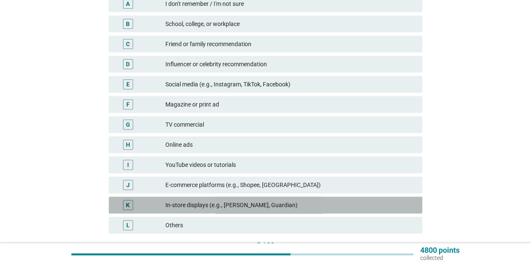
click at [334, 202] on div "In-store displays (e.g., [PERSON_NAME], Guardian)" at bounding box center [290, 205] width 250 height 10
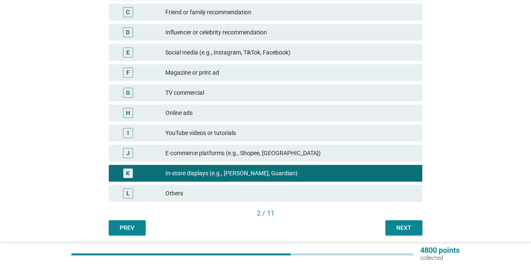
scroll to position [188, 0]
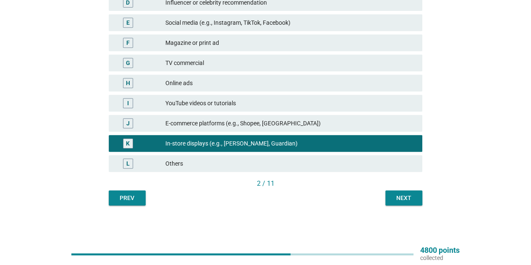
click at [389, 194] on button "Next" at bounding box center [403, 198] width 37 height 15
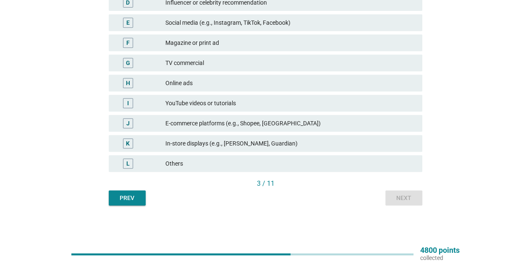
click at [346, 145] on div "In-store displays (e.g., [PERSON_NAME], Guardian)" at bounding box center [290, 144] width 250 height 10
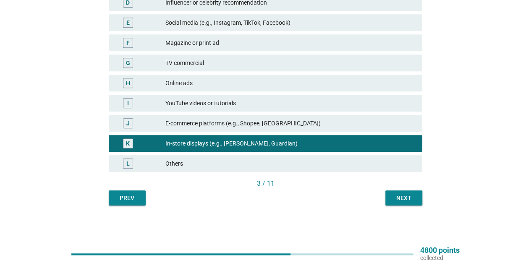
click at [401, 199] on div "Next" at bounding box center [404, 198] width 24 height 9
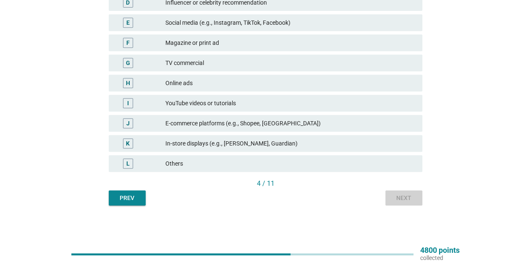
scroll to position [0, 0]
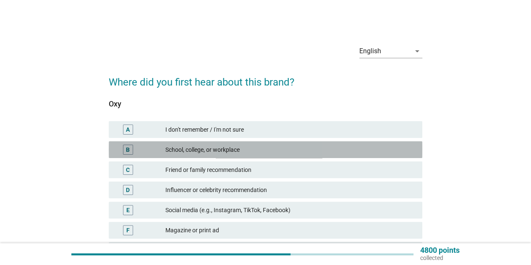
click at [259, 154] on div "School, college, or workplace" at bounding box center [290, 150] width 250 height 10
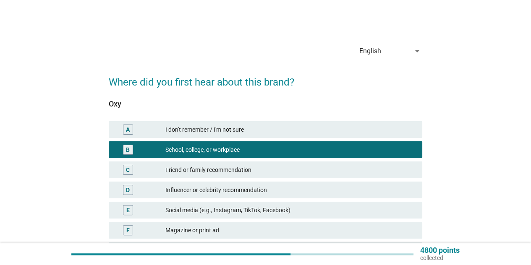
scroll to position [188, 0]
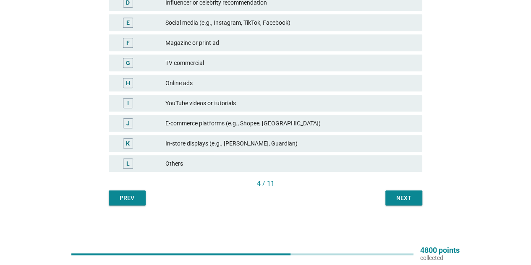
click at [394, 194] on div "Next" at bounding box center [404, 198] width 24 height 9
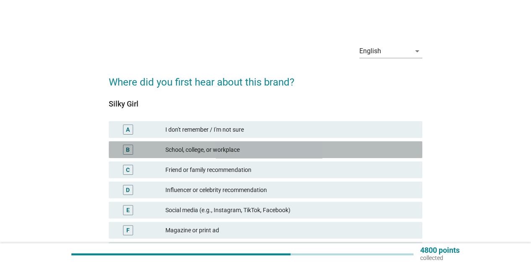
click at [375, 152] on div "School, college, or workplace" at bounding box center [290, 150] width 250 height 10
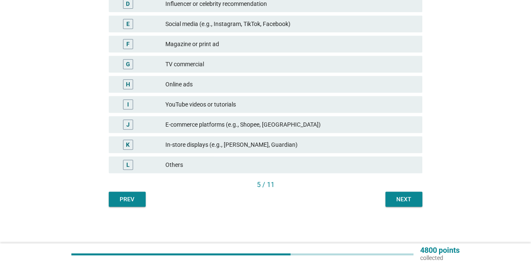
scroll to position [188, 0]
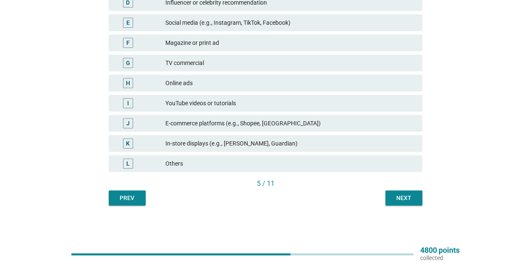
click at [403, 207] on div "English arrow_drop_down Where did you first hear about this brand? Silky Girl A…" at bounding box center [265, 27] width 327 height 369
click at [403, 198] on div "Next" at bounding box center [404, 198] width 24 height 9
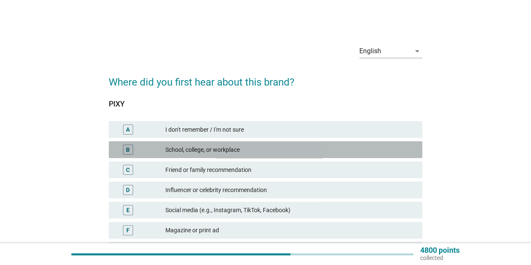
click at [383, 152] on div "School, college, or workplace" at bounding box center [290, 150] width 250 height 10
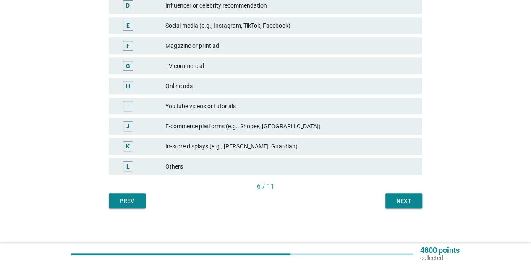
scroll to position [188, 0]
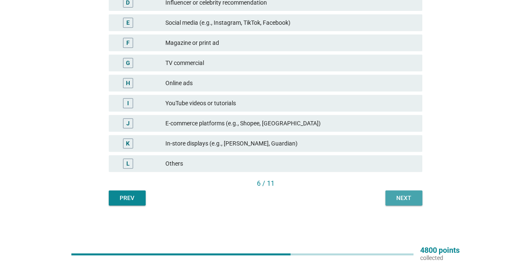
click at [398, 194] on div "Next" at bounding box center [404, 198] width 24 height 9
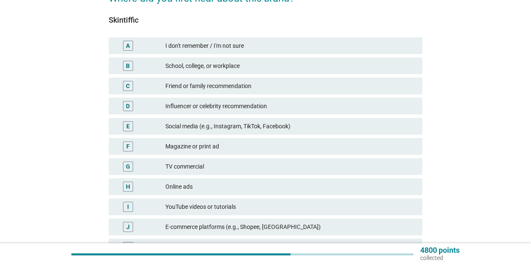
scroll to position [126, 0]
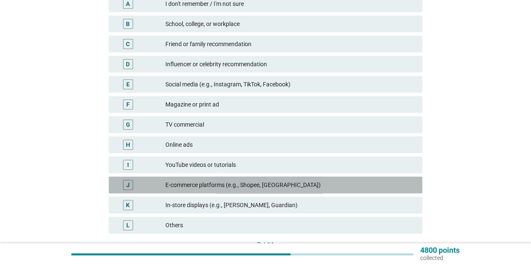
click at [397, 187] on div "E-commerce platforms (e.g., Shopee, [GEOGRAPHIC_DATA])" at bounding box center [290, 185] width 250 height 10
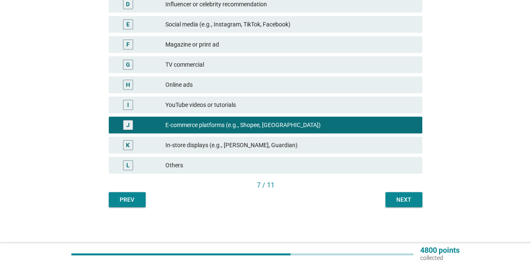
scroll to position [188, 0]
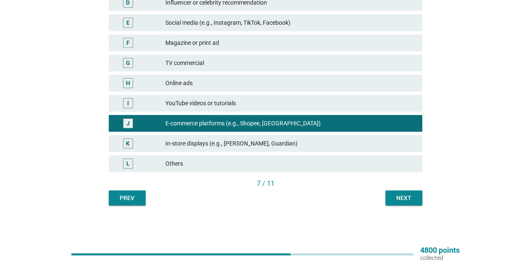
click at [397, 198] on div "Next" at bounding box center [404, 198] width 24 height 9
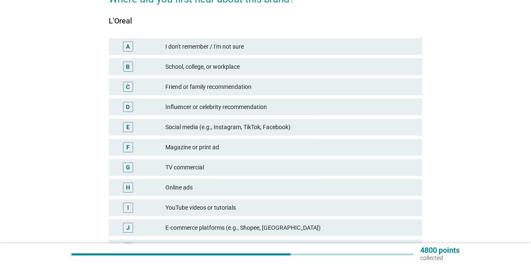
scroll to position [84, 0]
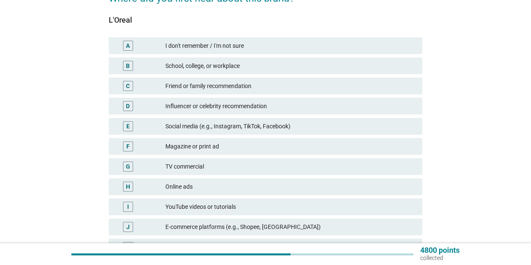
click at [372, 169] on div "TV commercial" at bounding box center [290, 167] width 250 height 10
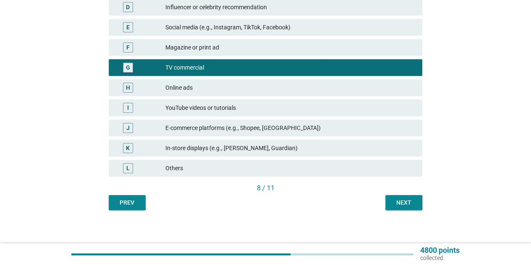
scroll to position [188, 0]
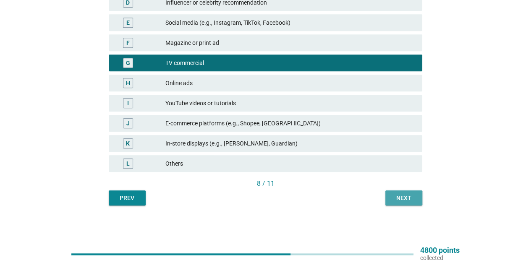
click at [412, 200] on div "Next" at bounding box center [404, 198] width 24 height 9
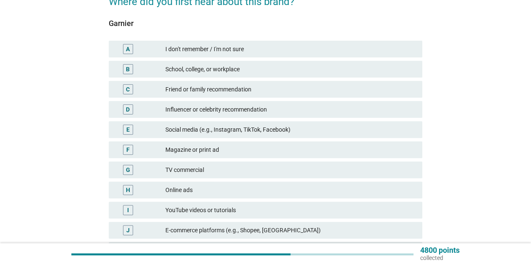
scroll to position [84, 0]
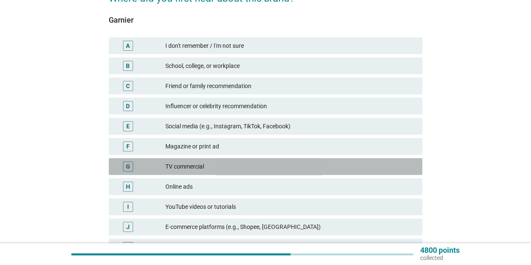
click at [365, 166] on div "TV commercial" at bounding box center [290, 167] width 250 height 10
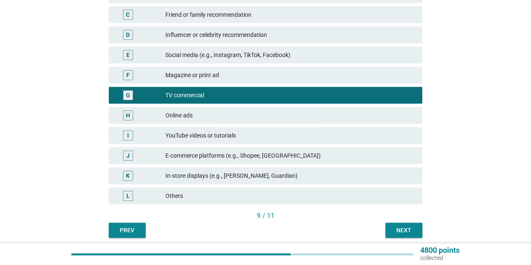
scroll to position [188, 0]
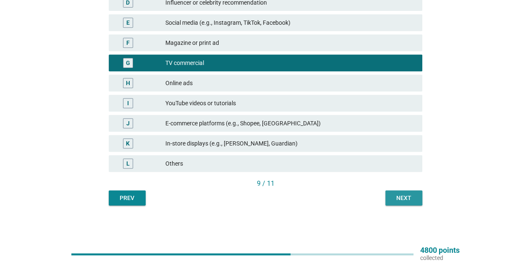
click at [406, 194] on div "Next" at bounding box center [404, 198] width 24 height 9
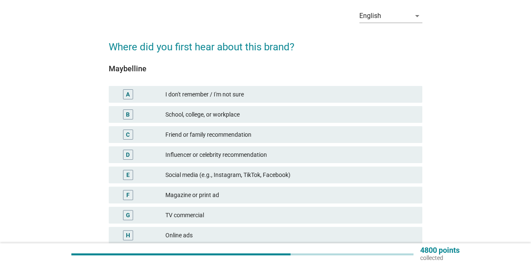
scroll to position [84, 0]
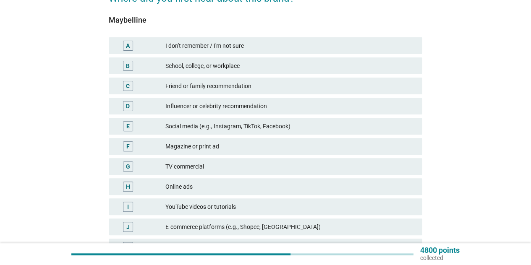
click at [302, 163] on div "TV commercial" at bounding box center [290, 167] width 250 height 10
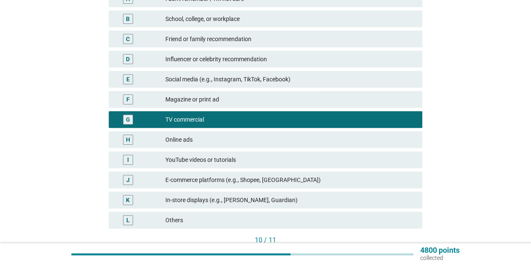
scroll to position [188, 0]
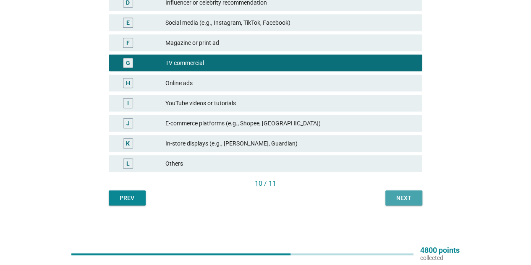
click at [404, 203] on button "Next" at bounding box center [403, 198] width 37 height 15
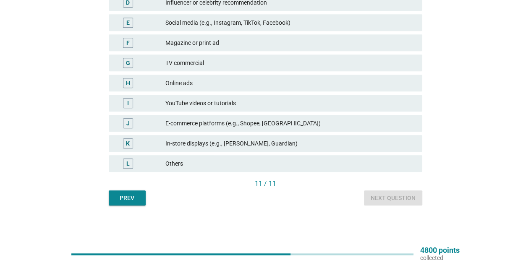
click at [400, 149] on div "K In-store displays (e.g., [PERSON_NAME], Guardian)" at bounding box center [266, 143] width 314 height 17
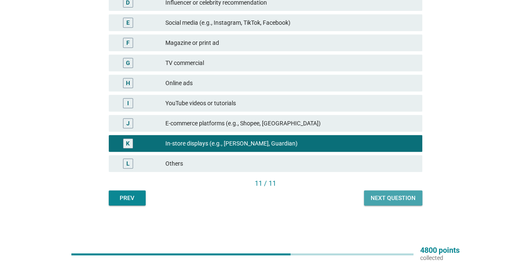
click at [397, 195] on div "Next question" at bounding box center [393, 198] width 45 height 9
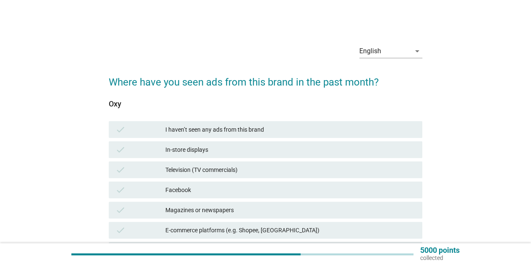
click at [401, 130] on div "I haven’t seen any ads from this brand" at bounding box center [290, 130] width 250 height 10
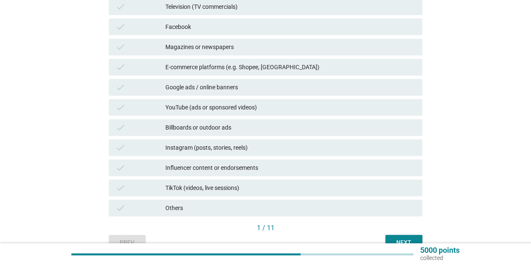
scroll to position [208, 0]
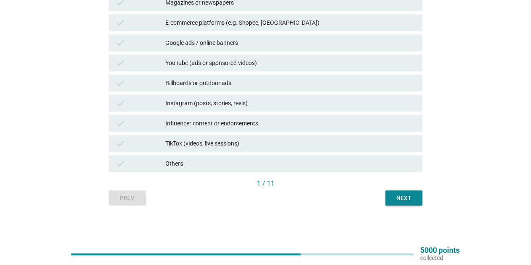
click at [404, 199] on div "Next" at bounding box center [404, 198] width 24 height 9
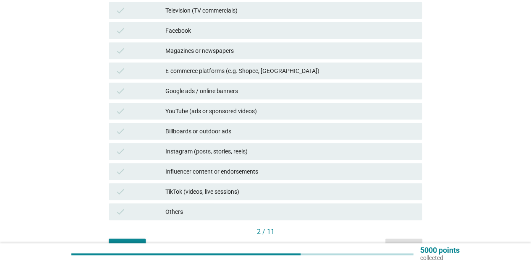
scroll to position [168, 0]
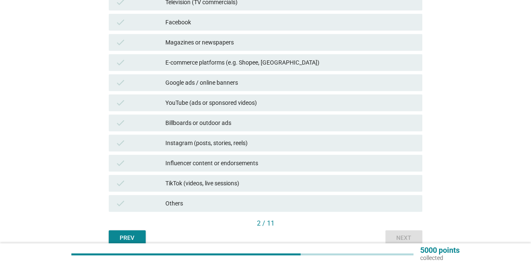
click at [390, 183] on div "TikTok (videos, live sessions)" at bounding box center [290, 183] width 250 height 10
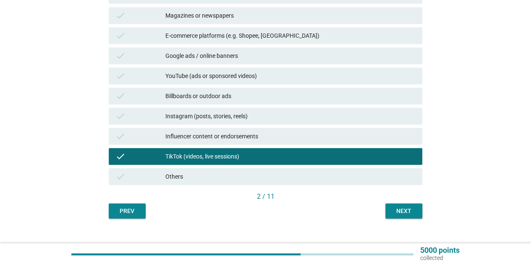
scroll to position [208, 0]
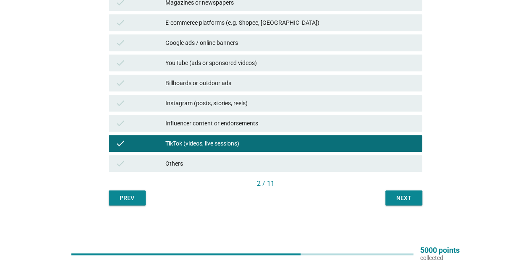
click at [416, 198] on button "Next" at bounding box center [403, 198] width 37 height 15
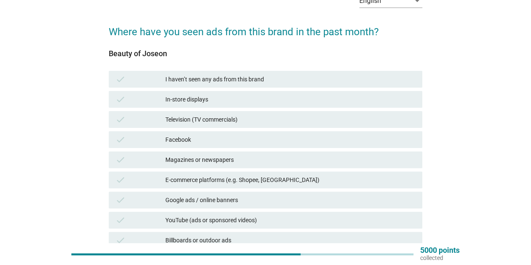
scroll to position [0, 0]
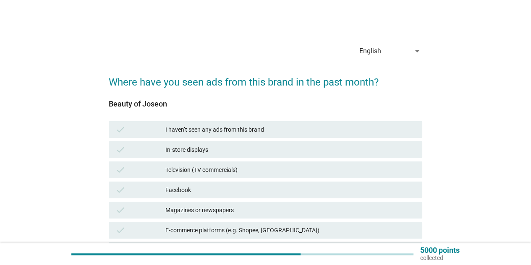
click at [369, 135] on div "check I haven’t seen any ads from this brand" at bounding box center [266, 129] width 314 height 17
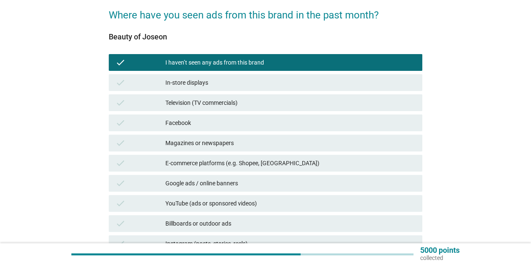
scroll to position [208, 0]
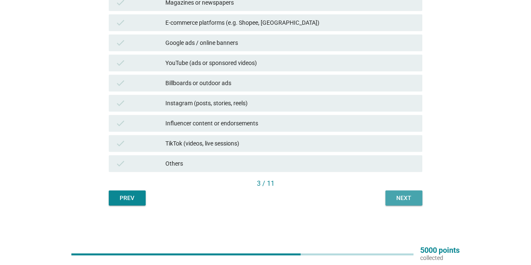
click at [415, 198] on button "Next" at bounding box center [403, 198] width 37 height 15
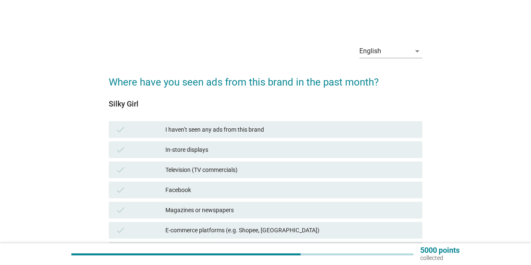
click at [395, 131] on div "I haven’t seen any ads from this brand" at bounding box center [290, 130] width 250 height 10
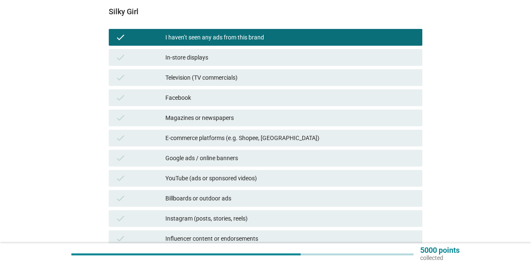
scroll to position [208, 0]
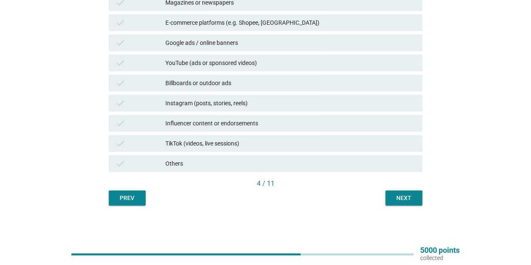
click at [408, 199] on div "Next" at bounding box center [404, 198] width 24 height 9
click at [393, 148] on div "check TikTok (videos, live sessions)" at bounding box center [266, 143] width 314 height 17
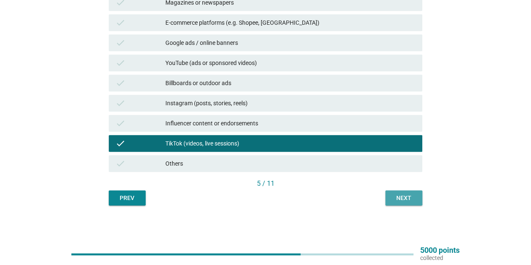
click at [396, 203] on button "Next" at bounding box center [403, 198] width 37 height 15
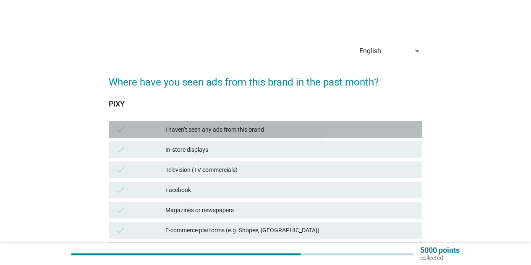
click at [401, 131] on div "I haven’t seen any ads from this brand" at bounding box center [290, 130] width 250 height 10
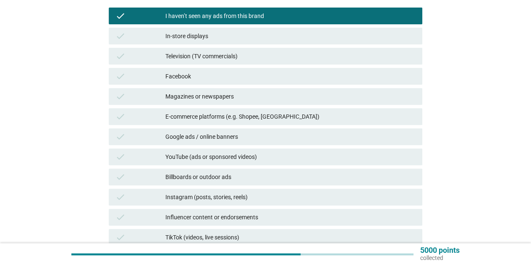
scroll to position [208, 0]
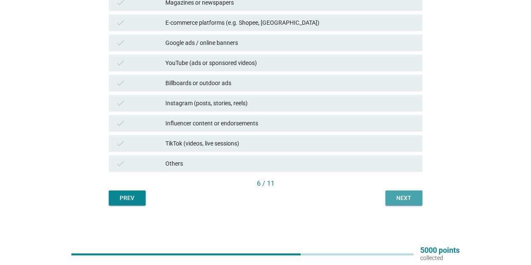
click at [417, 196] on button "Next" at bounding box center [403, 198] width 37 height 15
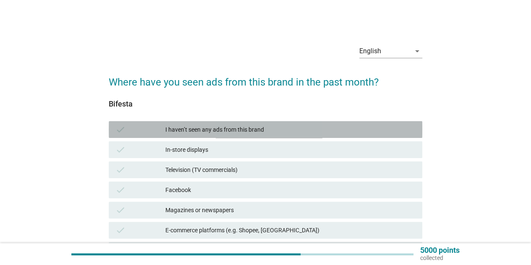
click at [397, 130] on div "I haven’t seen any ads from this brand" at bounding box center [290, 130] width 250 height 10
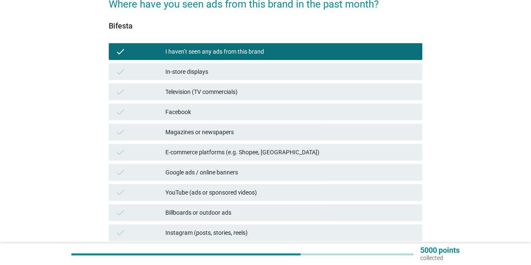
scroll to position [208, 0]
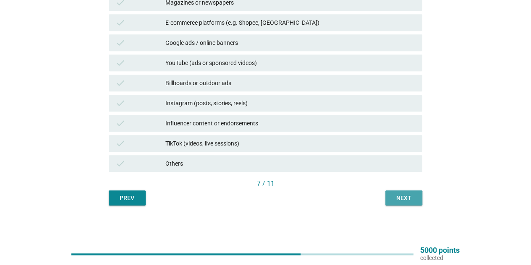
click at [410, 202] on div "Next" at bounding box center [404, 198] width 24 height 9
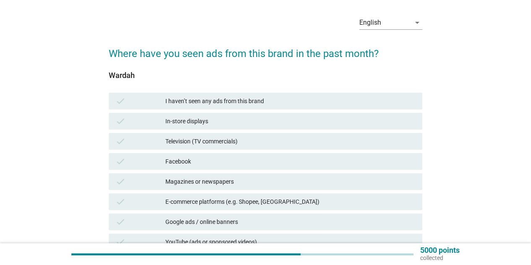
scroll to position [42, 0]
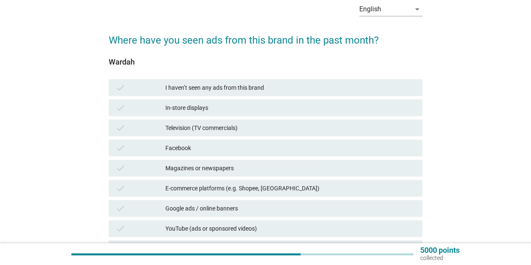
click at [372, 86] on div "I haven’t seen any ads from this brand" at bounding box center [290, 88] width 250 height 10
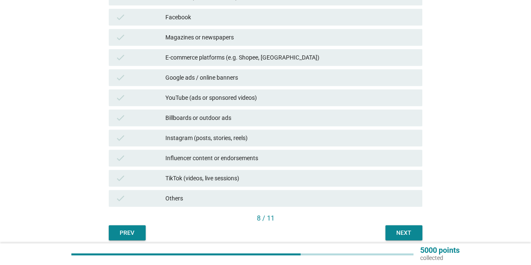
scroll to position [208, 0]
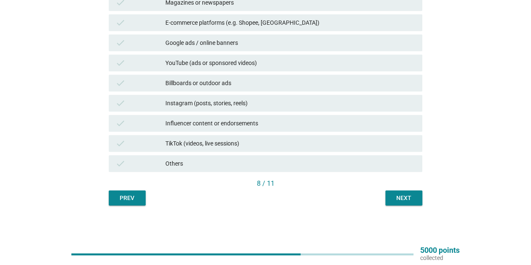
click at [411, 201] on div "Next" at bounding box center [404, 198] width 24 height 9
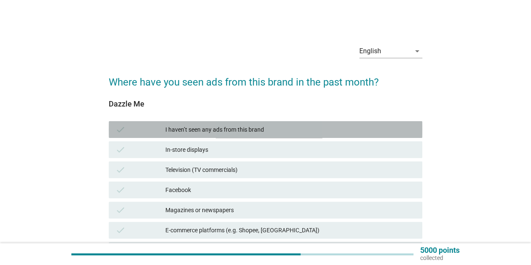
click at [394, 134] on div "I haven’t seen any ads from this brand" at bounding box center [290, 130] width 250 height 10
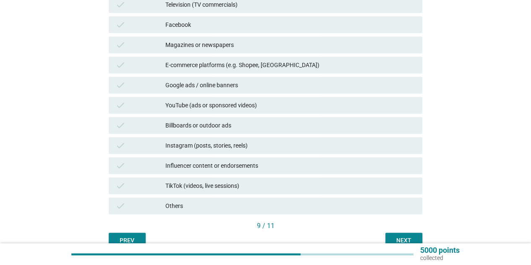
scroll to position [208, 0]
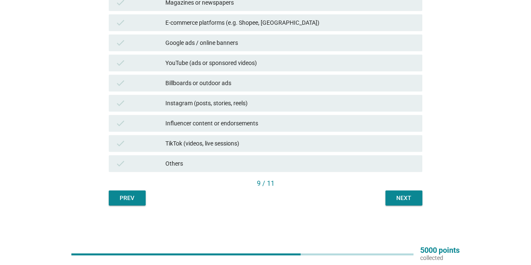
click at [414, 196] on div "Next" at bounding box center [404, 198] width 24 height 9
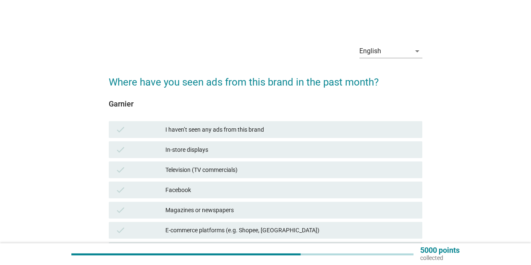
click at [375, 130] on div "I haven’t seen any ads from this brand" at bounding box center [290, 130] width 250 height 10
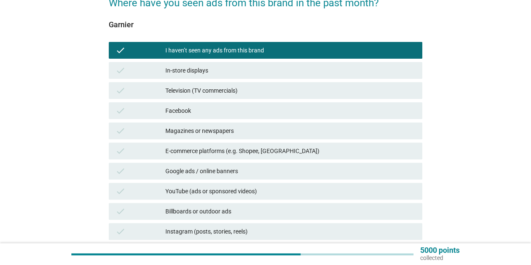
scroll to position [168, 0]
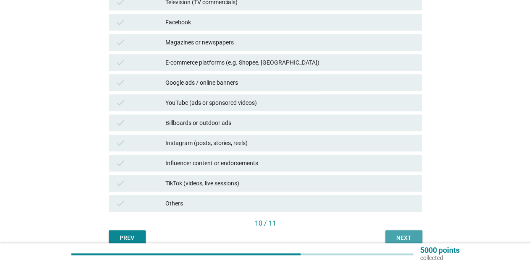
click at [416, 233] on button "Next" at bounding box center [403, 237] width 37 height 15
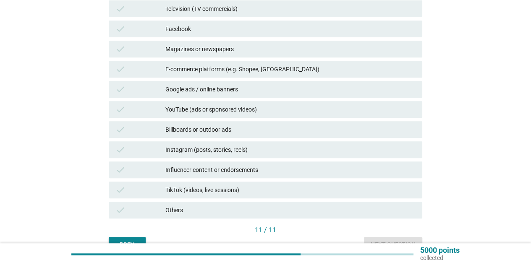
scroll to position [208, 0]
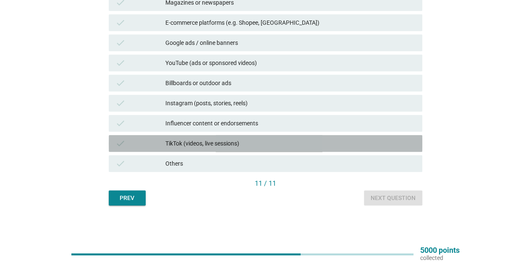
click at [338, 144] on div "TikTok (videos, live sessions)" at bounding box center [290, 144] width 250 height 10
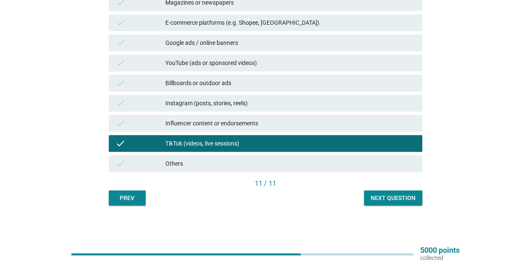
click at [383, 202] on div "Next question" at bounding box center [393, 198] width 45 height 9
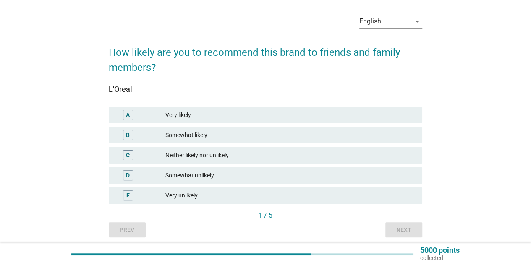
scroll to position [42, 0]
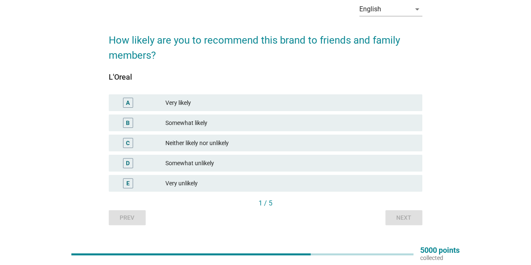
click at [365, 152] on div "C Neither likely nor unlikely" at bounding box center [265, 143] width 317 height 20
click at [251, 148] on div "C Neither likely nor unlikely" at bounding box center [266, 143] width 314 height 17
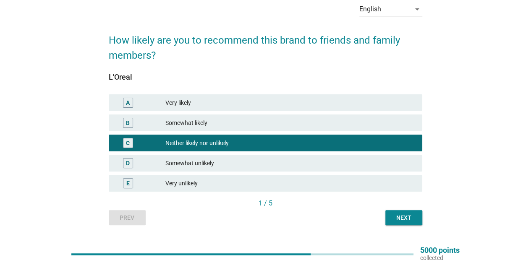
click at [403, 224] on button "Next" at bounding box center [403, 217] width 37 height 15
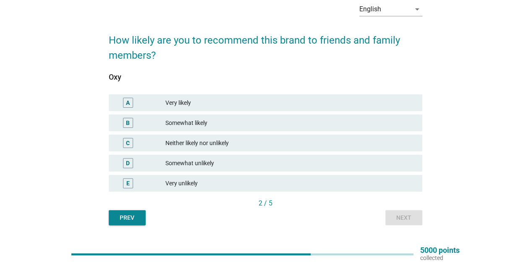
click at [294, 129] on div "B Somewhat likely" at bounding box center [266, 123] width 314 height 17
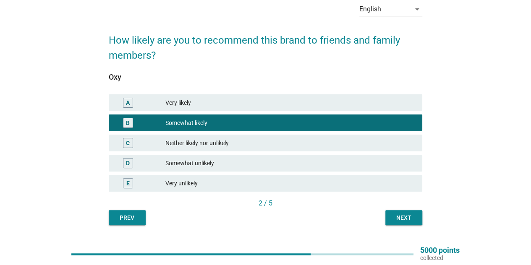
click at [396, 220] on div "Next" at bounding box center [404, 218] width 24 height 9
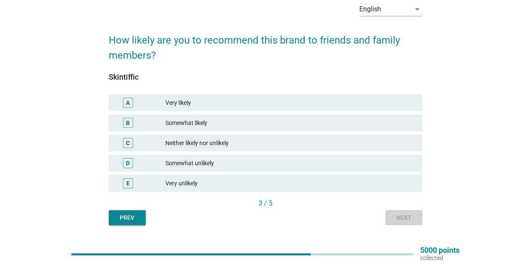
scroll to position [0, 0]
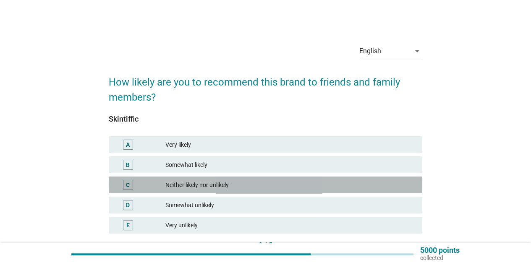
click at [280, 184] on div "Neither likely nor unlikely" at bounding box center [290, 185] width 250 height 10
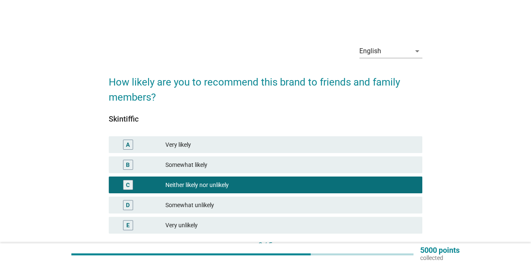
scroll to position [62, 0]
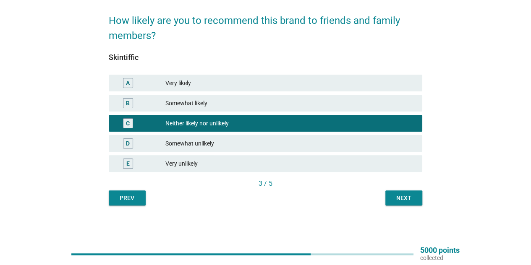
click at [393, 200] on div "Next" at bounding box center [404, 198] width 24 height 9
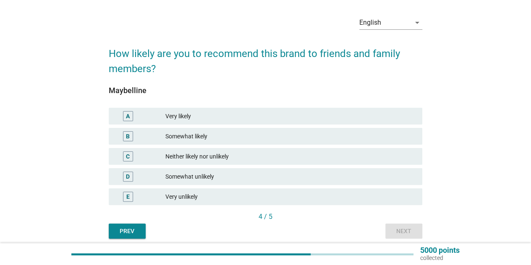
scroll to position [42, 0]
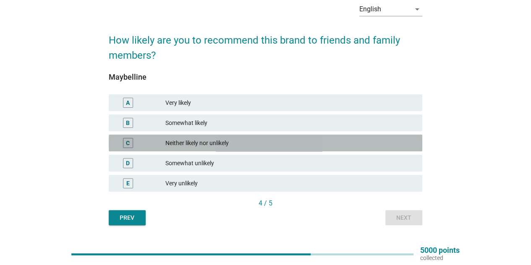
click at [295, 144] on div "Neither likely nor unlikely" at bounding box center [290, 143] width 250 height 10
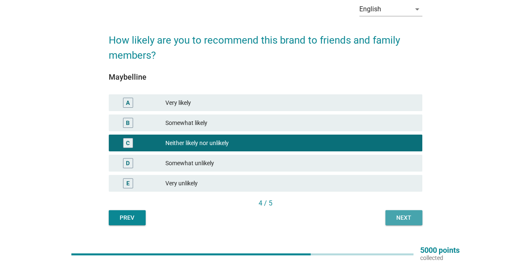
click at [401, 218] on div "Next" at bounding box center [404, 218] width 24 height 9
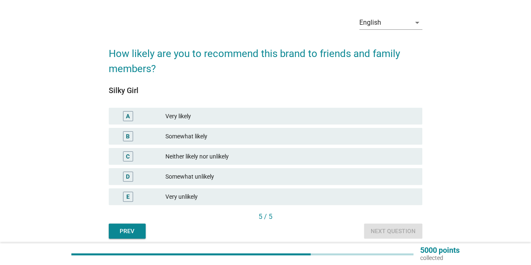
scroll to position [62, 0]
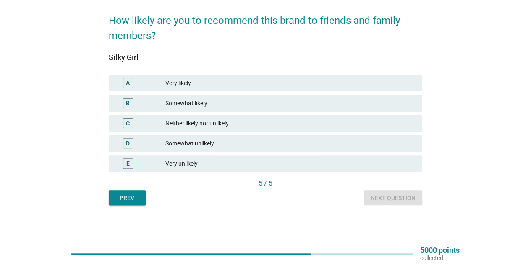
click at [287, 123] on div "Neither likely nor unlikely" at bounding box center [290, 123] width 250 height 10
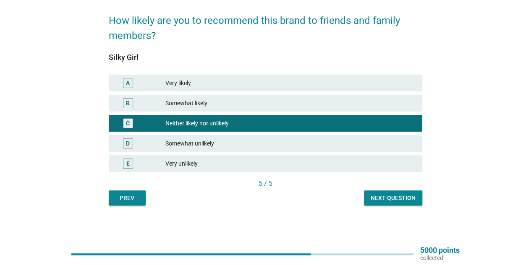
click at [408, 202] on button "Next question" at bounding box center [393, 198] width 58 height 15
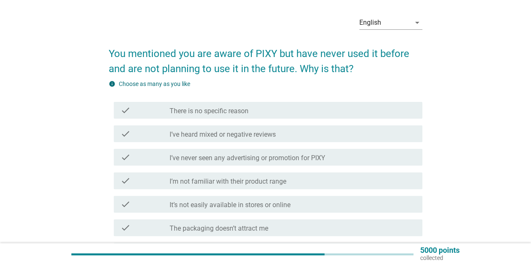
scroll to position [42, 0]
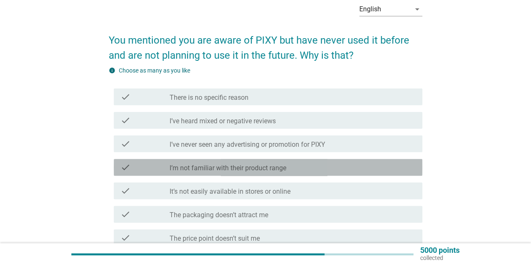
click at [353, 164] on div "check_box_outline_blank I’m not familiar with their product range" at bounding box center [293, 167] width 246 height 10
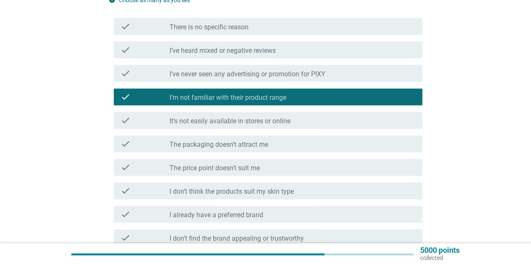
scroll to position [126, 0]
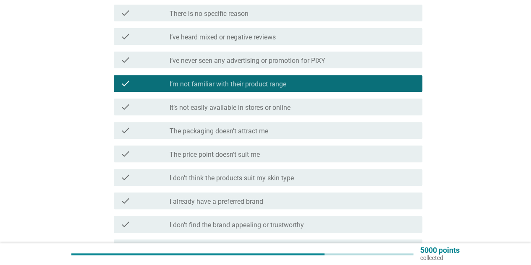
click at [354, 201] on div "check_box_outline_blank I already have a preferred brand" at bounding box center [293, 201] width 246 height 10
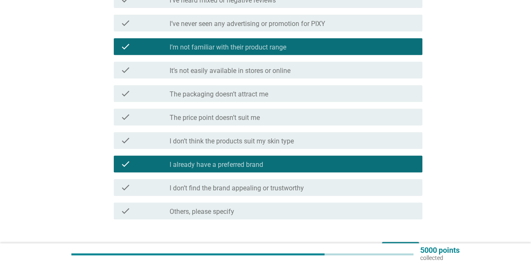
scroll to position [210, 0]
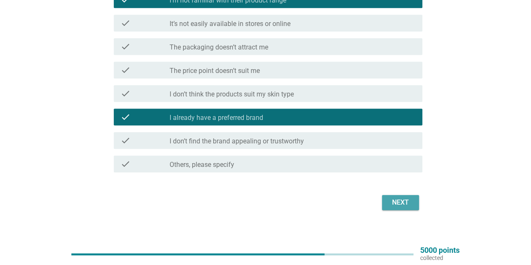
click at [404, 204] on div "Next" at bounding box center [401, 203] width 24 height 10
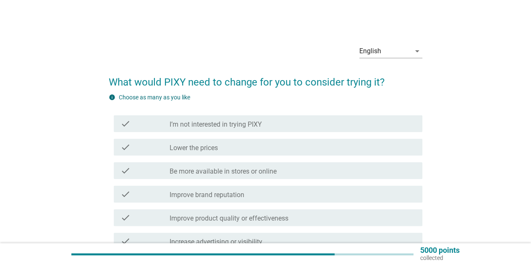
click at [409, 197] on div "check_box_outline_blank Improve brand reputation" at bounding box center [293, 194] width 246 height 10
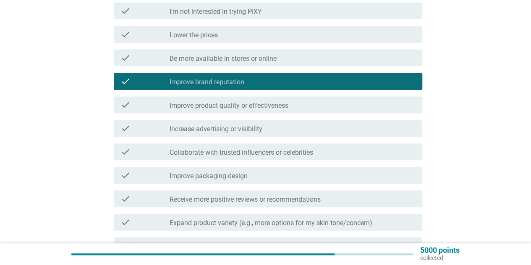
scroll to position [126, 0]
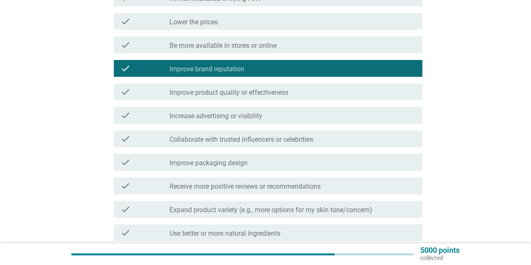
click at [356, 140] on div "check_box_outline_blank Collaborate with trusted influencers or celebrities" at bounding box center [293, 139] width 246 height 10
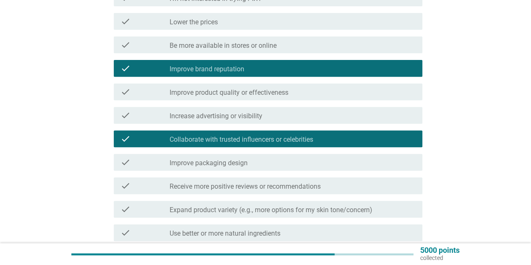
click at [265, 164] on div "check_box_outline_blank Improve packaging design" at bounding box center [293, 162] width 246 height 10
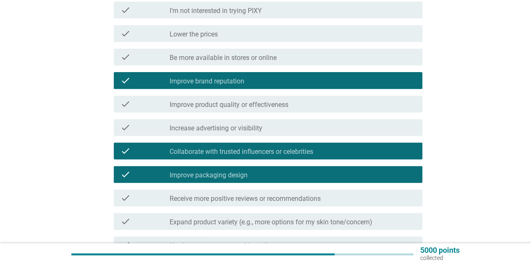
scroll to position [249, 0]
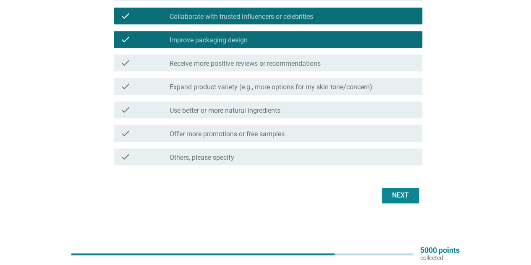
click at [414, 201] on button "Next" at bounding box center [400, 195] width 37 height 15
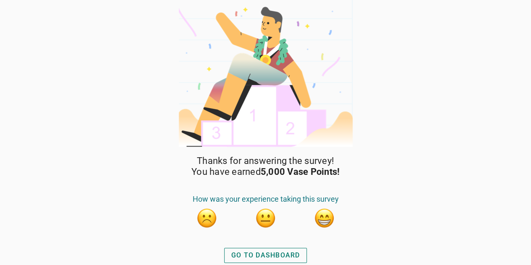
scroll to position [0, 0]
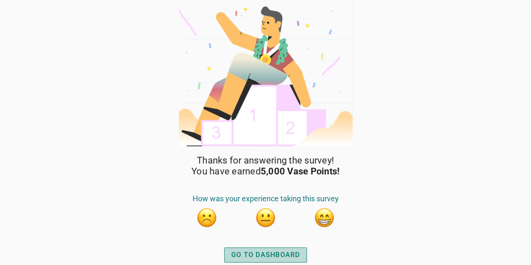
click at [287, 254] on div "GO TO DASHBOARD" at bounding box center [265, 255] width 69 height 10
